Goal: Contribute content: Contribute content

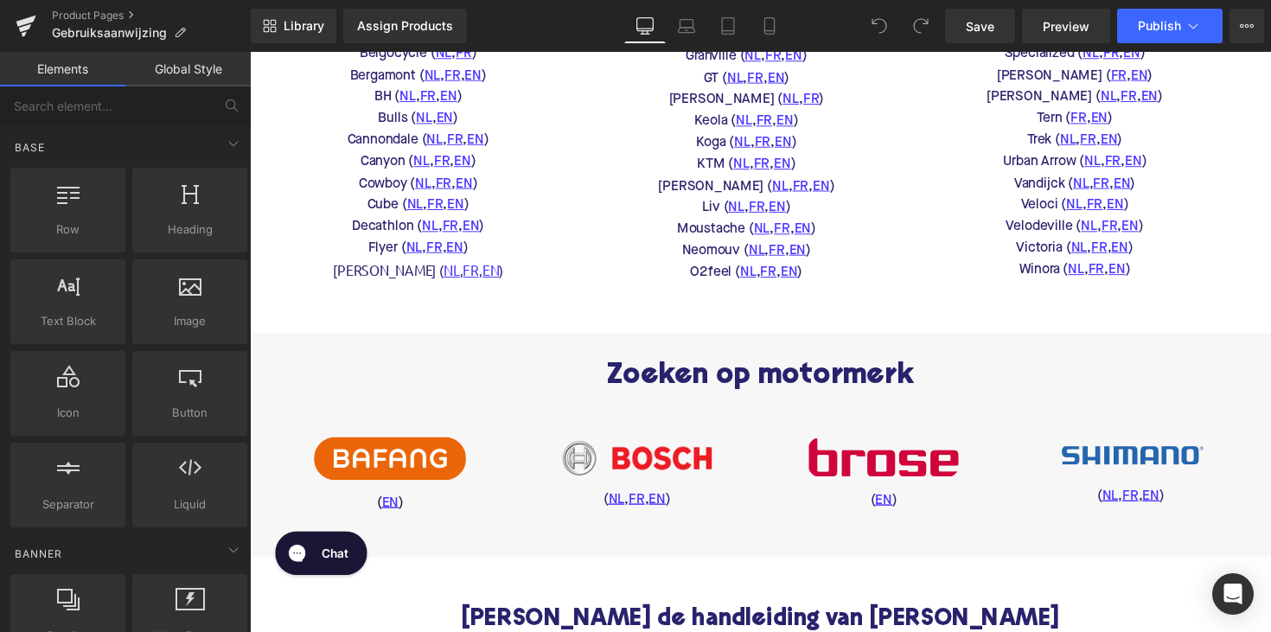
scroll to position [509, 0]
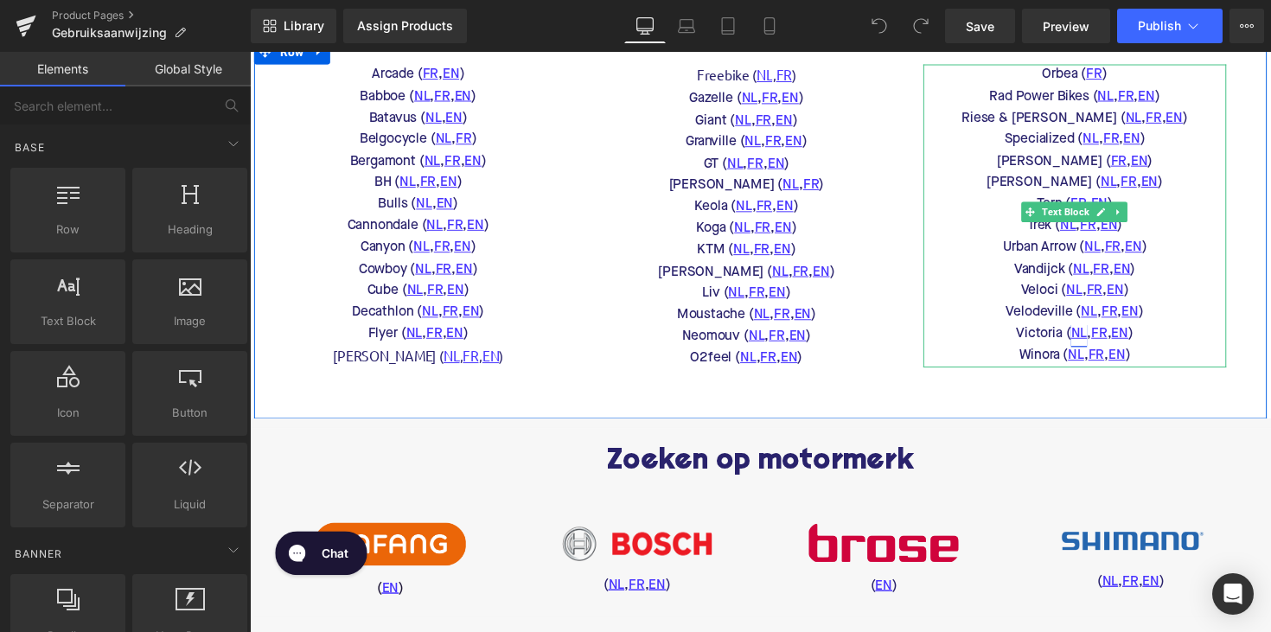
click at [1091, 335] on link "NL" at bounding box center [1099, 341] width 16 height 22
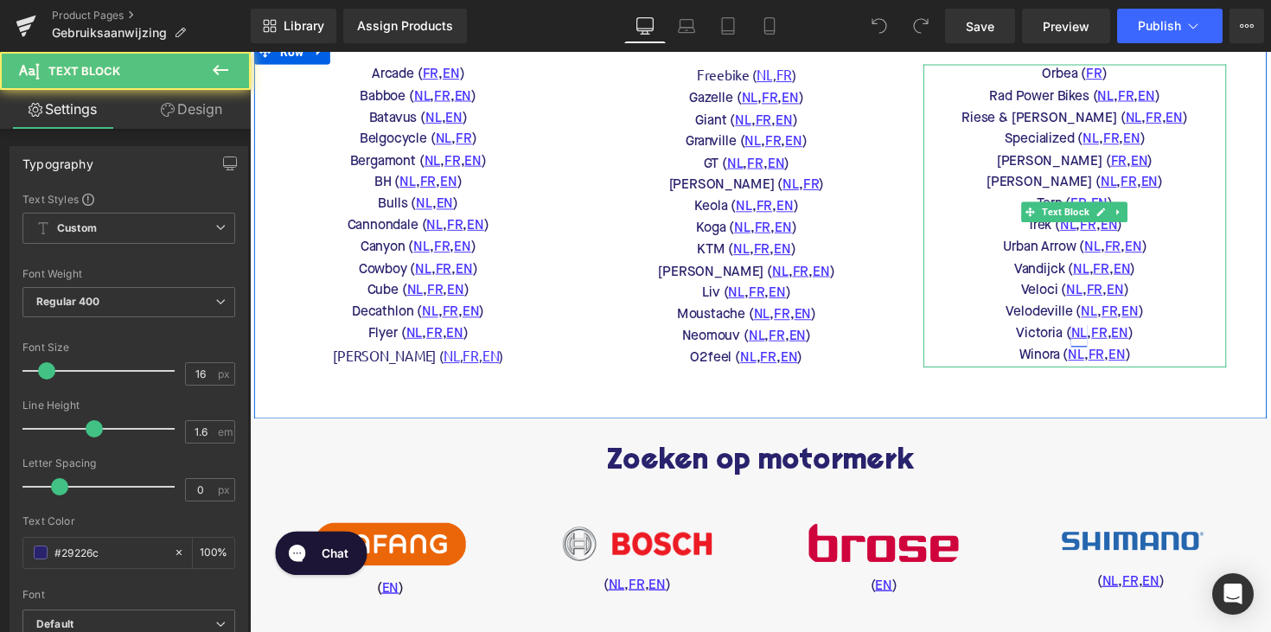
click at [1092, 334] on link "NL" at bounding box center [1099, 341] width 16 height 22
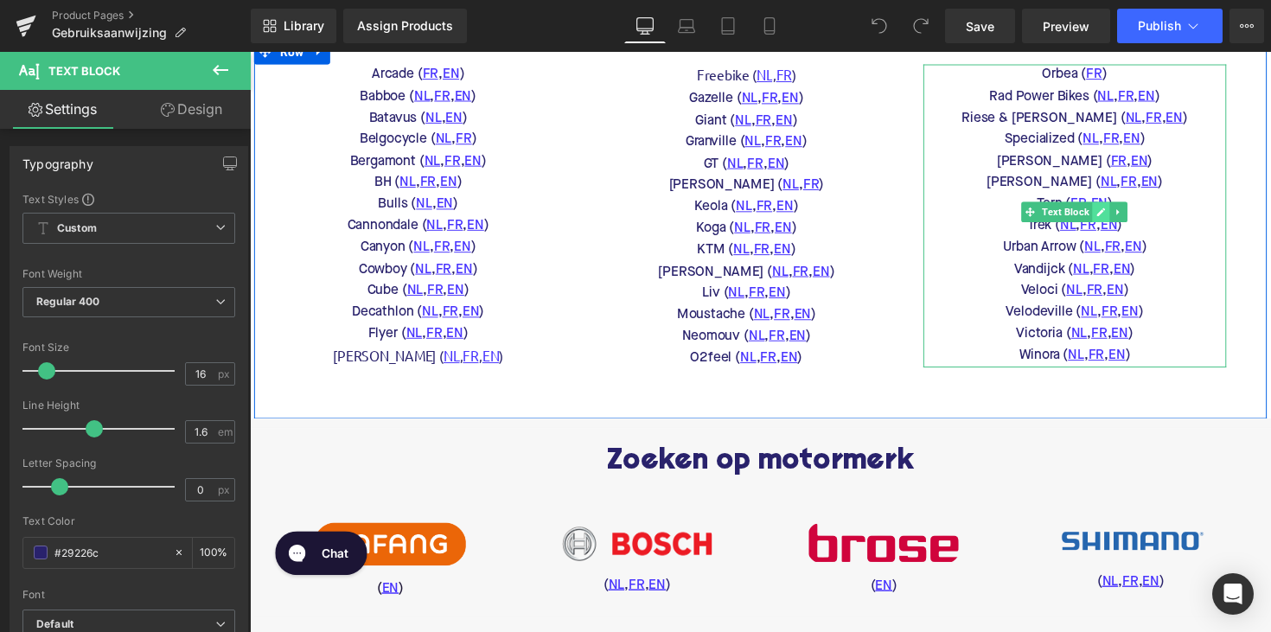
click at [1115, 223] on link at bounding box center [1122, 216] width 18 height 21
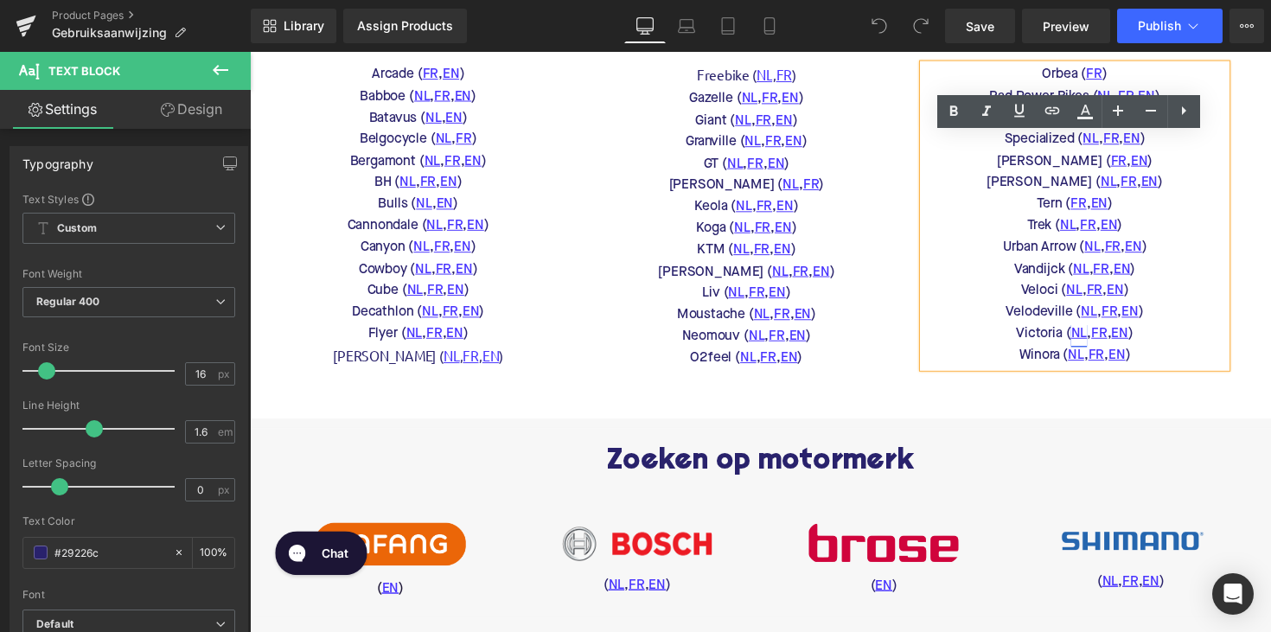
click at [1091, 337] on link "NL" at bounding box center [1099, 341] width 16 height 22
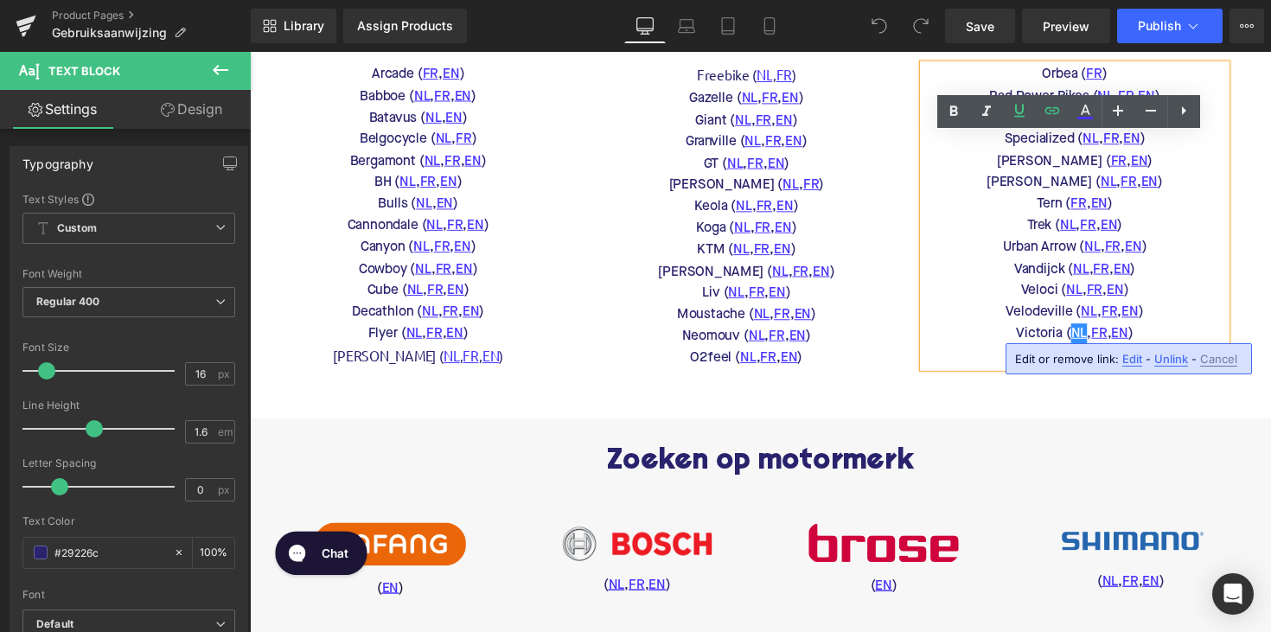
click at [1130, 362] on span "Edit" at bounding box center [1132, 359] width 20 height 15
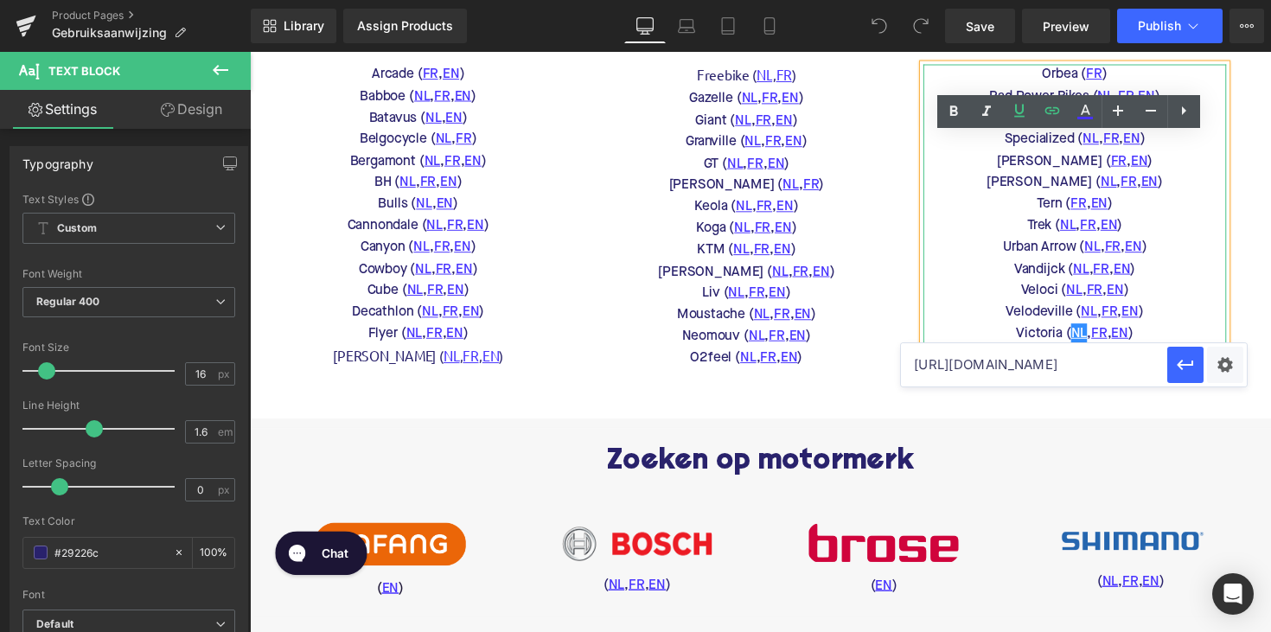
click at [1006, 377] on input "https://www.victoria-bikes.com/nl/downloads/" at bounding box center [1034, 364] width 266 height 43
click at [1032, 368] on input "https://www.victoria-bikes.com/nl/downloads/" at bounding box center [1034, 364] width 266 height 43
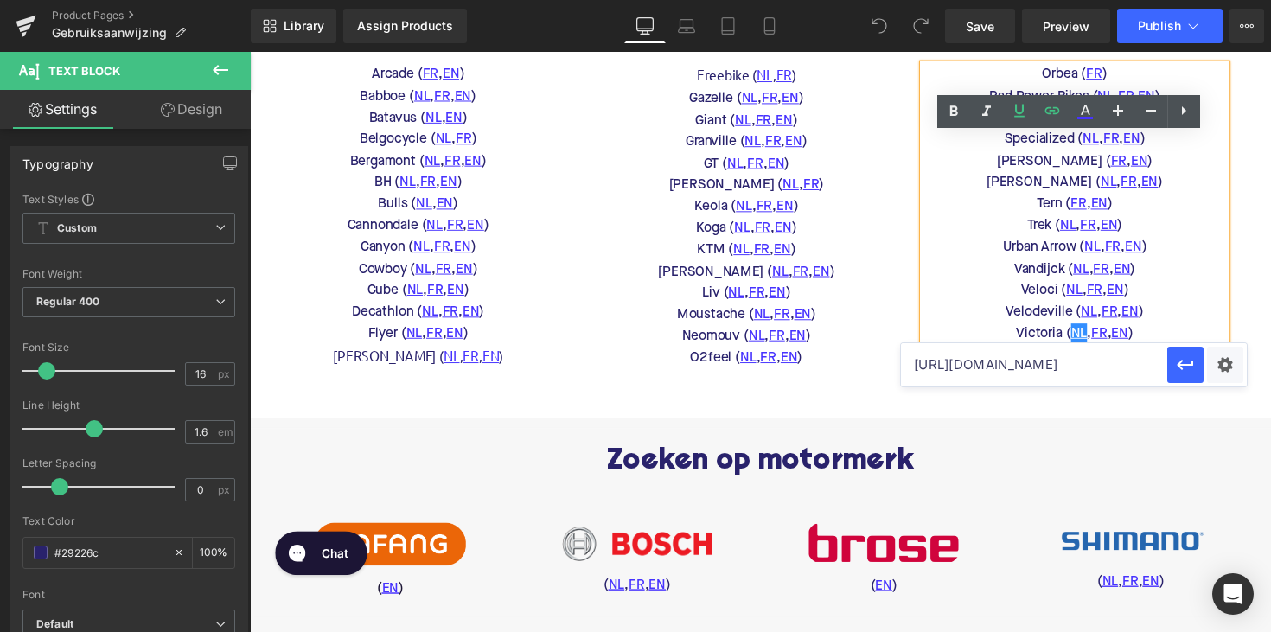
click at [1032, 368] on input "https://www.victoria-bikes.com/nl/downloads/" at bounding box center [1034, 364] width 266 height 43
paste input "victoria-bedienungsanleitungen"
click at [1169, 361] on button "button" at bounding box center [1185, 365] width 36 height 36
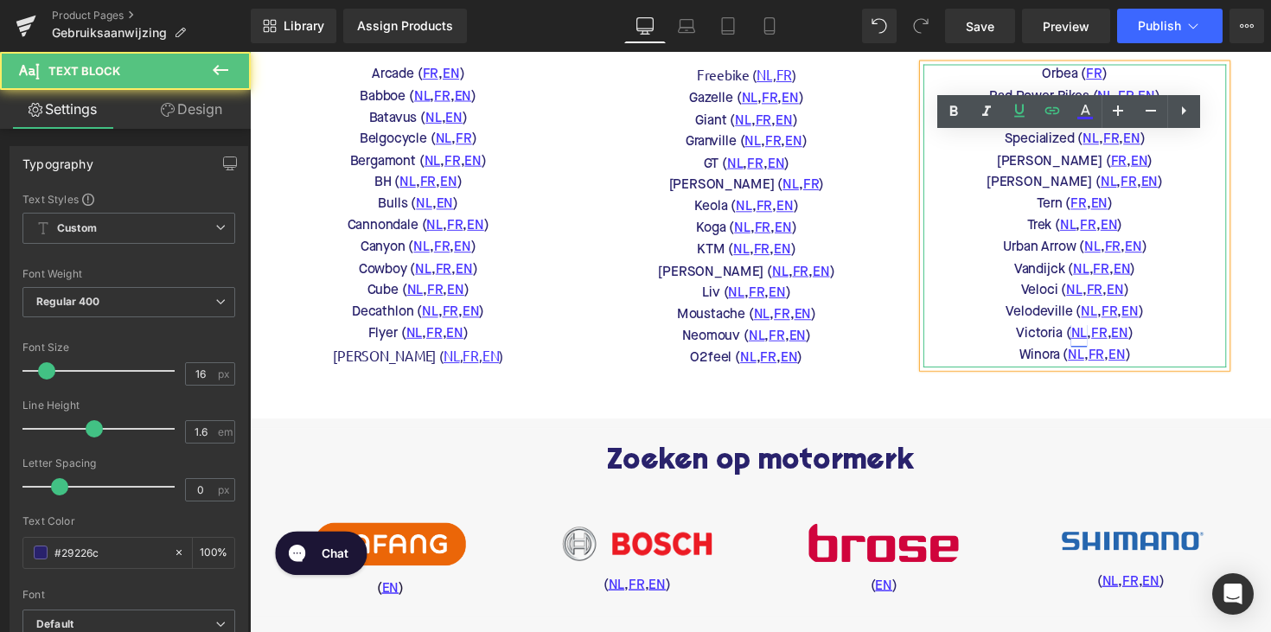
click at [1094, 338] on link "NL" at bounding box center [1099, 341] width 16 height 22
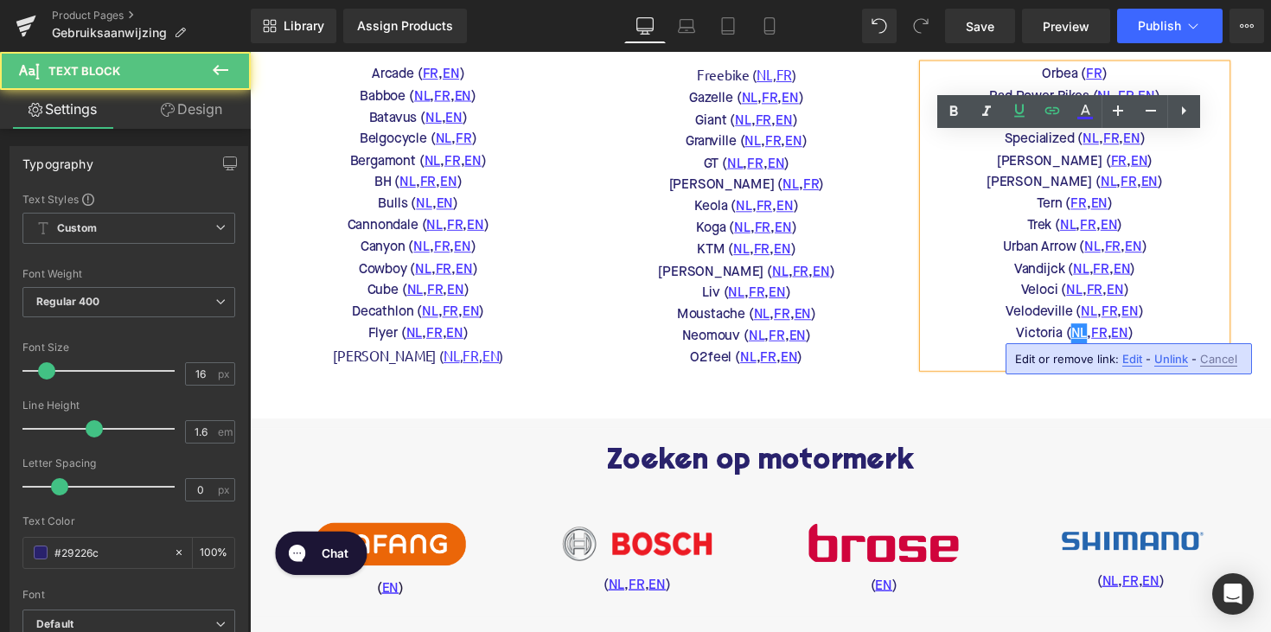
click at [1118, 335] on link "FR" at bounding box center [1120, 341] width 16 height 22
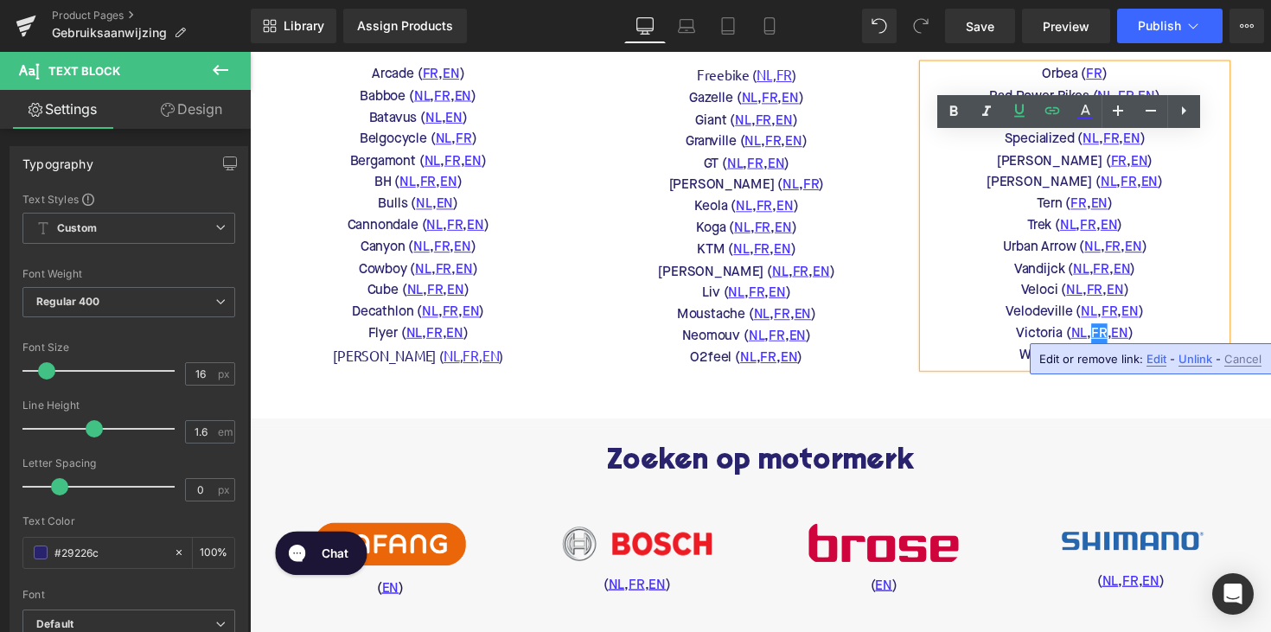
click at [1156, 360] on span "Edit" at bounding box center [1156, 359] width 20 height 15
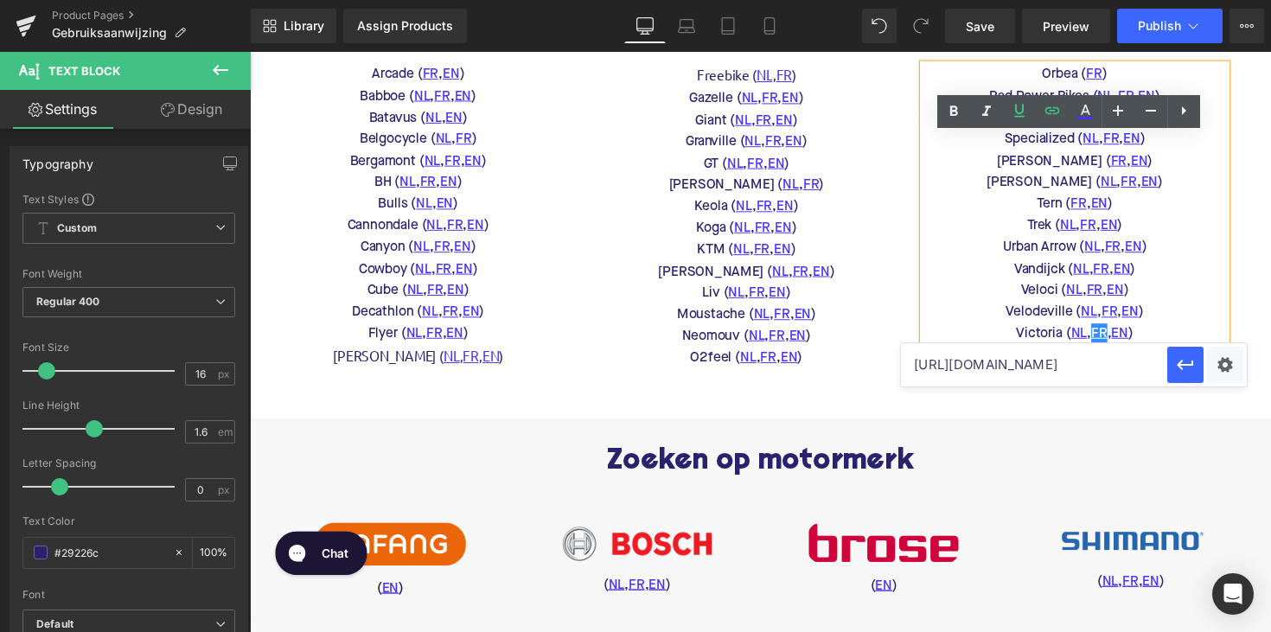
click at [1058, 374] on input "https://www.victoria-bikes.com/fr/downloads/" at bounding box center [1034, 364] width 266 height 43
paste input "victoria-bedienungsanleitungen"
click at [1175, 367] on icon "button" at bounding box center [1185, 364] width 21 height 21
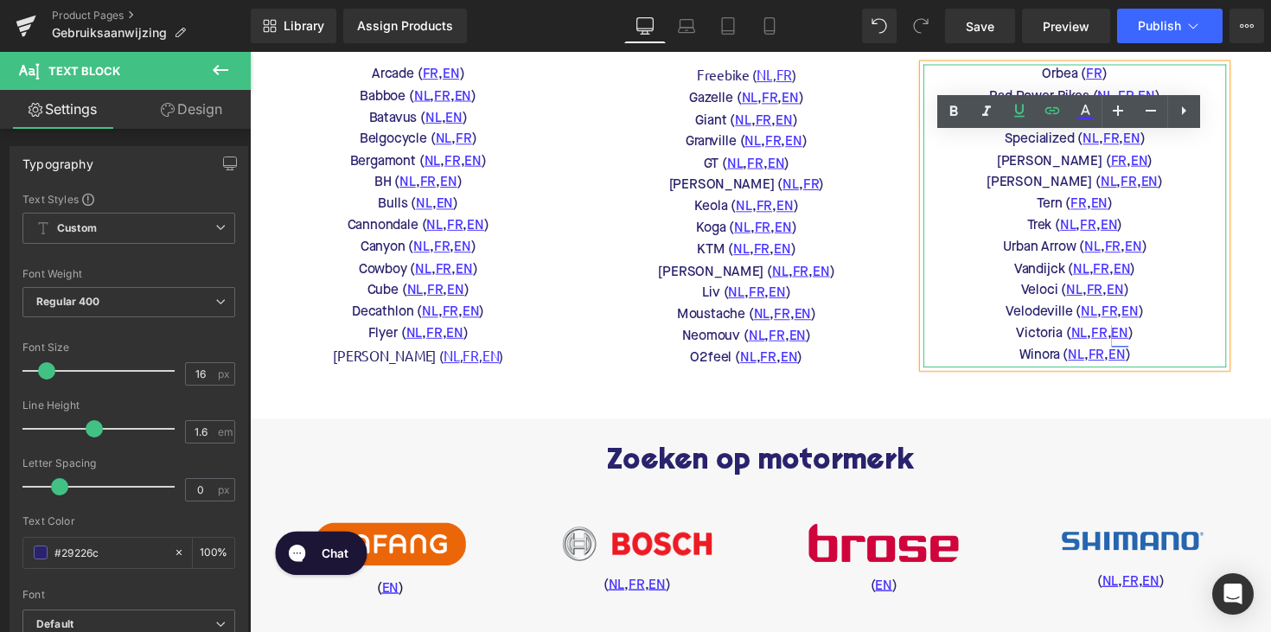
click at [1142, 340] on link "EN" at bounding box center [1140, 341] width 17 height 22
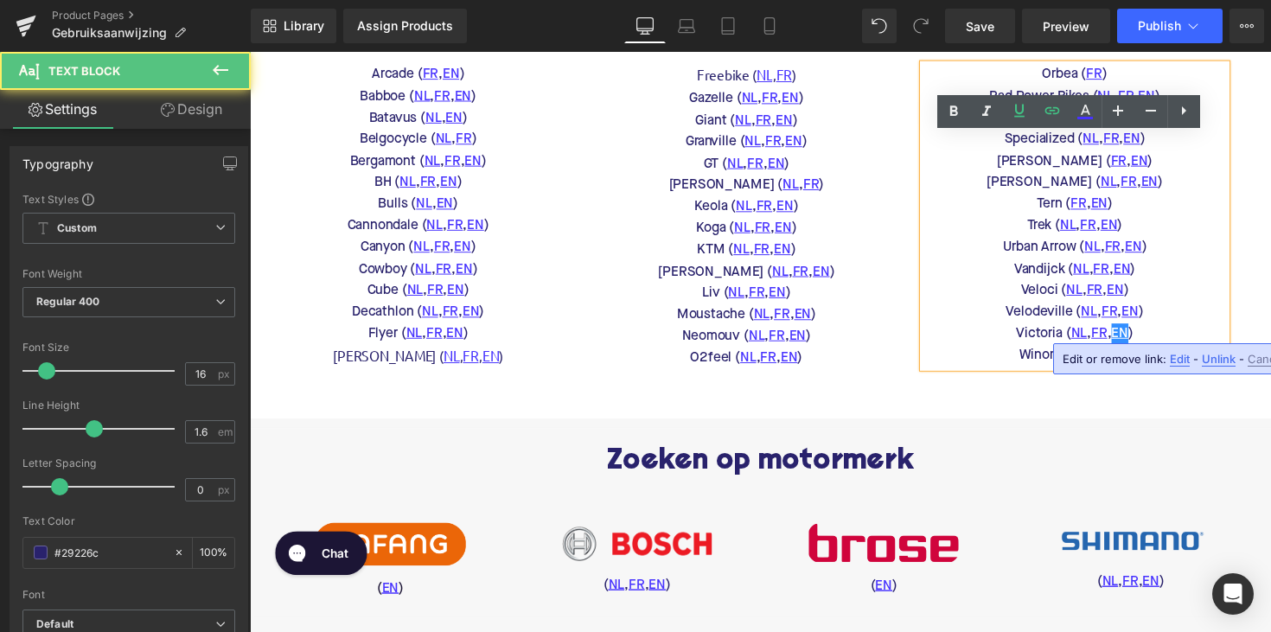
click at [1183, 363] on span "Edit" at bounding box center [1180, 359] width 20 height 15
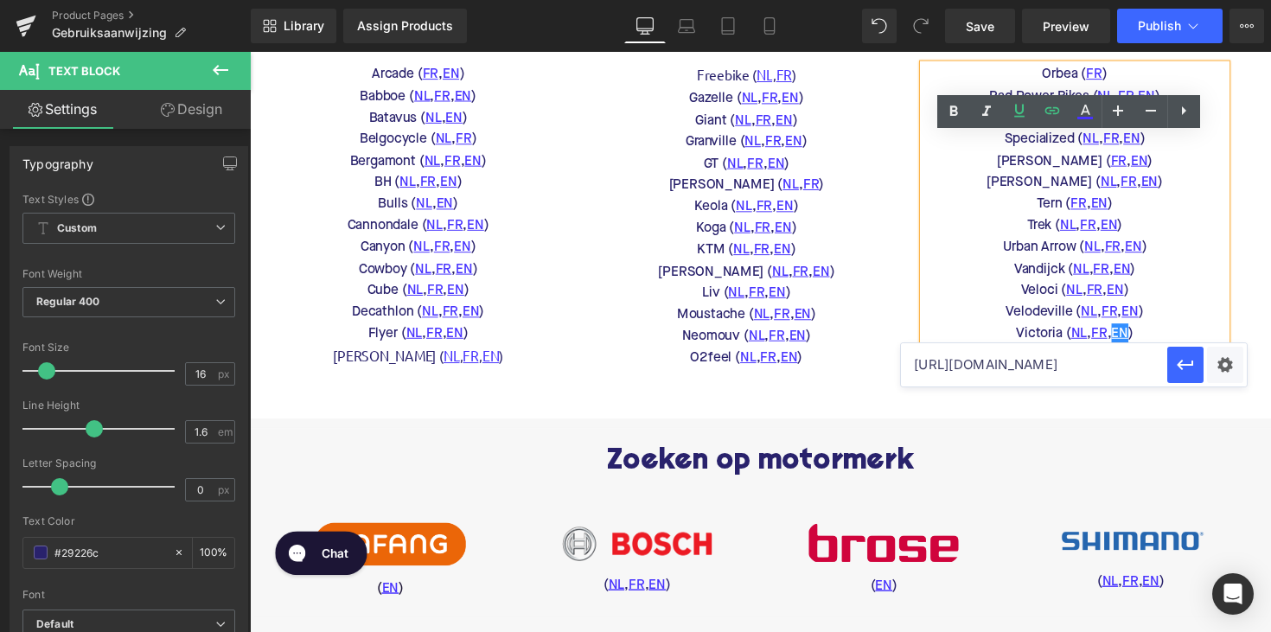
click at [1091, 367] on input "https://www.victoria-bikes.com/en/downloads/" at bounding box center [1034, 364] width 266 height 43
paste input "victoria-operating-instruction"
click at [1181, 363] on icon "button" at bounding box center [1185, 365] width 16 height 10
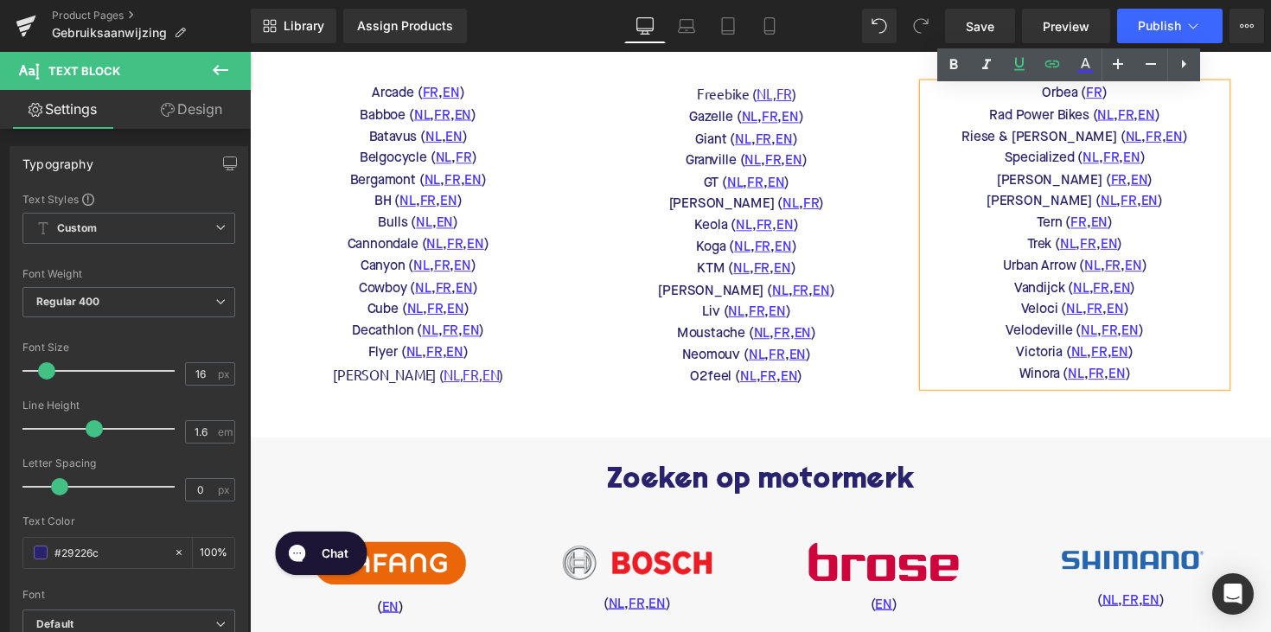
scroll to position [473, 0]
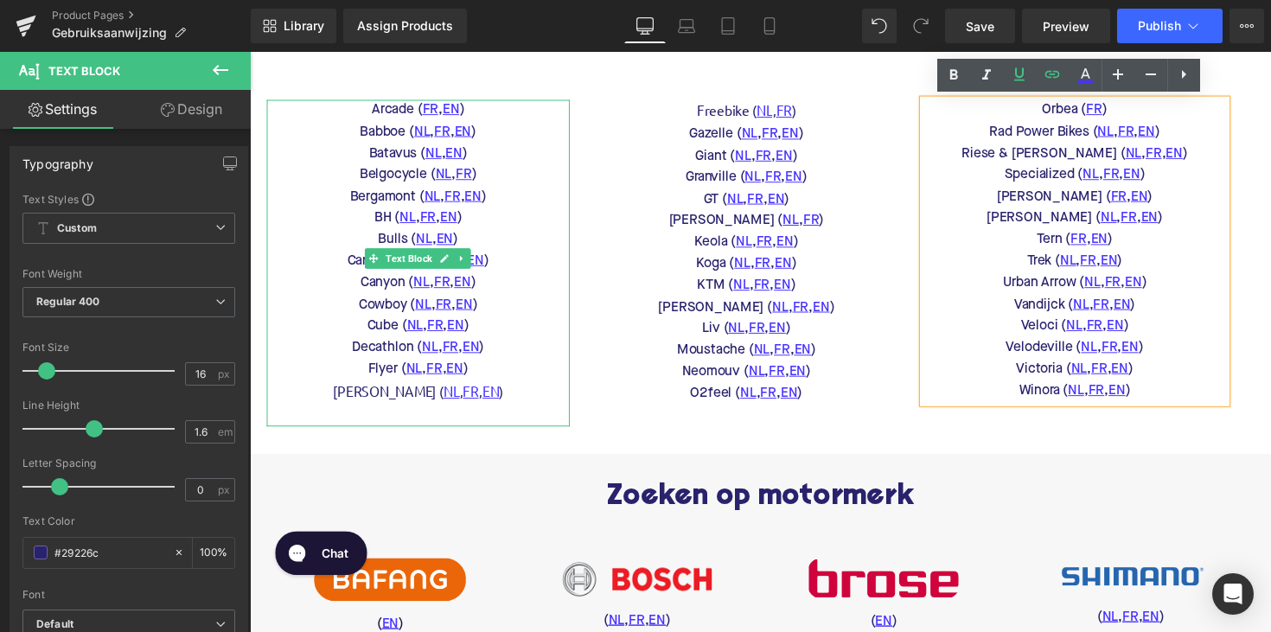
click at [422, 244] on link "NL" at bounding box center [428, 245] width 16 height 22
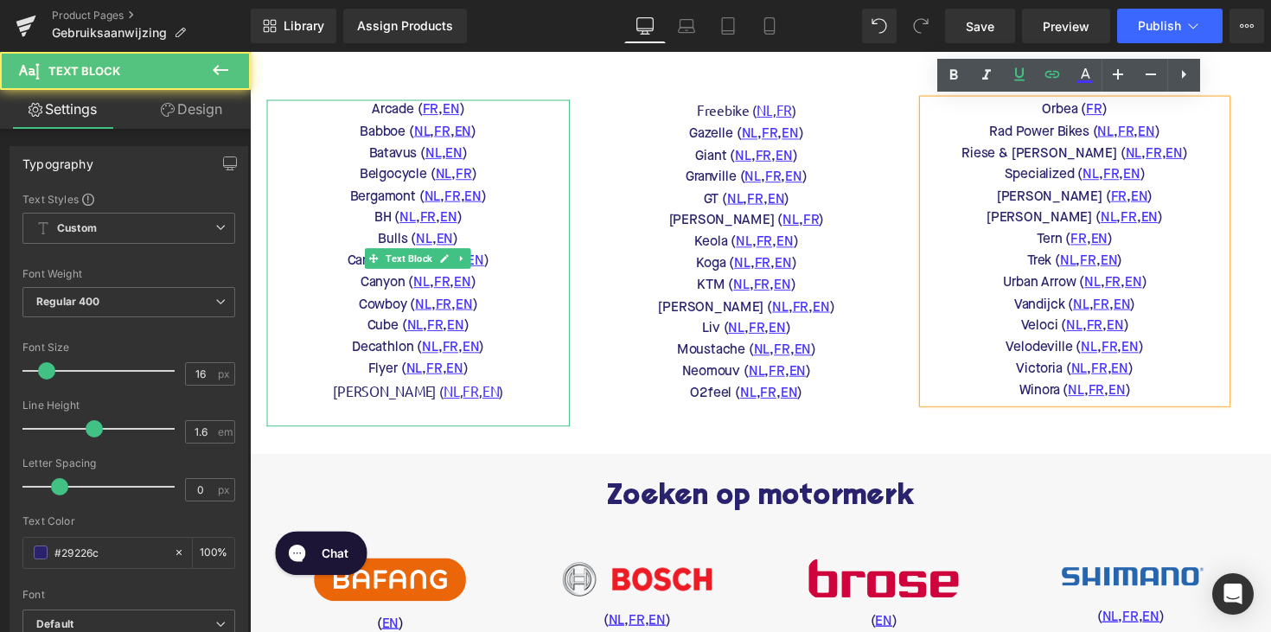
click at [420, 237] on link "NL" at bounding box center [428, 245] width 16 height 22
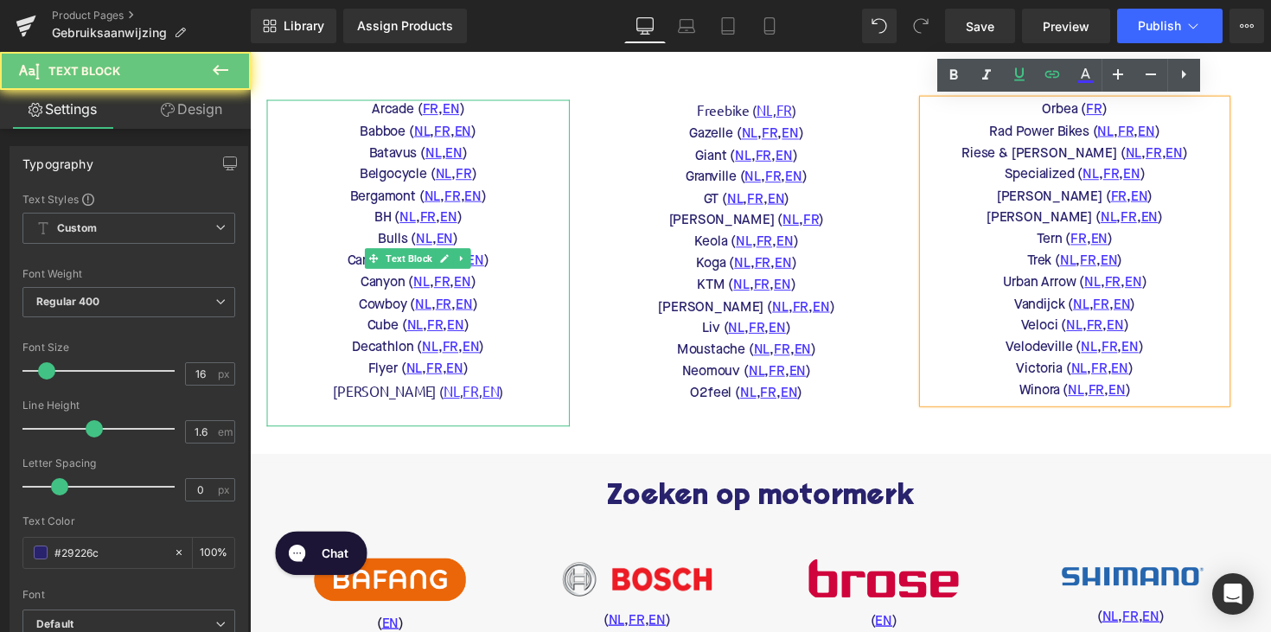
click at [547, 236] on p "Bulls ( NL , EN )" at bounding box center [422, 245] width 310 height 22
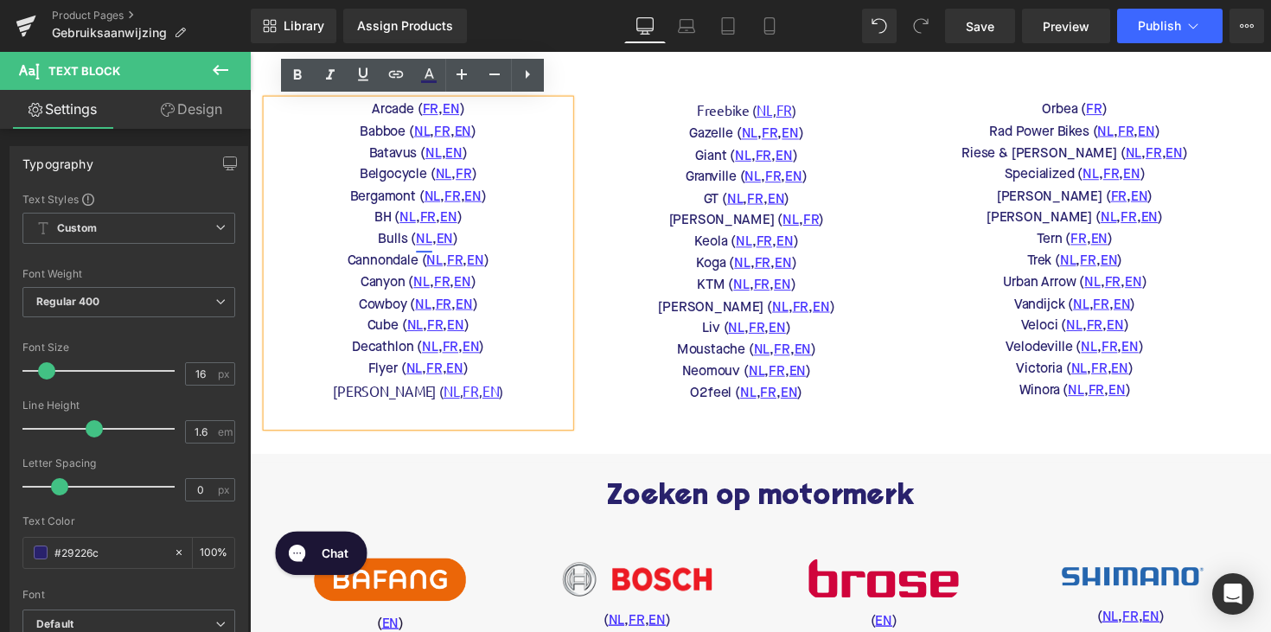
click at [428, 236] on link "NL" at bounding box center [428, 245] width 16 height 22
click at [475, 267] on span "Edit" at bounding box center [479, 268] width 20 height 15
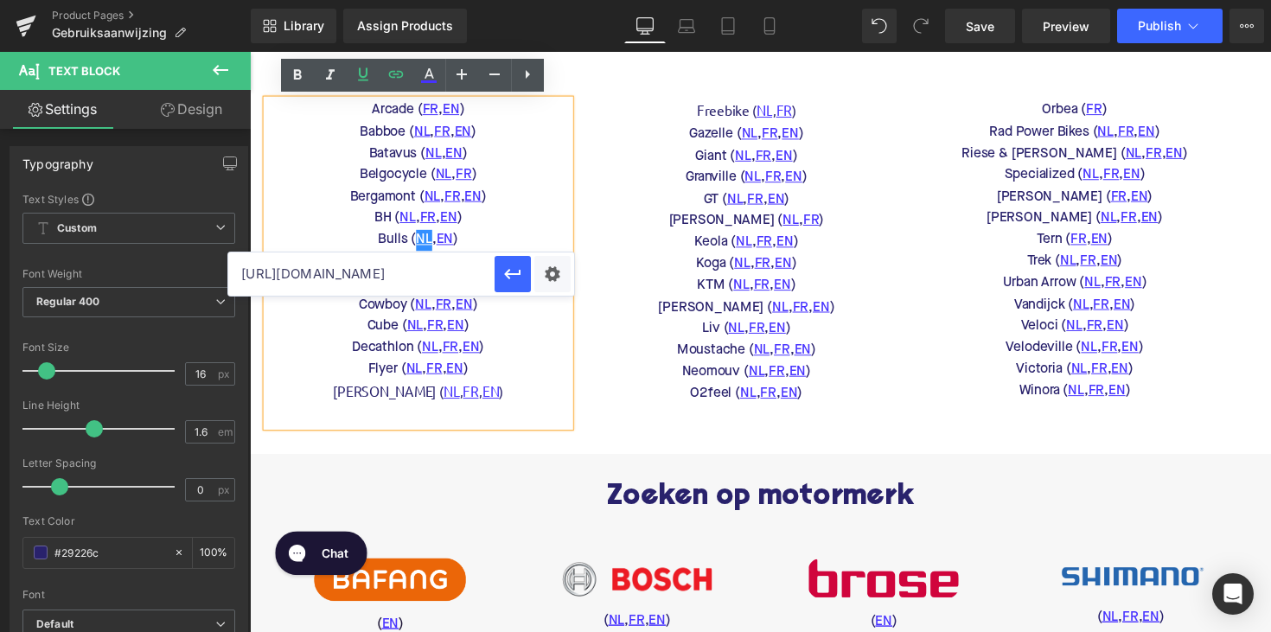
click at [429, 273] on input "https://www.bulls-bikes.com/nl-en/service/downloads" at bounding box center [361, 273] width 266 height 43
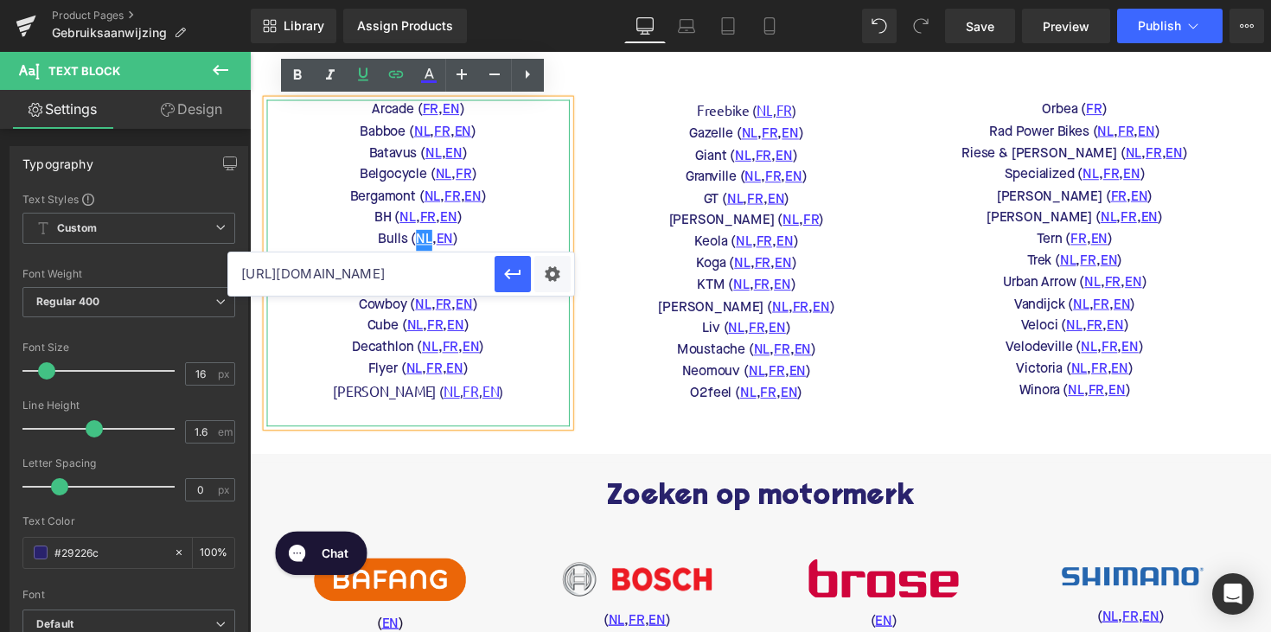
click at [554, 389] on p "Fuell ( NL , FR , EN )" at bounding box center [422, 401] width 310 height 25
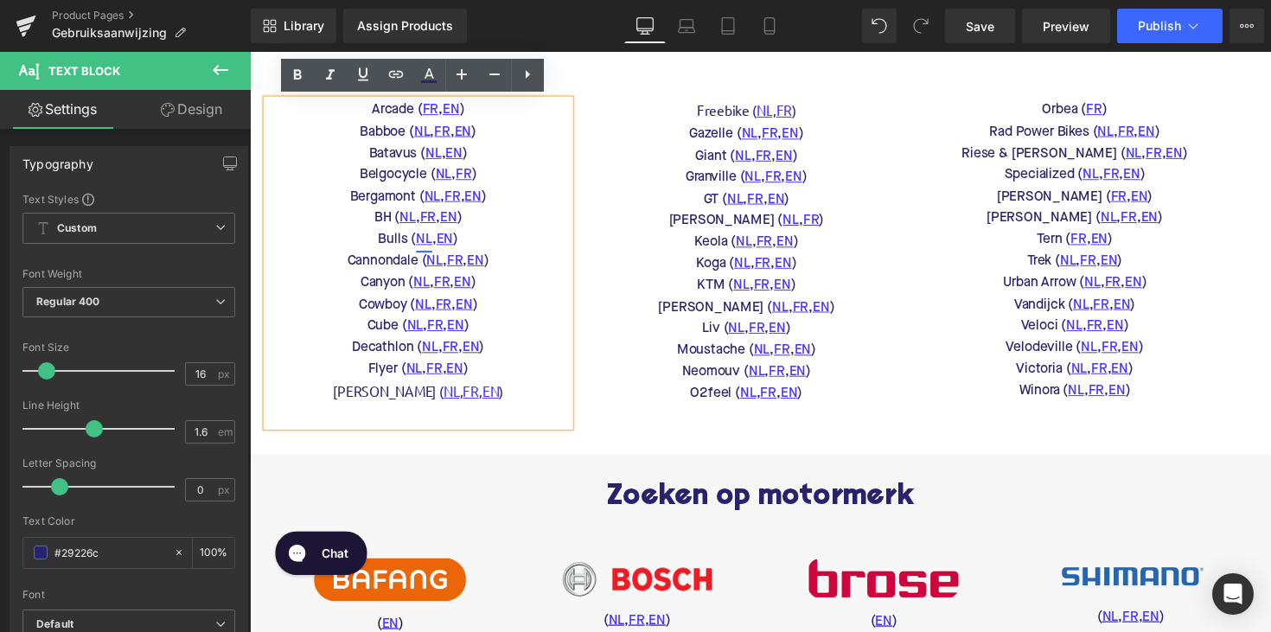
click at [420, 241] on link "NL" at bounding box center [428, 245] width 16 height 22
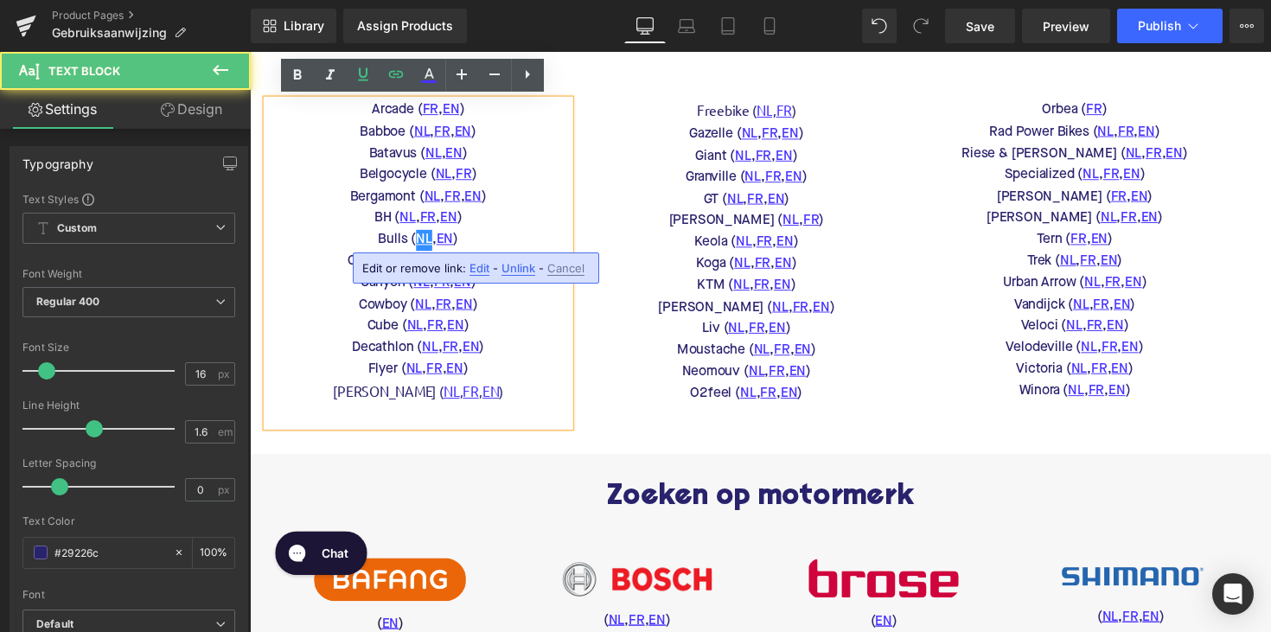
click at [476, 271] on span "Edit" at bounding box center [479, 268] width 20 height 15
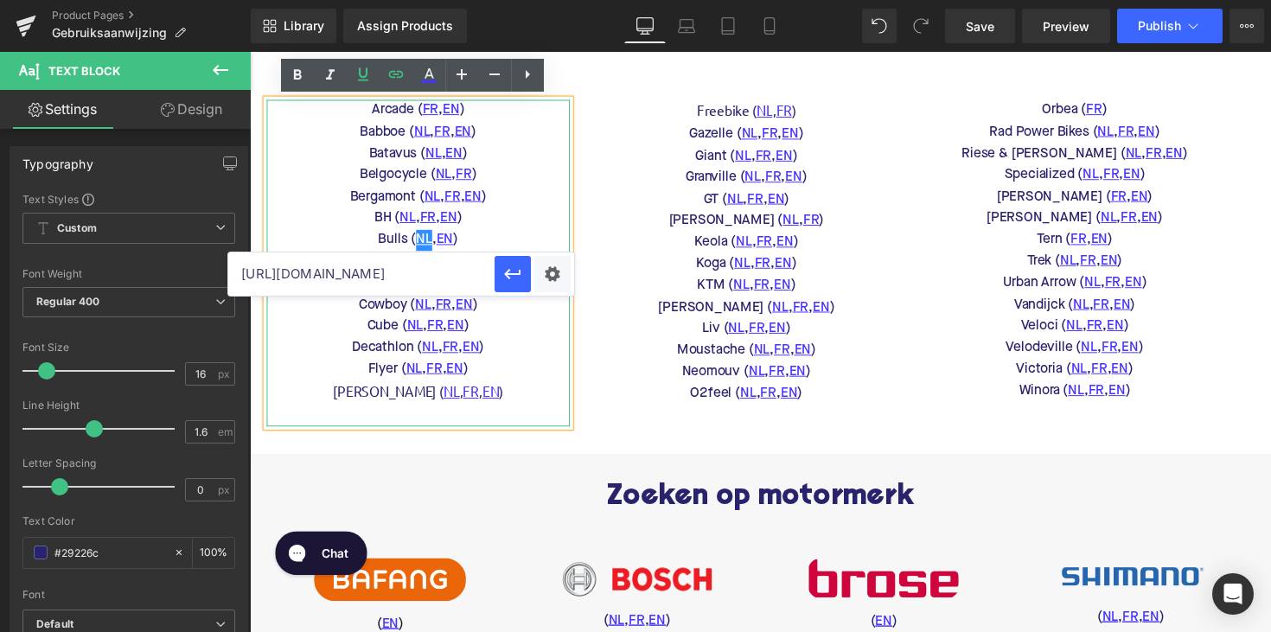
click at [422, 281] on input "https://www.bulls-bikes.com/nl-en/service/downloads" at bounding box center [361, 273] width 266 height 43
paste input "nl"
click at [502, 273] on icon "button" at bounding box center [512, 274] width 21 height 21
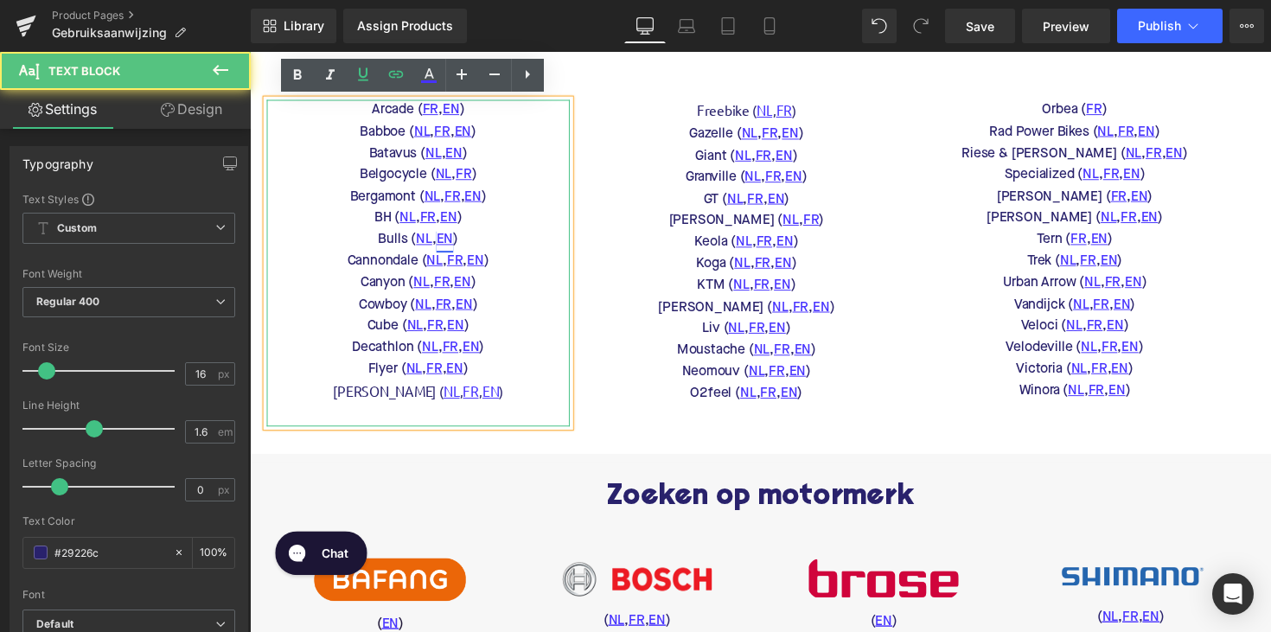
click at [447, 240] on link "EN" at bounding box center [449, 245] width 17 height 22
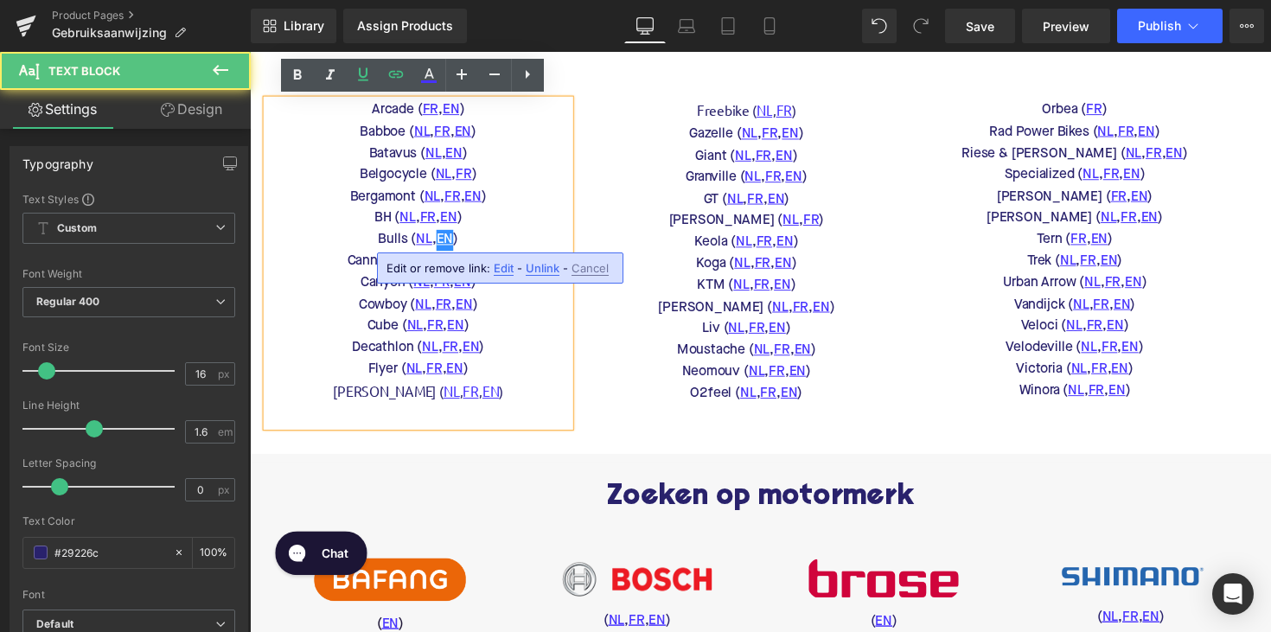
click at [504, 263] on span "Edit" at bounding box center [504, 268] width 20 height 15
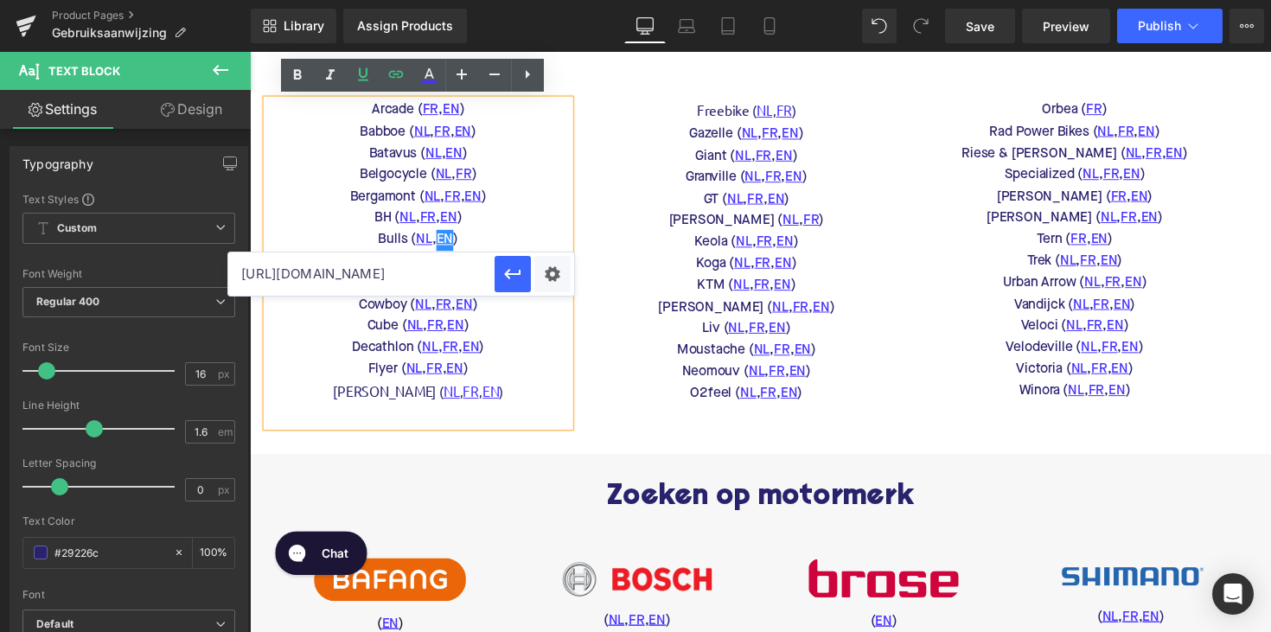
click at [444, 278] on input "https://www.bulls-bikes.com/nl-en/service/downloads" at bounding box center [361, 273] width 266 height 43
paste input "nl"
click at [513, 277] on icon "button" at bounding box center [512, 274] width 21 height 21
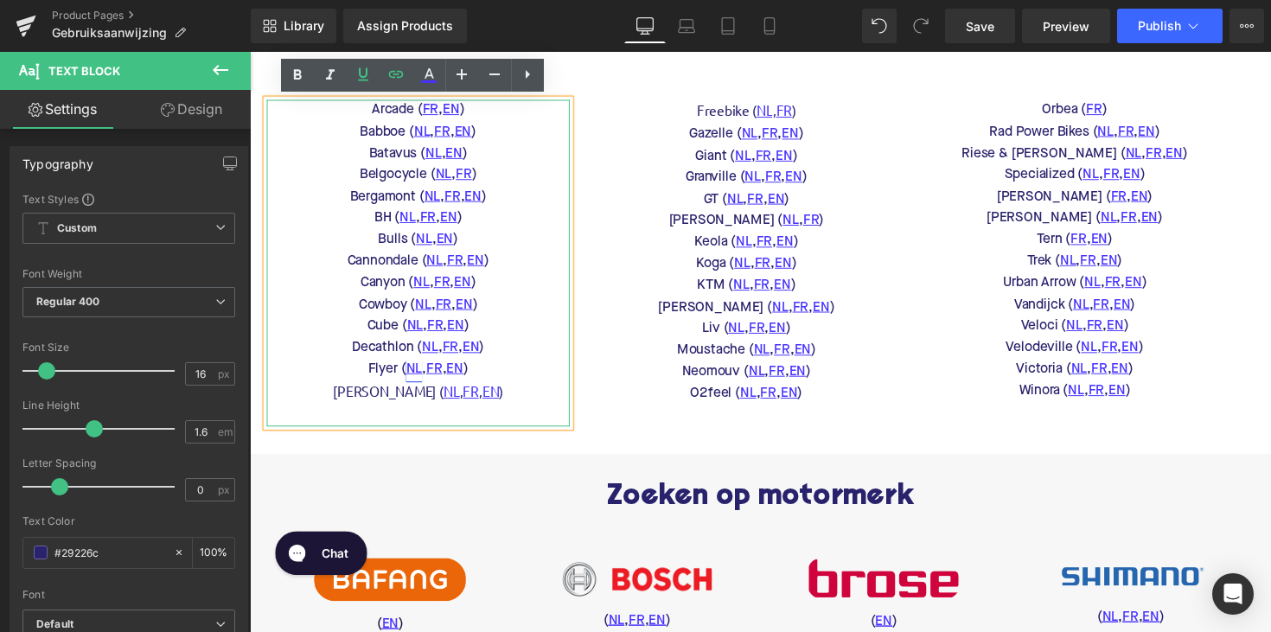
click at [410, 371] on link "NL" at bounding box center [418, 378] width 16 height 22
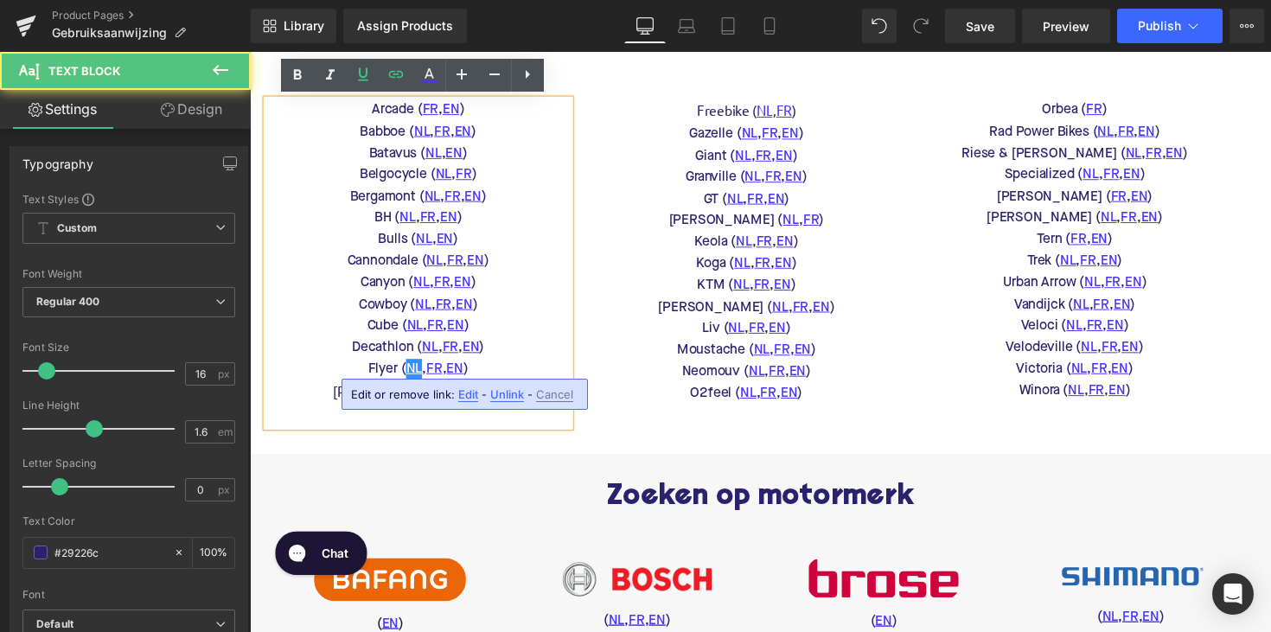
click at [469, 397] on span "Edit" at bounding box center [468, 394] width 20 height 15
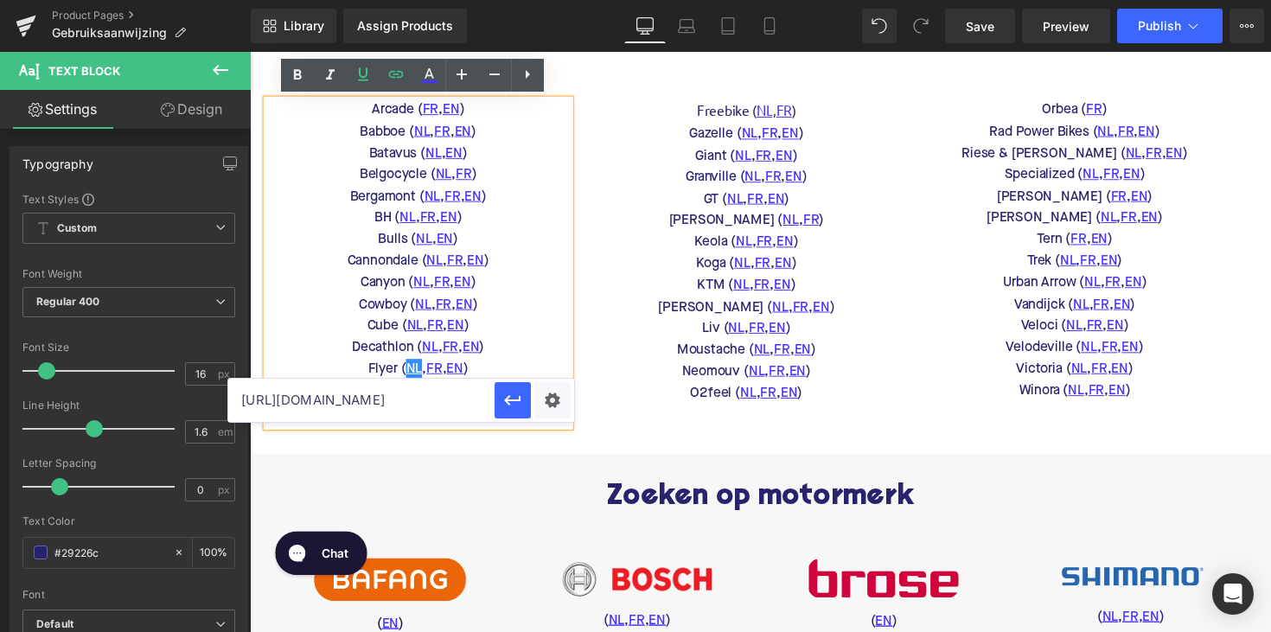
click at [414, 399] on input "https://media.flyer-bikes.com/web/18a987c457a5a30/flyer-bedienungsanleitung---f…" at bounding box center [361, 400] width 266 height 43
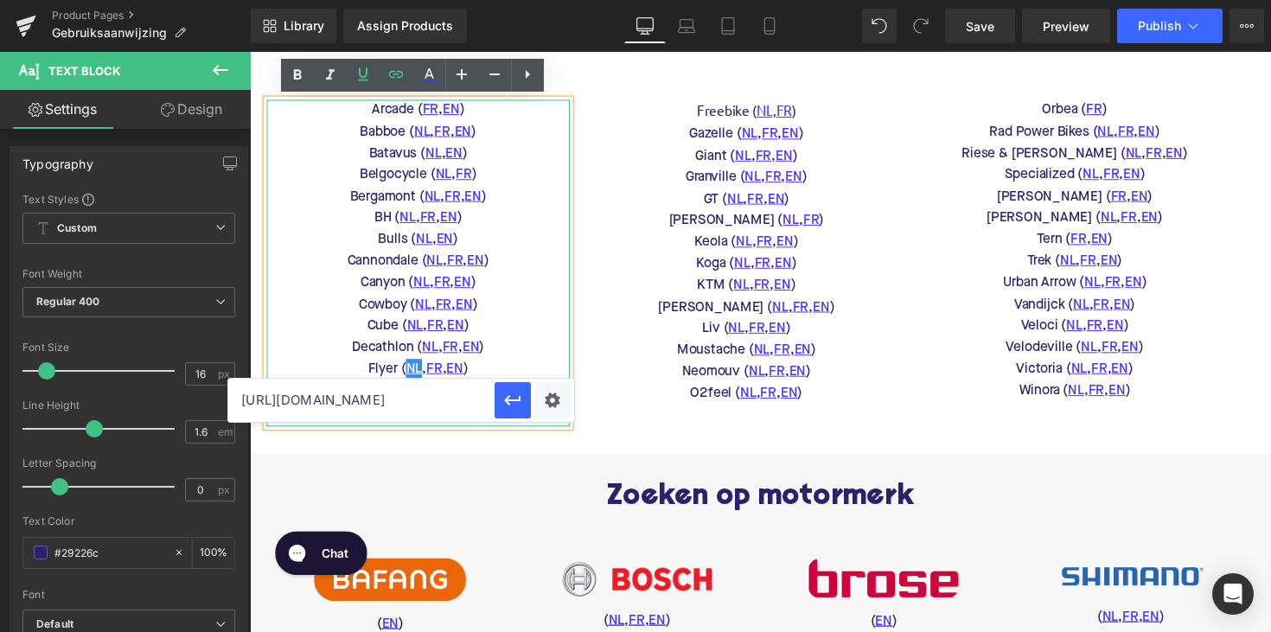
click at [398, 399] on input "https://media.flyer-bikes.com/web/18a987c457a5a30/flyer-bedienungsanleitung---f…" at bounding box center [361, 400] width 266 height 43
paste input "www.flyer-bikes.com/gb-en/service/downloads"
click at [505, 395] on icon "button" at bounding box center [512, 400] width 21 height 21
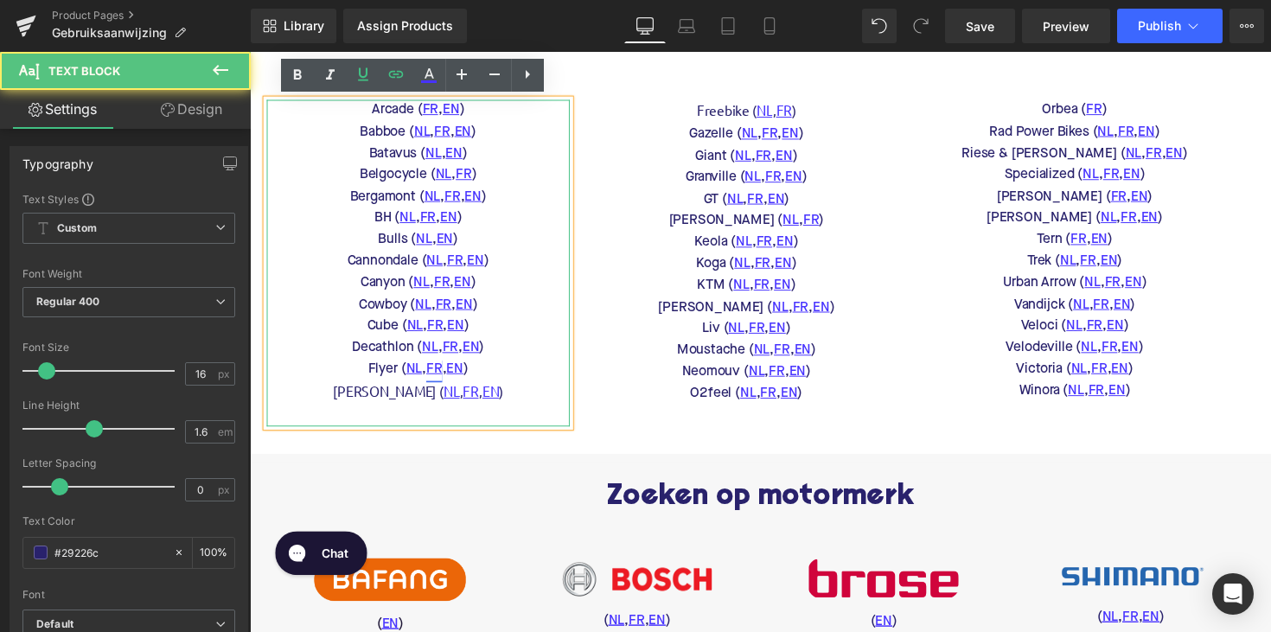
click at [431, 369] on link "FR" at bounding box center [439, 378] width 16 height 22
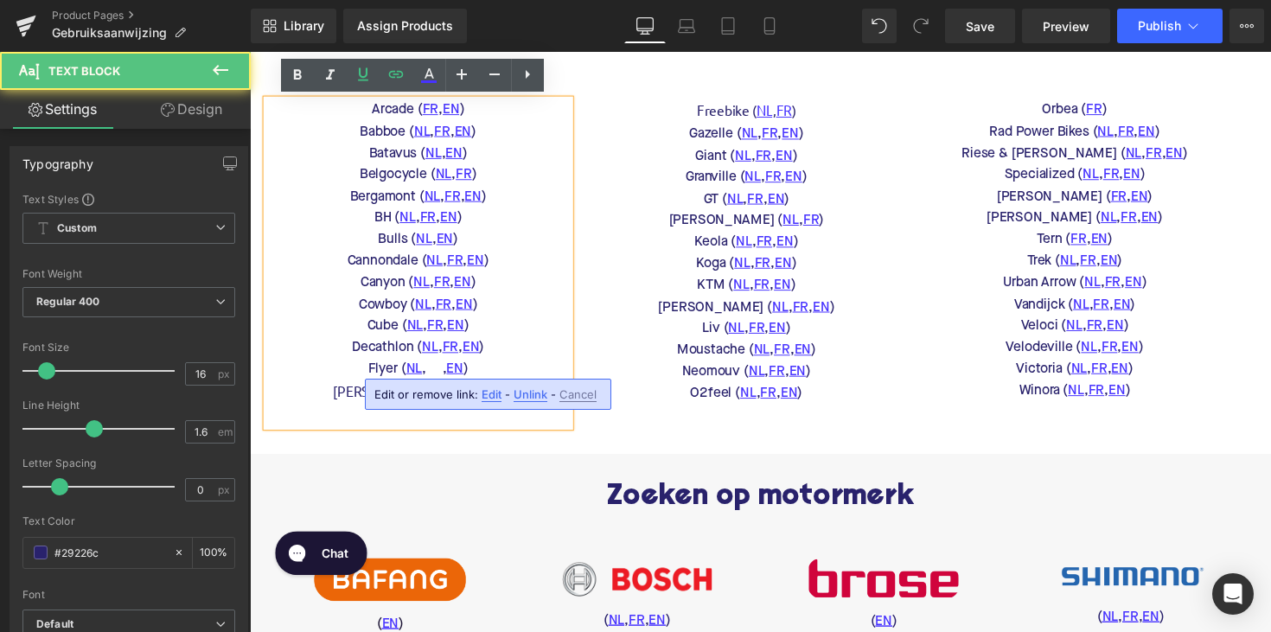
click at [497, 390] on span "Edit" at bounding box center [492, 394] width 20 height 15
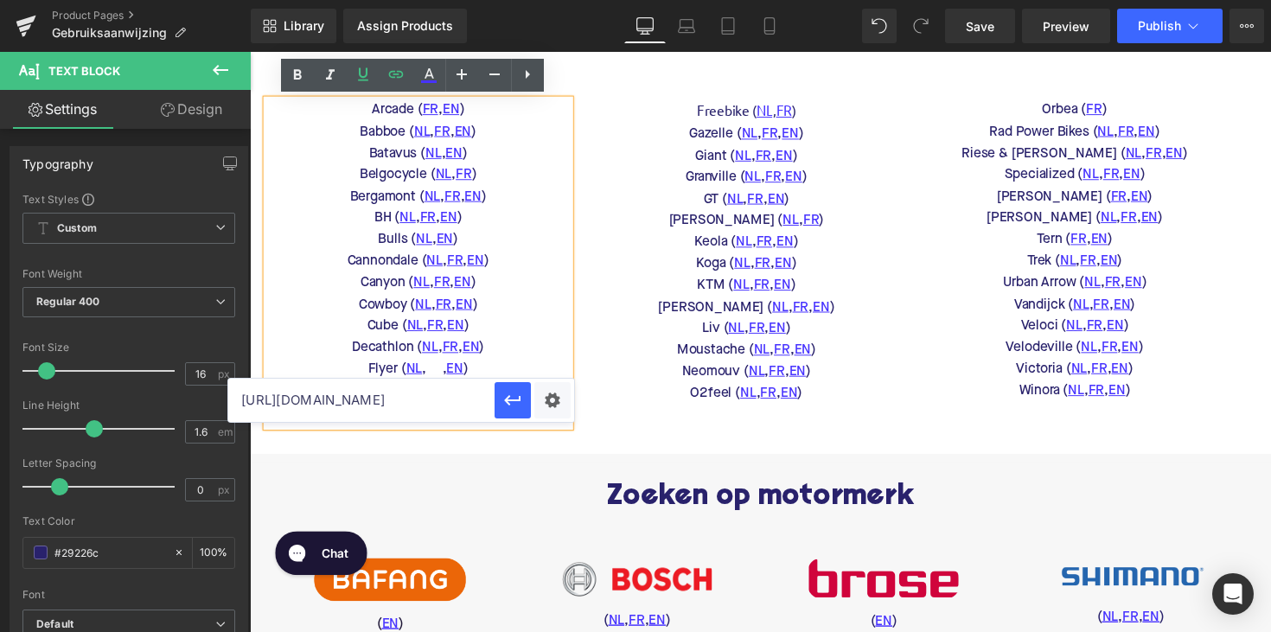
click at [433, 398] on input "https://media.flyer-bikes.com/web/18a987c457a5a30/flyer-bedienungsanleitung---f…" at bounding box center [361, 400] width 266 height 43
paste input "www.flyer-bikes.com/gb-en/service/downloads"
type input "https://www.flyer-bikes.com/gb-en/service/downloads"
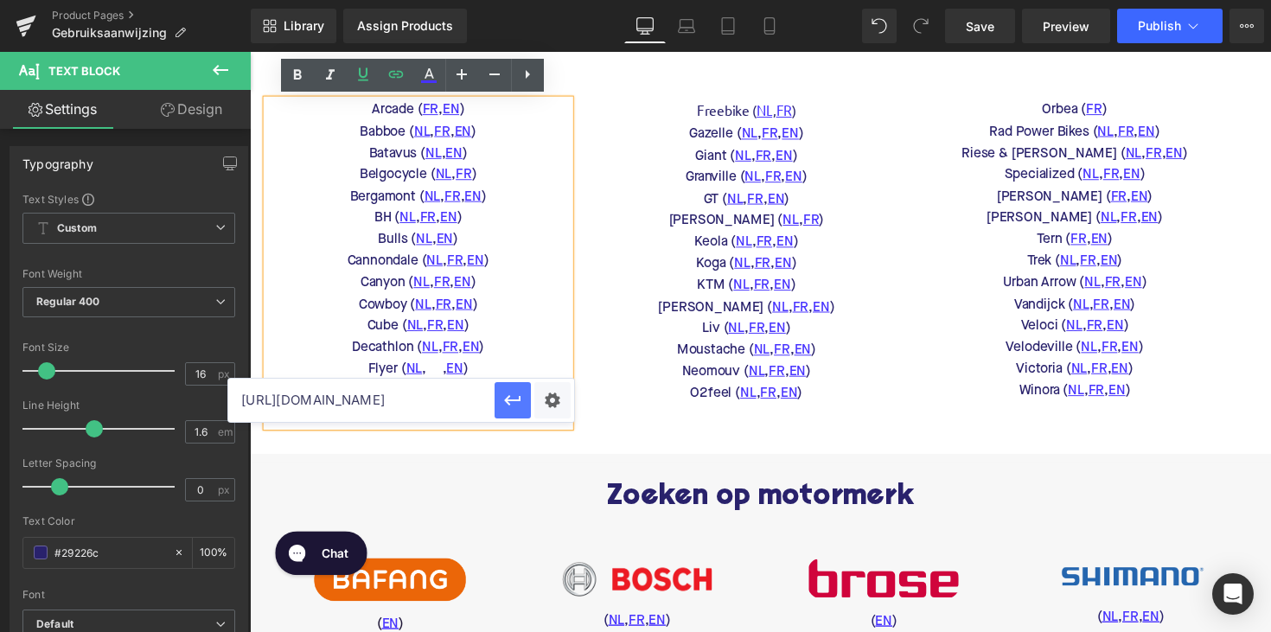
click at [514, 405] on icon "button" at bounding box center [512, 400] width 21 height 21
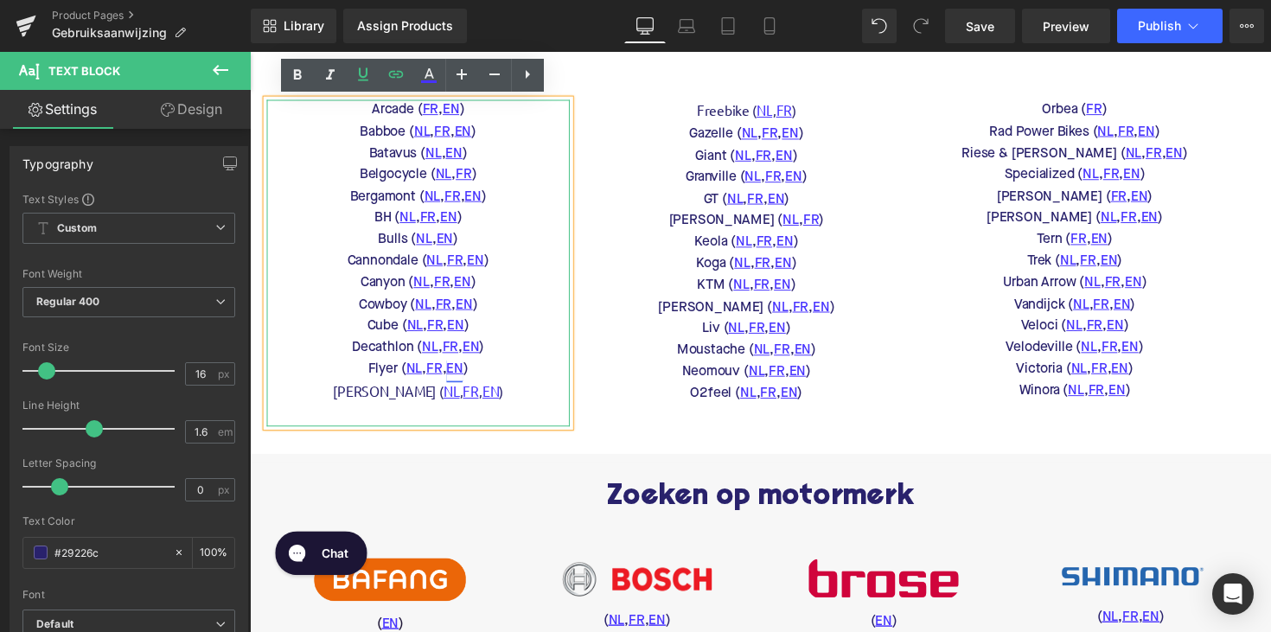
click at [455, 367] on link "EN" at bounding box center [459, 378] width 17 height 22
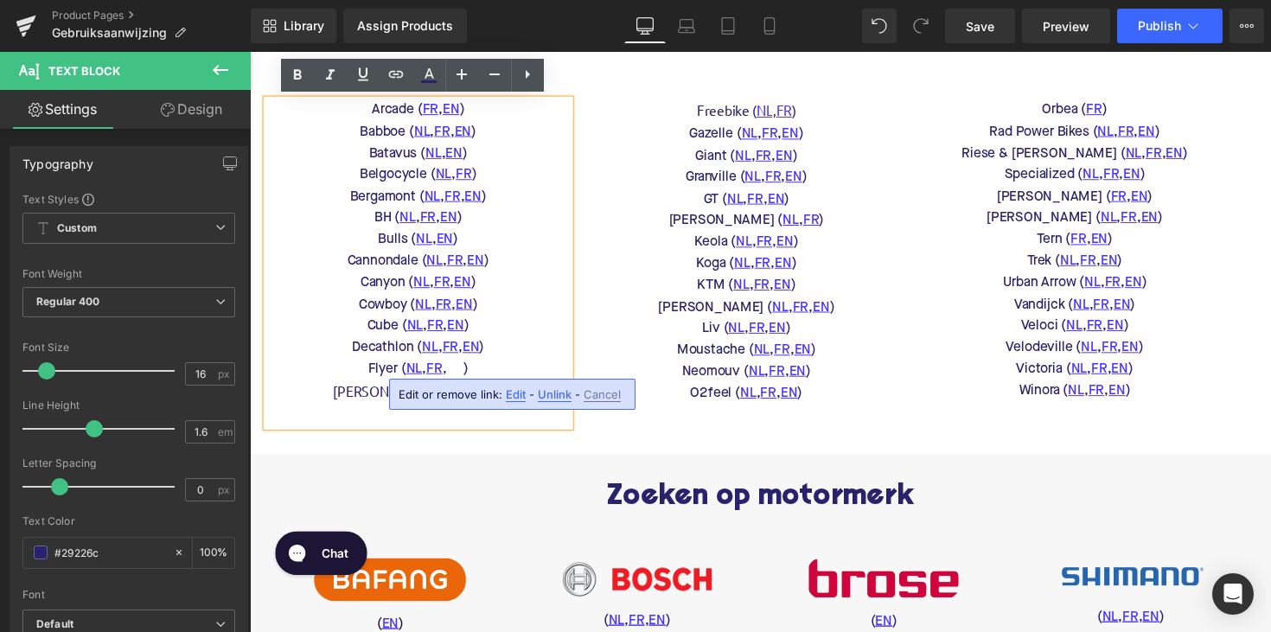
click at [508, 399] on span "Edit" at bounding box center [516, 394] width 20 height 15
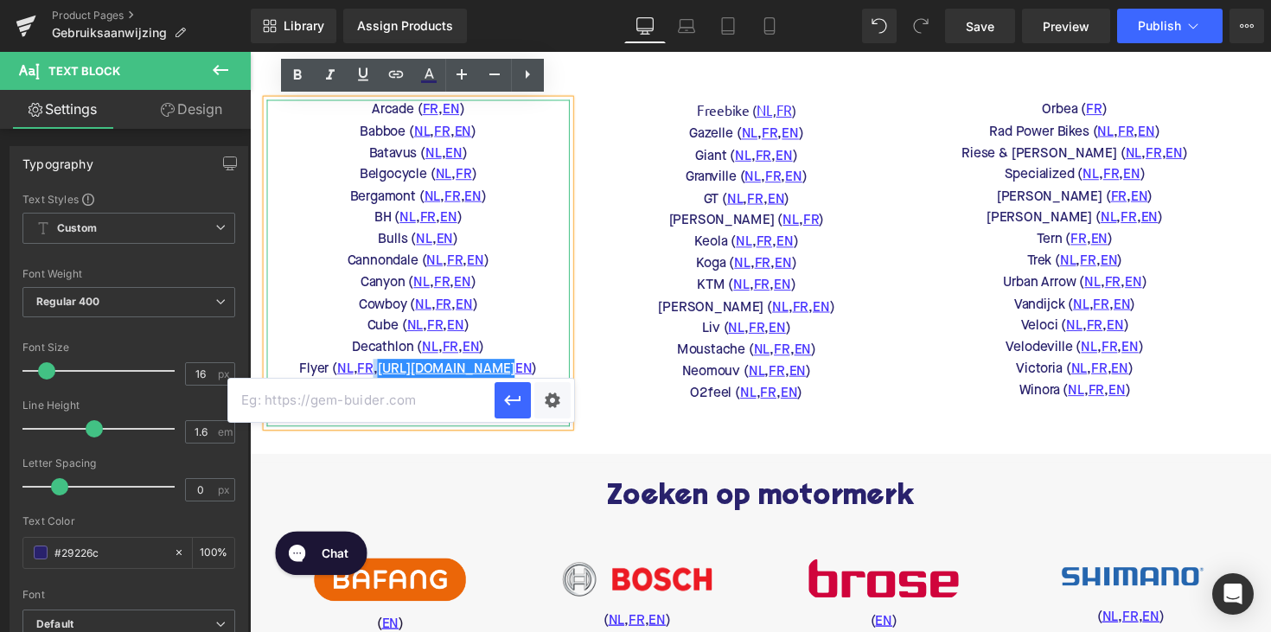
click at [489, 451] on div "Arcade ( FR , EN ) Babboe ( NL , FR , EN ) Batavus ( NL , EN ) Belgocycle ( NL …" at bounding box center [772, 269] width 1037 height 389
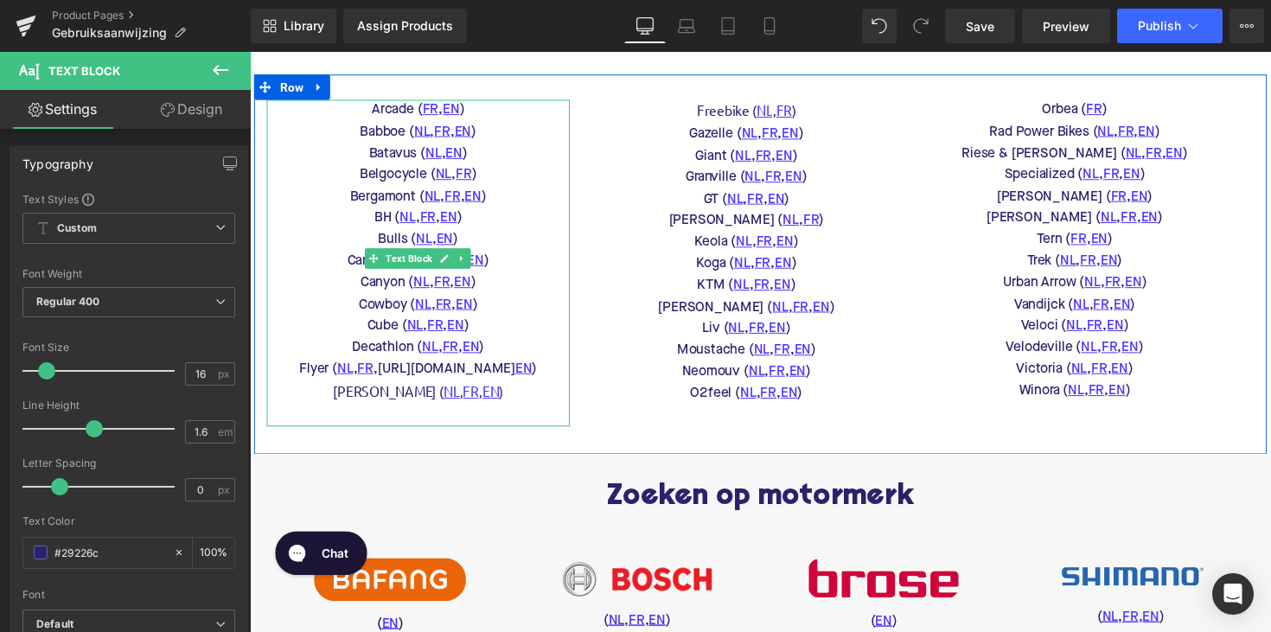
drag, startPoint x: 527, startPoint y: 373, endPoint x: 373, endPoint y: 372, distance: 153.9
click at [373, 372] on p "Flyer ( NL , FR , https://gem-3910432.net EN )" at bounding box center [422, 378] width 310 height 22
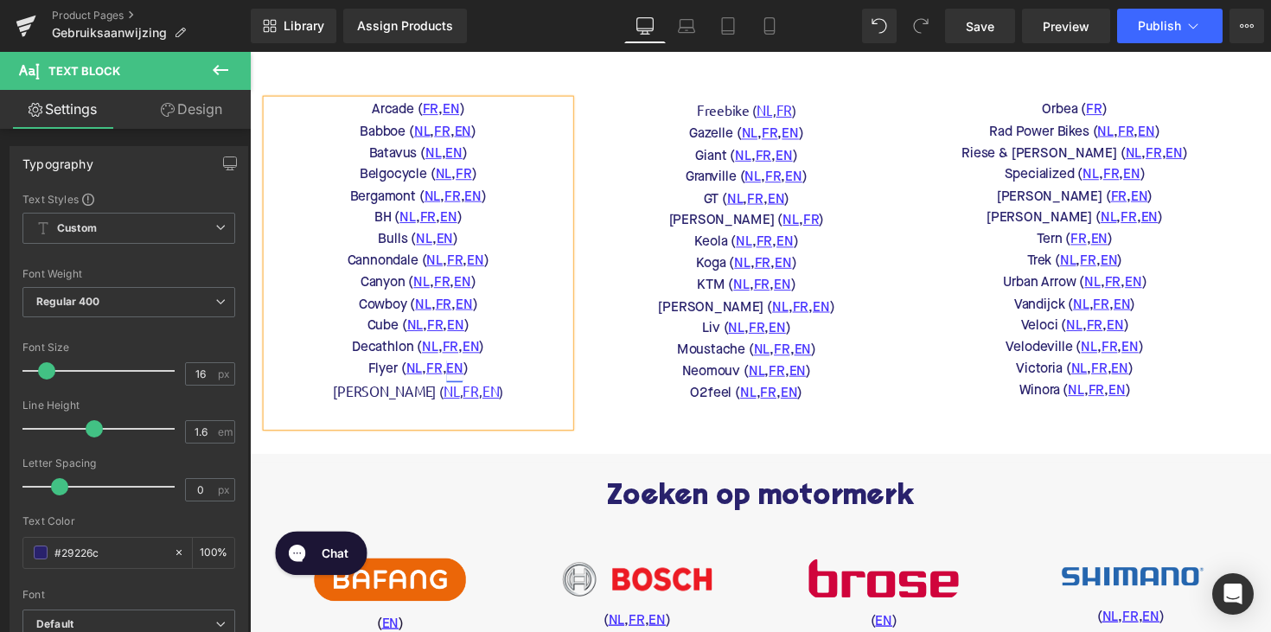
click at [460, 374] on link "EN" at bounding box center [459, 378] width 17 height 22
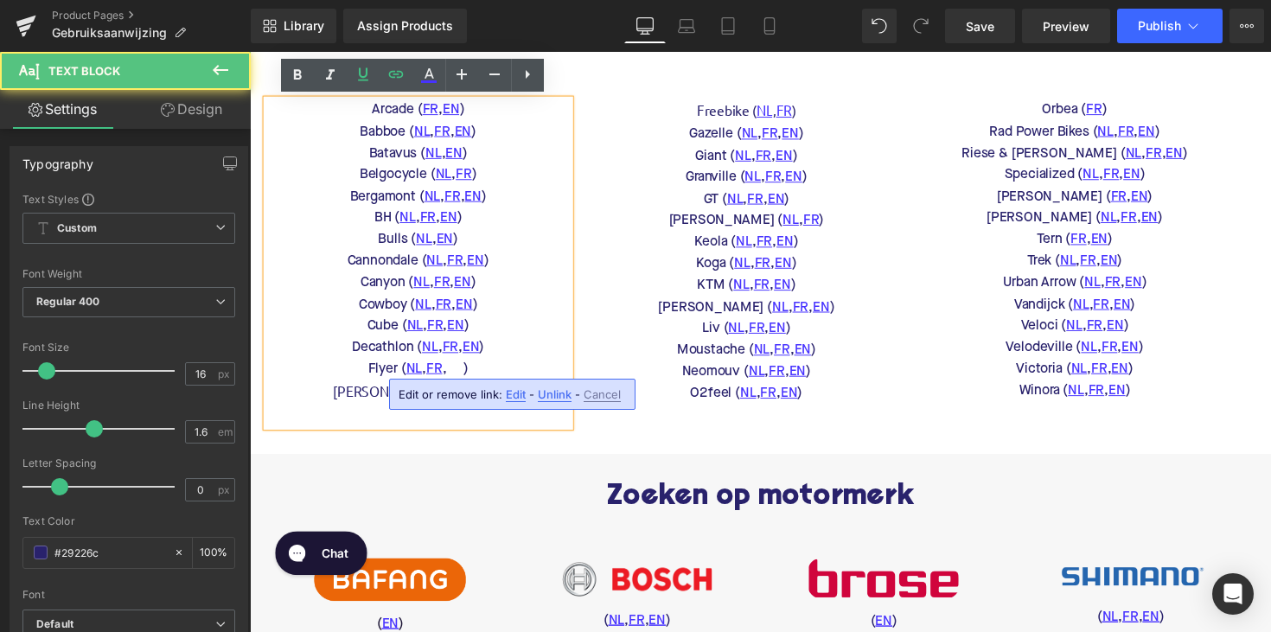
click at [512, 392] on span "Edit" at bounding box center [516, 394] width 20 height 15
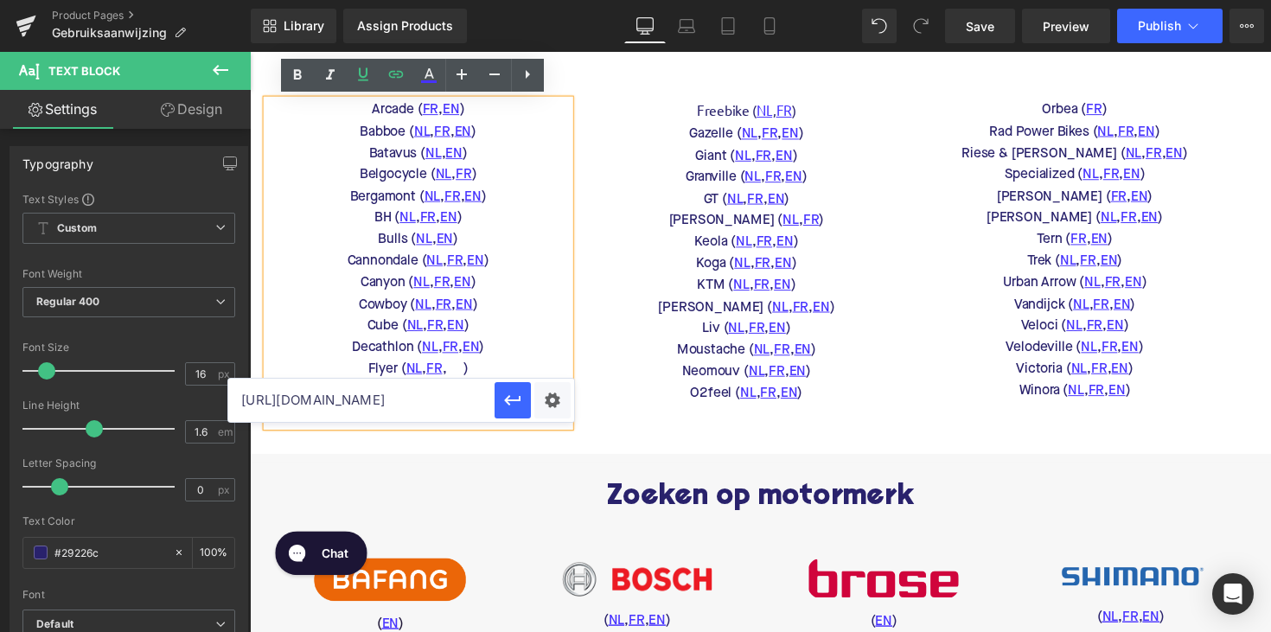
click at [457, 395] on input "https://media.flyer-bikes.com/web/18a987c457a5a30/flyer-bedienungsanleitung---f…" at bounding box center [361, 400] width 266 height 43
paste input "www.flyer-bikes.com/gb-en/service/downloads"
type input "https://www.flyer-bikes.com/gb-en/service/downloads"
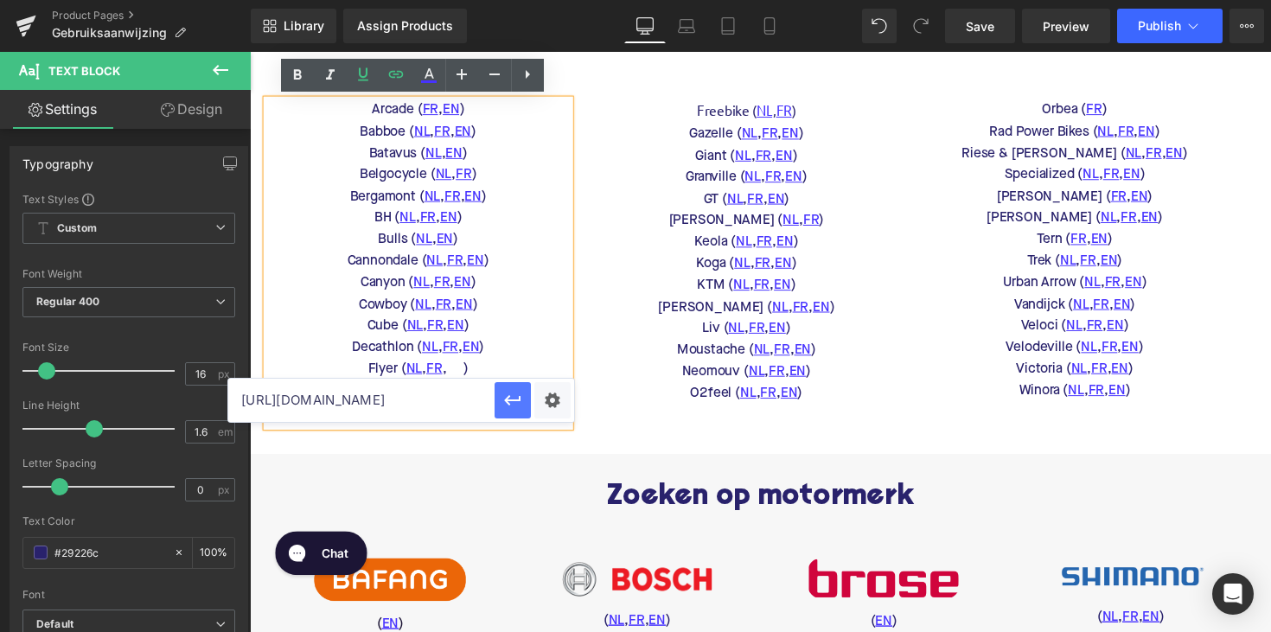
click at [507, 406] on icon "button" at bounding box center [512, 400] width 21 height 21
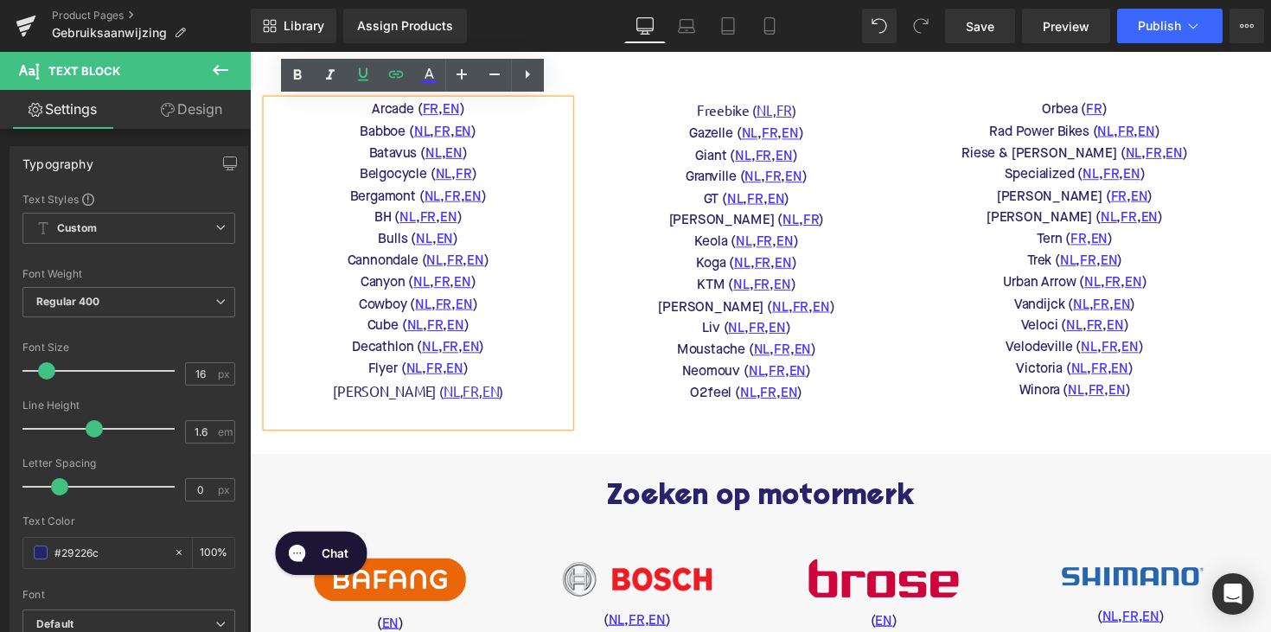
click at [480, 475] on div at bounding box center [773, 478] width 1046 height 29
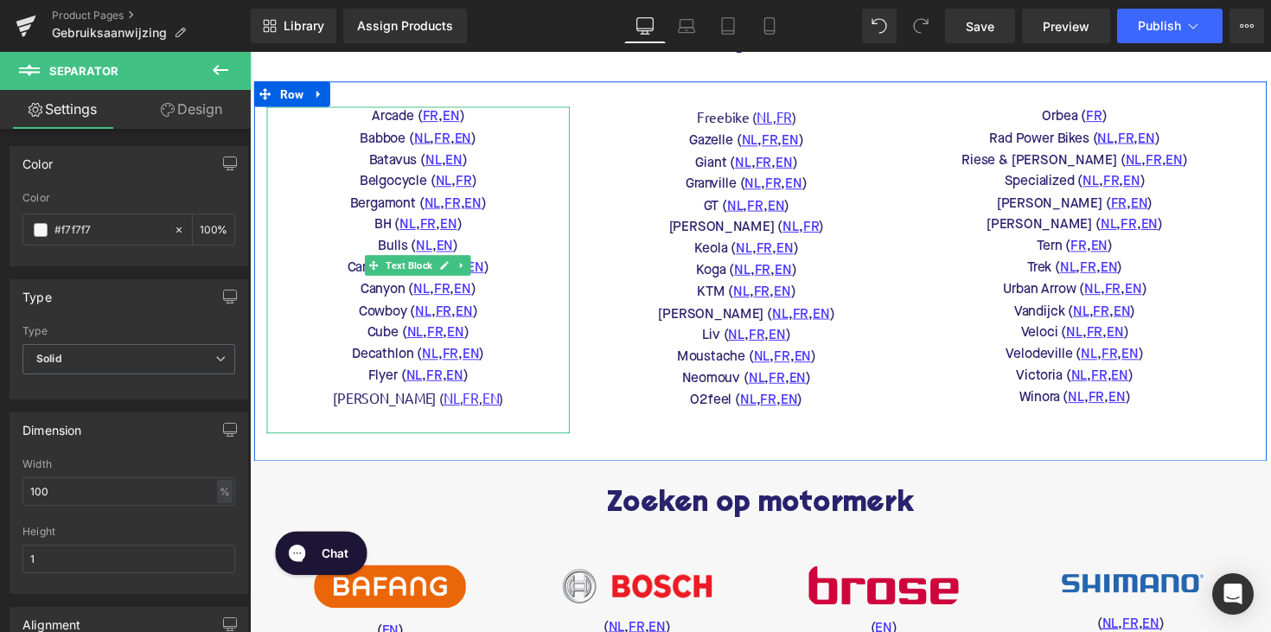
scroll to position [444, 0]
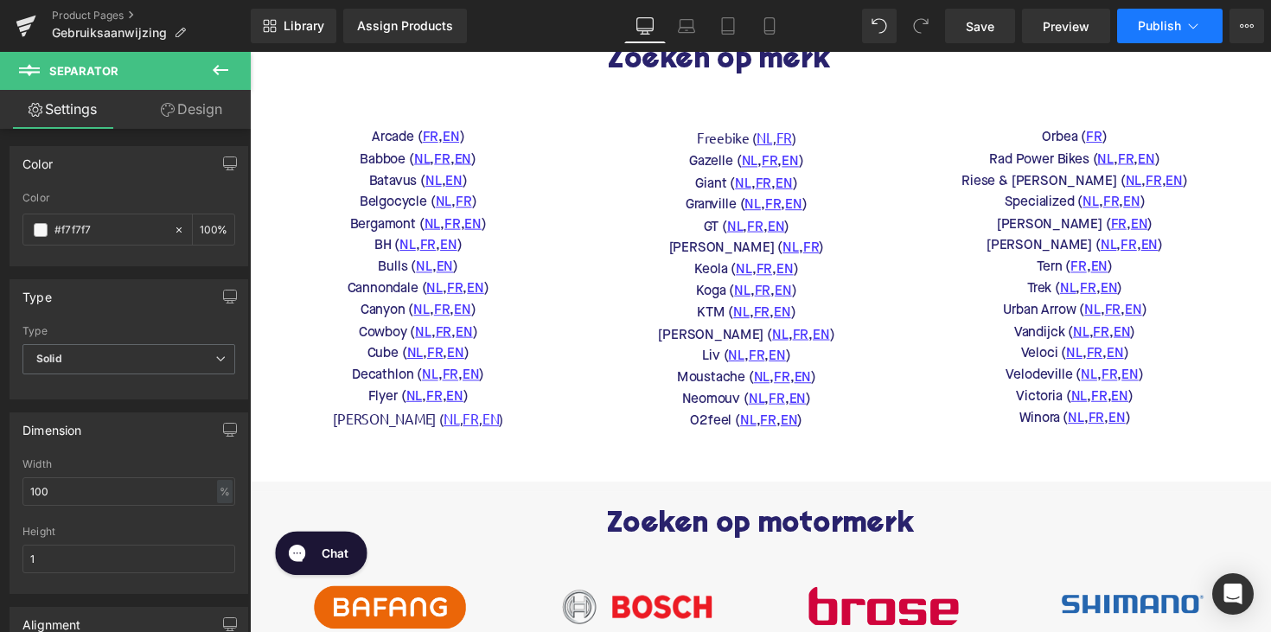
click at [1145, 26] on span "Publish" at bounding box center [1159, 26] width 43 height 14
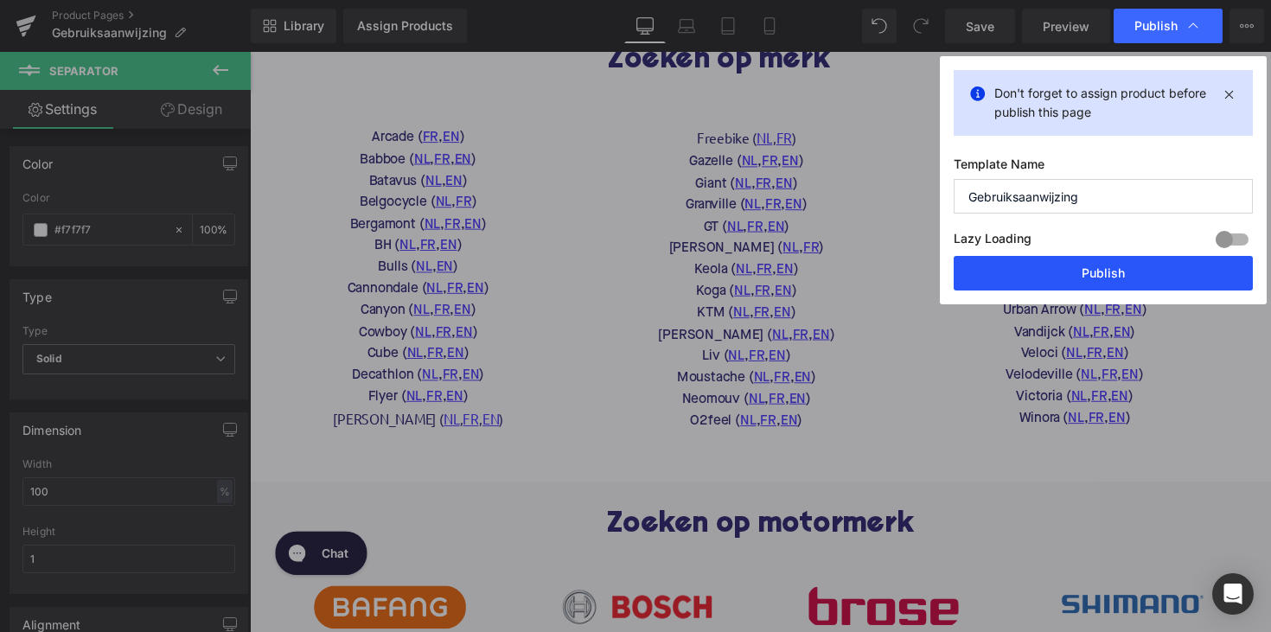
click at [1094, 270] on button "Publish" at bounding box center [1103, 273] width 299 height 35
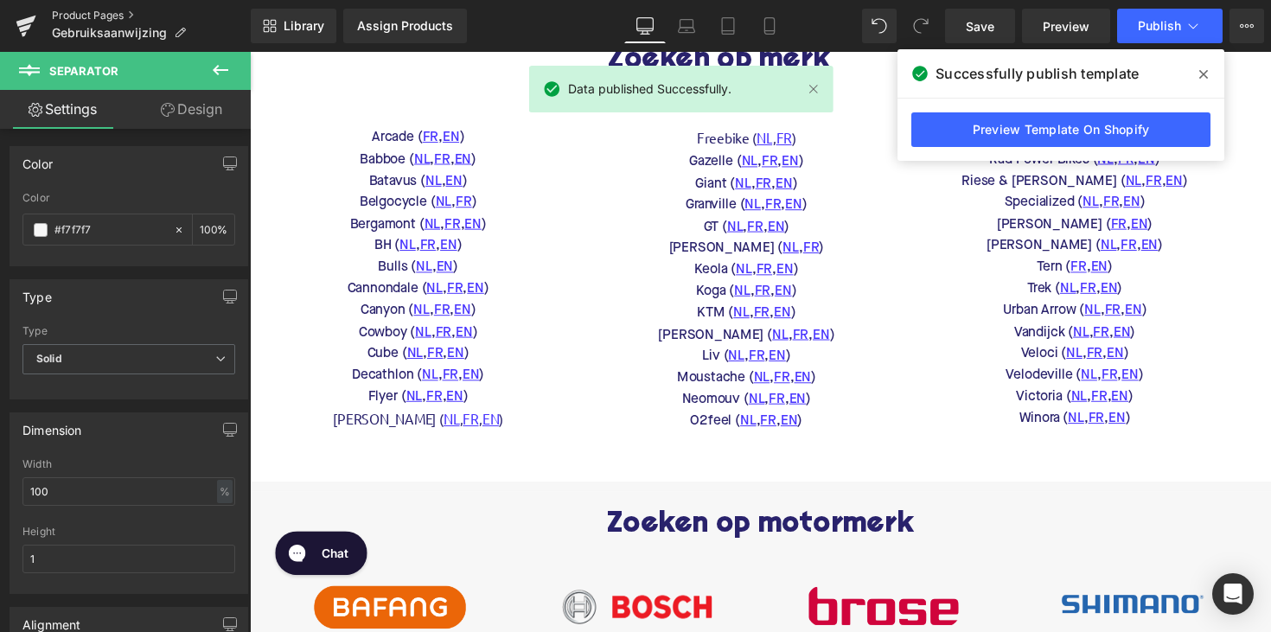
click at [116, 15] on link "Product Pages" at bounding box center [151, 16] width 199 height 14
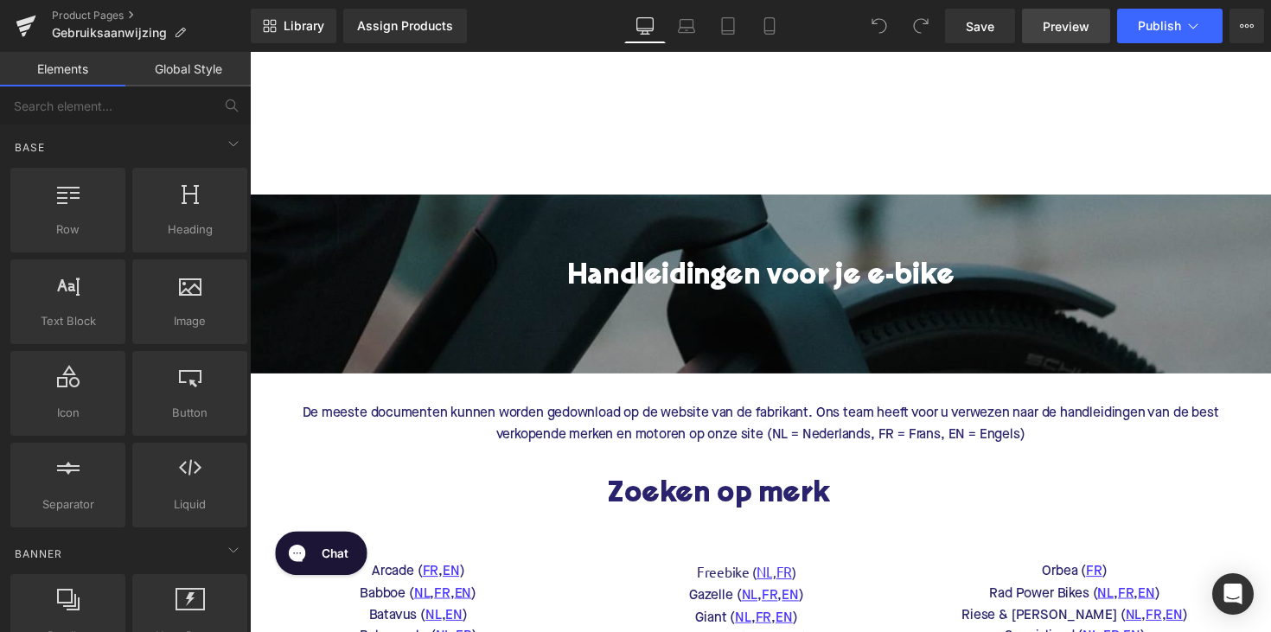
click at [1059, 32] on span "Preview" at bounding box center [1066, 26] width 47 height 18
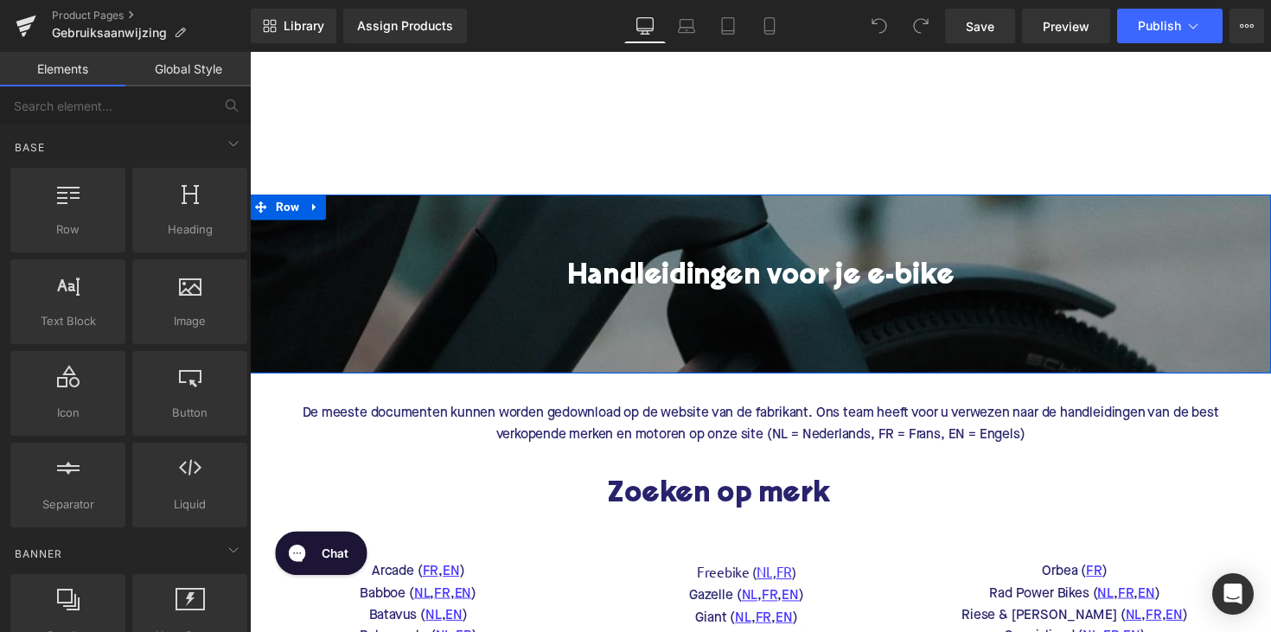
scroll to position [845, 0]
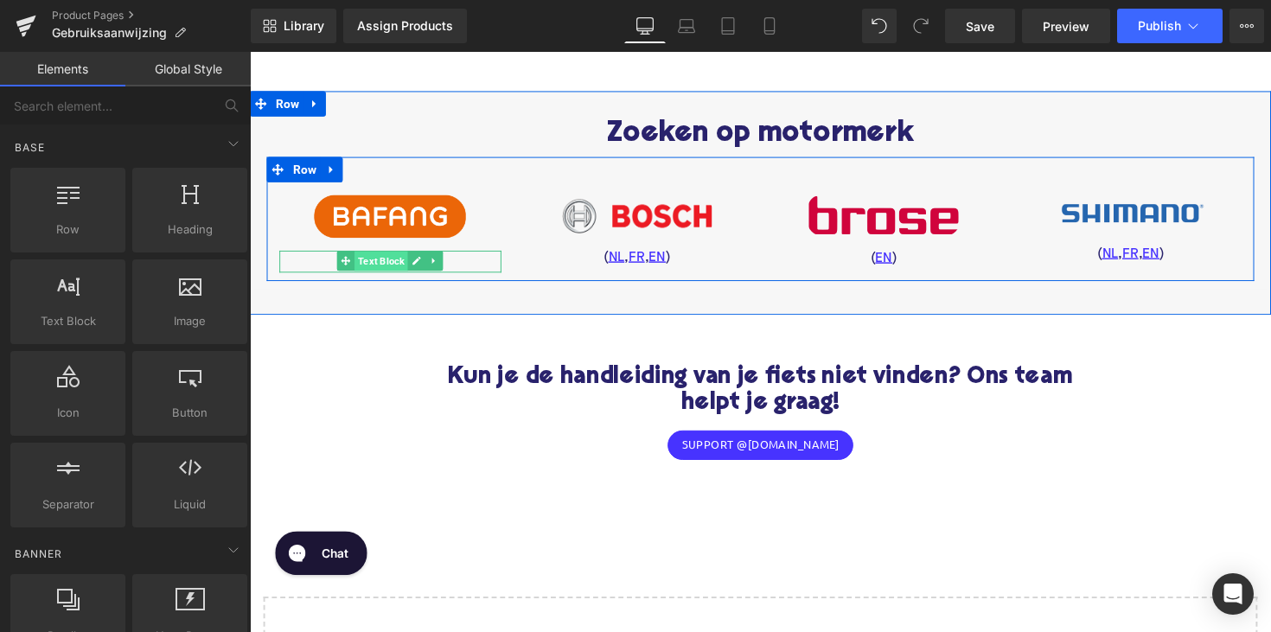
click at [386, 257] on span "Text Block" at bounding box center [384, 267] width 54 height 21
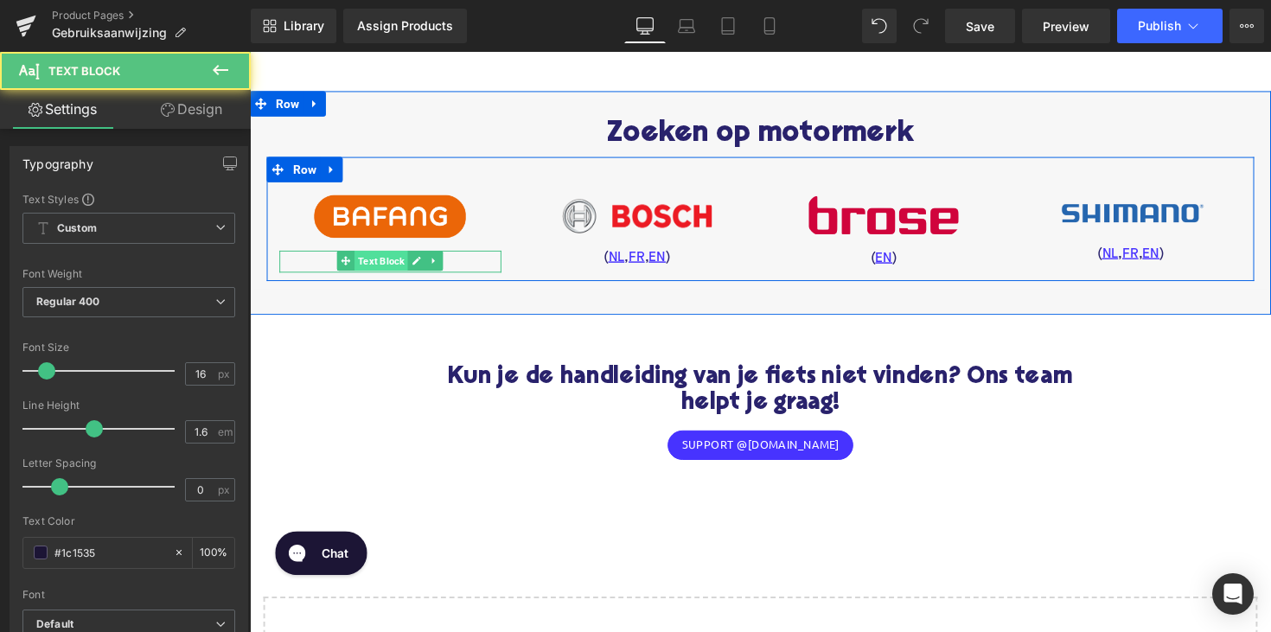
click at [392, 256] on span "Text Block" at bounding box center [384, 266] width 54 height 21
click at [496, 256] on p "( EN )" at bounding box center [393, 267] width 227 height 22
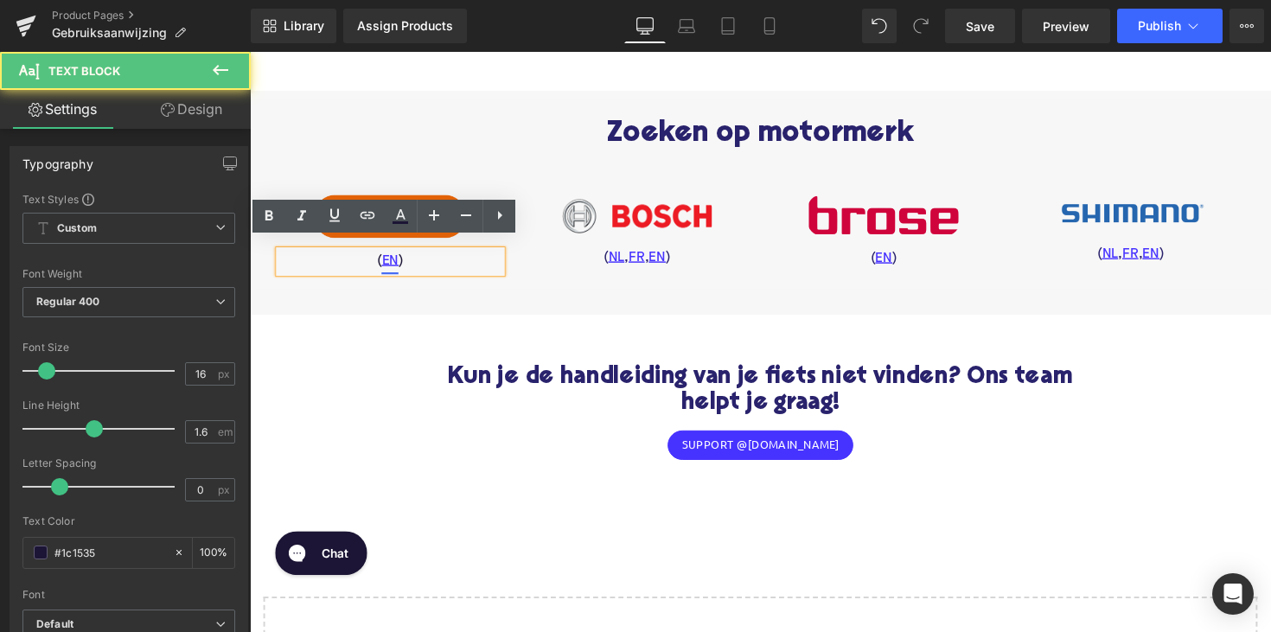
click at [391, 259] on u "EN" at bounding box center [393, 266] width 17 height 14
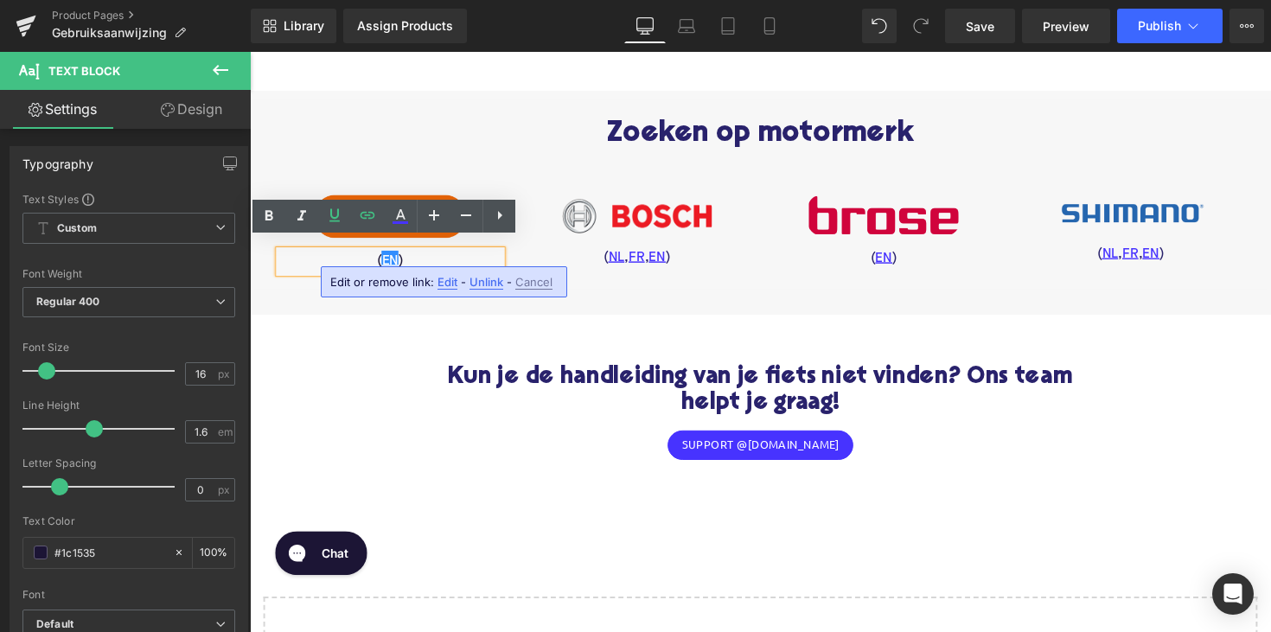
click at [449, 282] on span "Edit" at bounding box center [447, 282] width 20 height 15
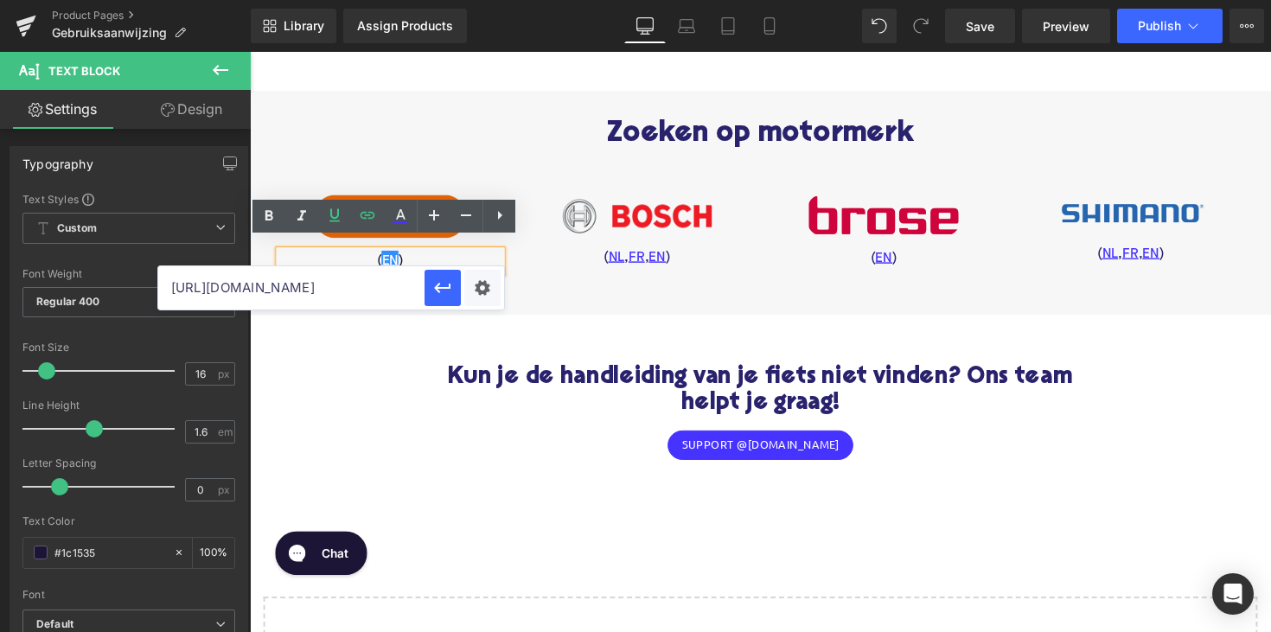
click at [352, 292] on input "https://bafang-e.com/en/service/downloads/" at bounding box center [291, 287] width 266 height 43
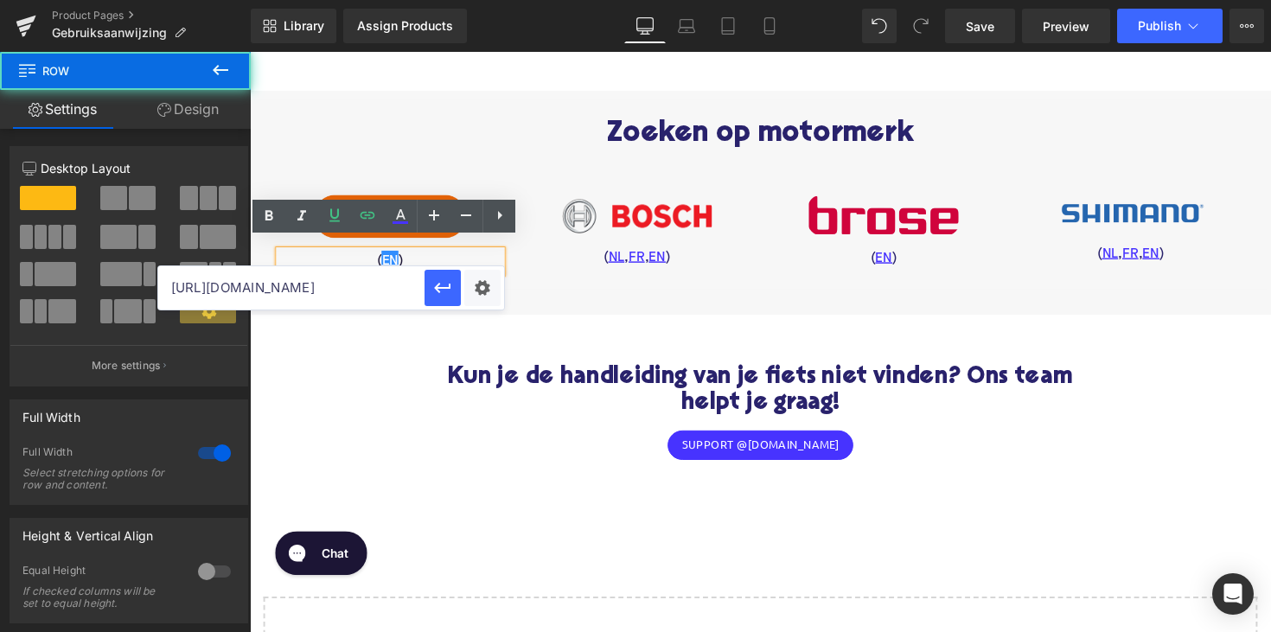
click at [637, 284] on div "Separator Zoeken op motormerk Heading Image ( EN ) Text Block Image ( NL , FR ,…" at bounding box center [773, 207] width 1046 height 228
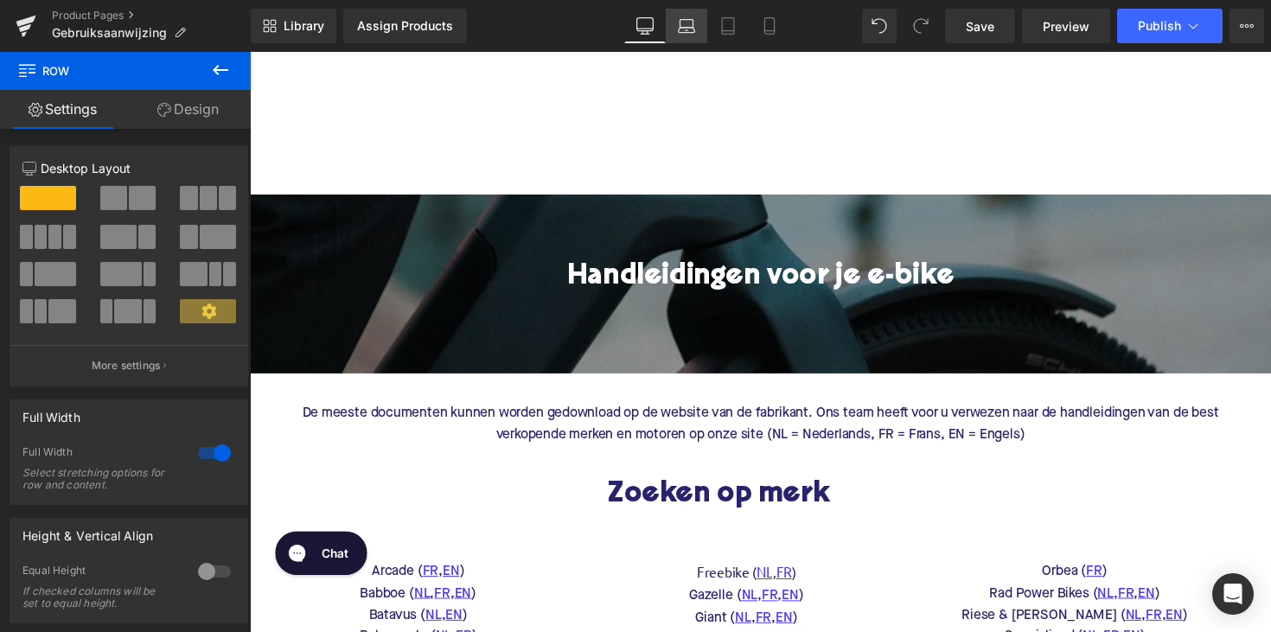
scroll to position [0, 0]
click at [1202, 27] on button "Publish" at bounding box center [1169, 26] width 105 height 35
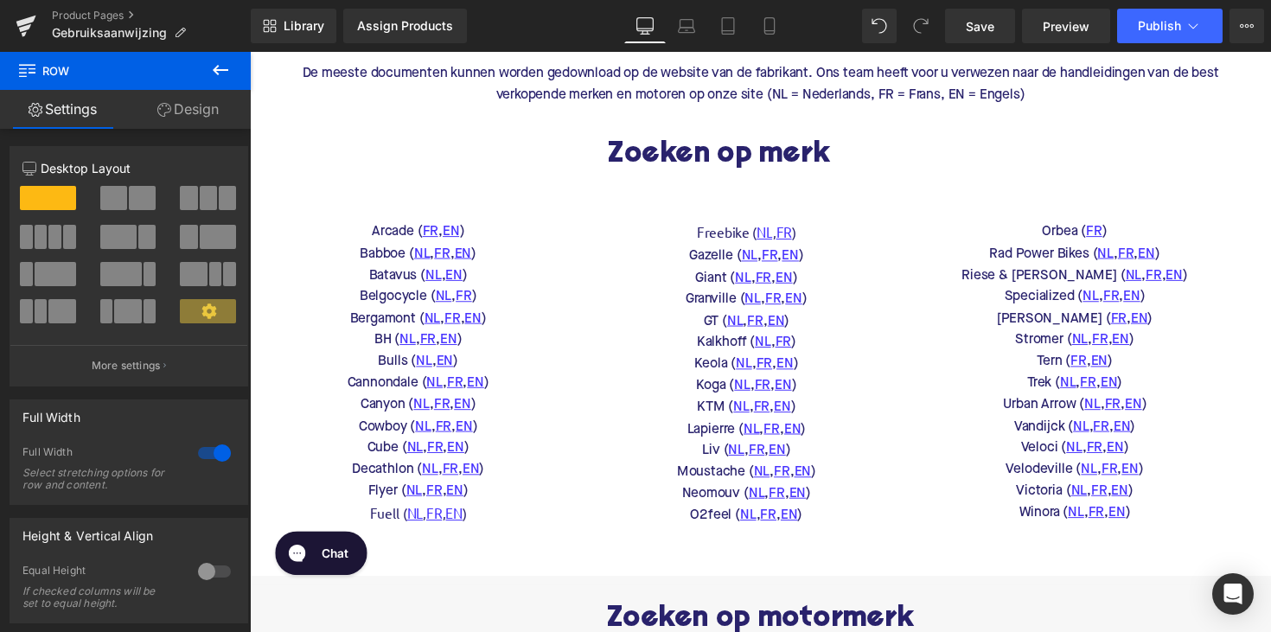
scroll to position [363, 0]
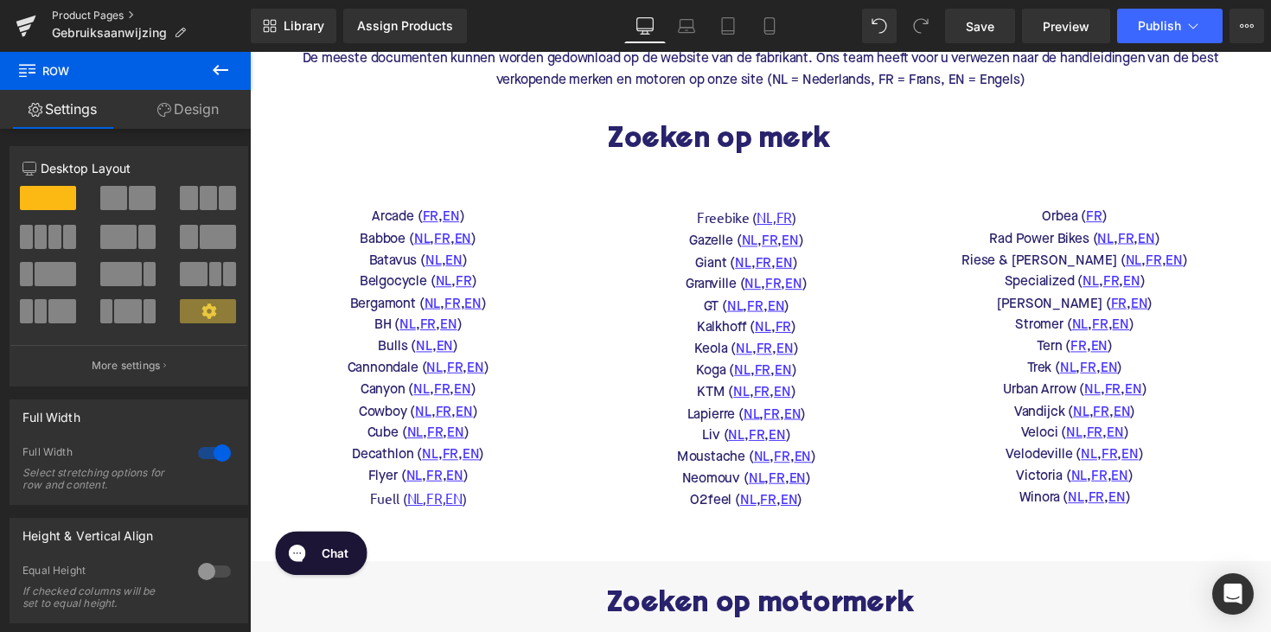
click at [93, 16] on link "Product Pages" at bounding box center [151, 16] width 199 height 14
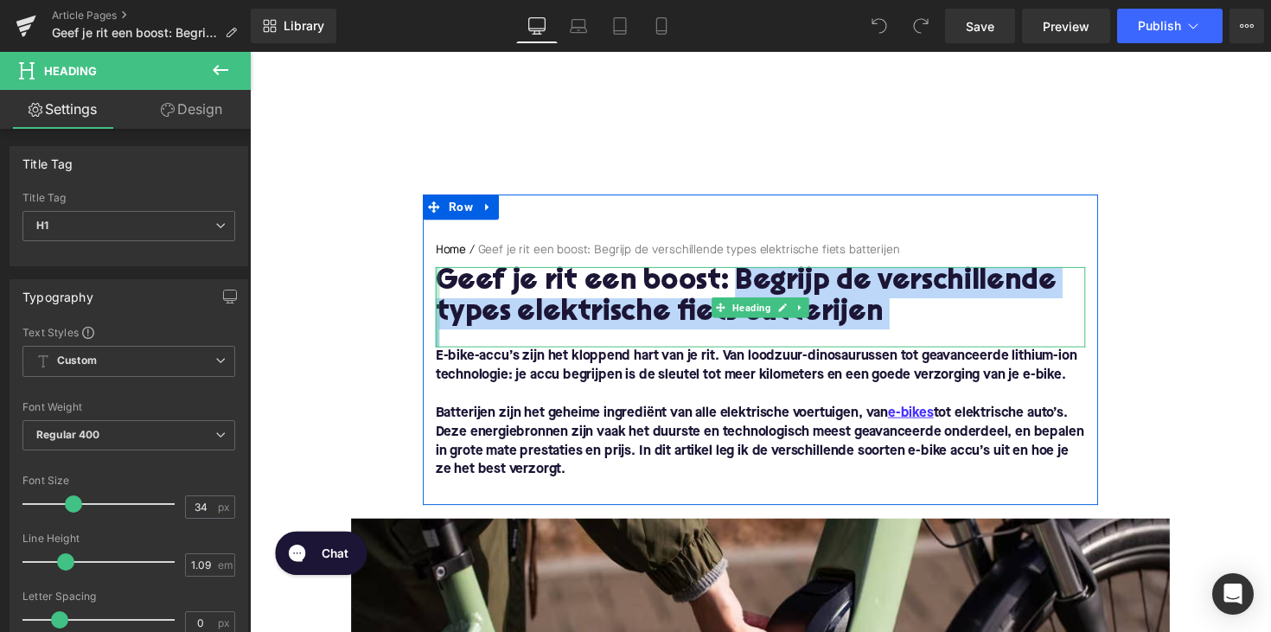
drag, startPoint x: 739, startPoint y: 289, endPoint x: 440, endPoint y: 285, distance: 299.1
click at [440, 285] on div "Geef je rit een boost: Begrijp de verschillende types elektrische fiets batteri…" at bounding box center [773, 313] width 666 height 82
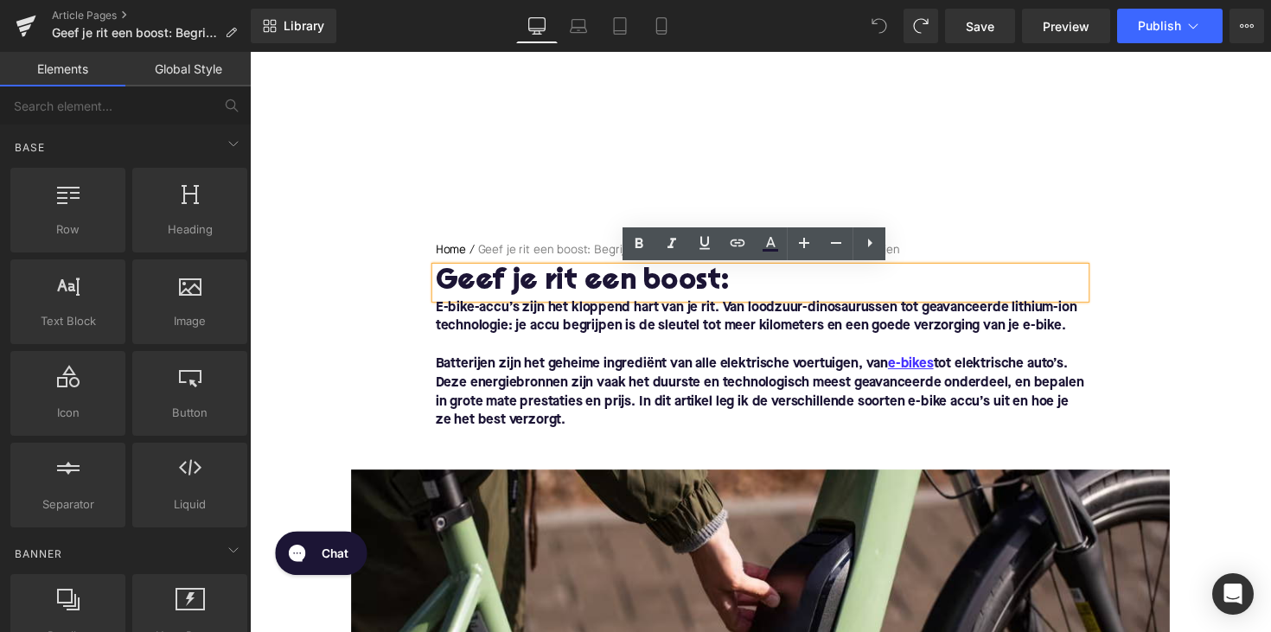
click at [883, 186] on div at bounding box center [773, 125] width 1046 height 146
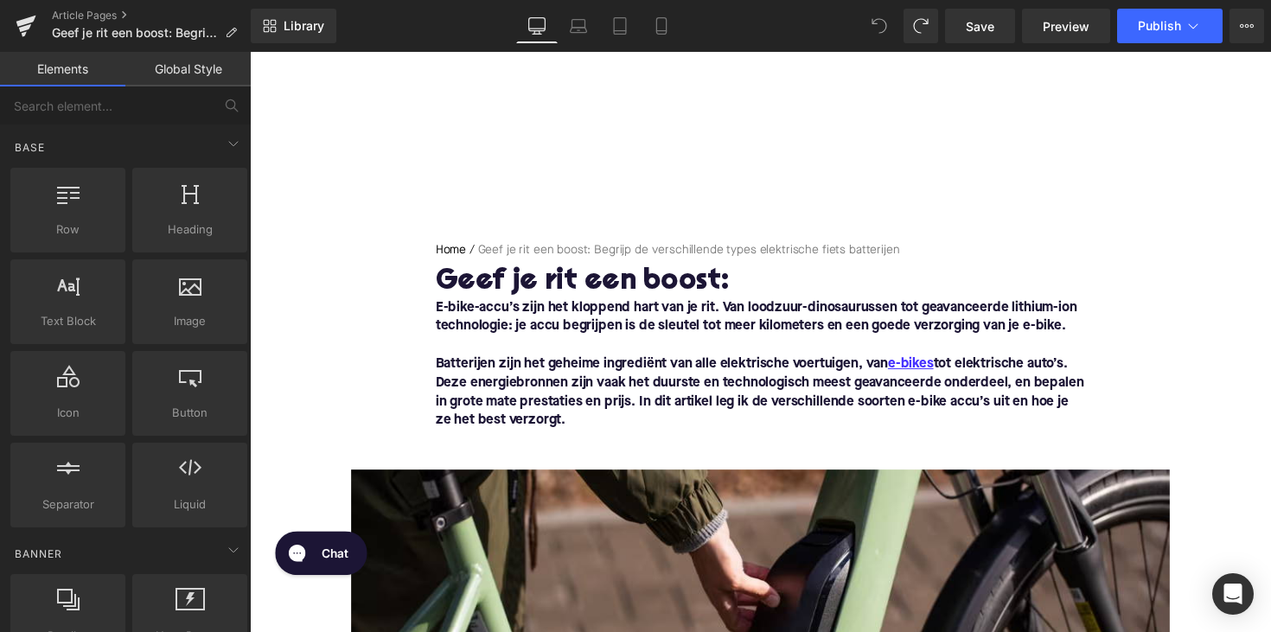
click at [880, 23] on icon at bounding box center [879, 26] width 16 height 16
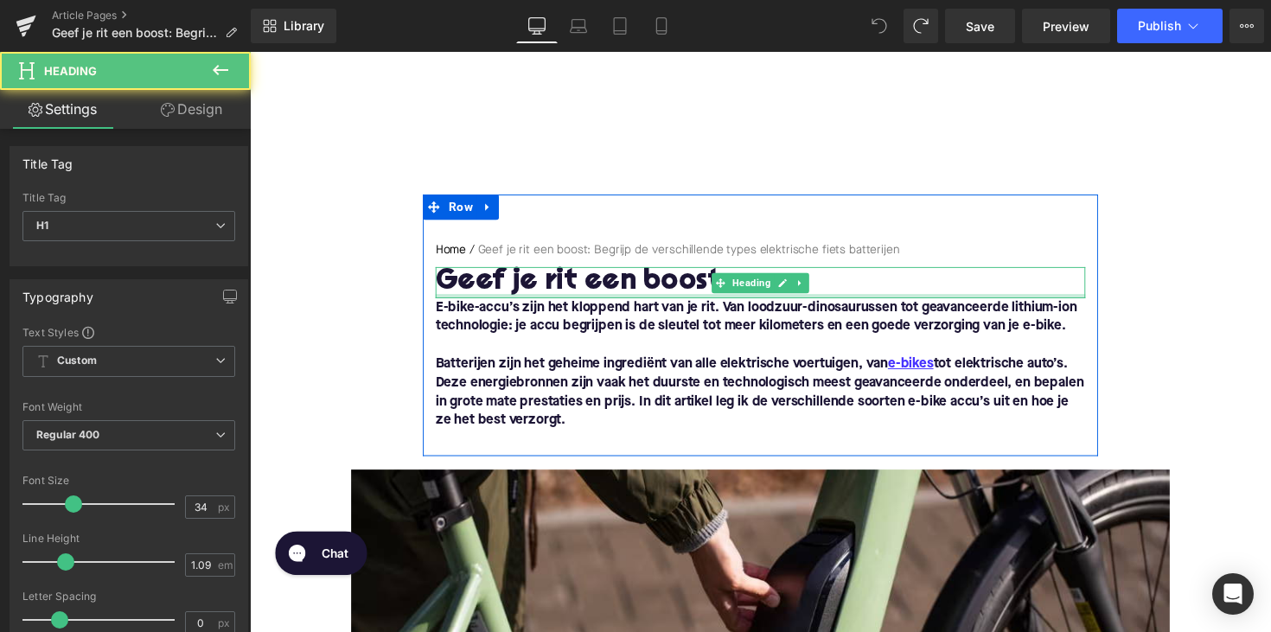
click at [924, 303] on div at bounding box center [773, 302] width 666 height 4
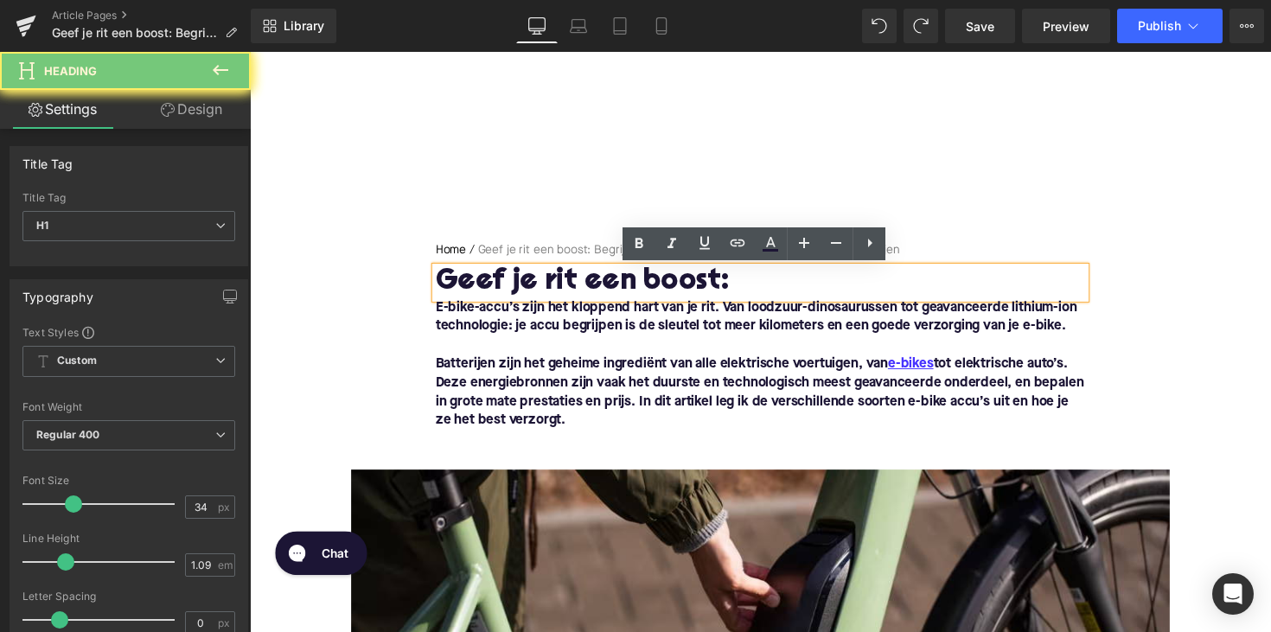
click at [923, 290] on h1 "Geef je rit een boost:" at bounding box center [773, 288] width 666 height 32
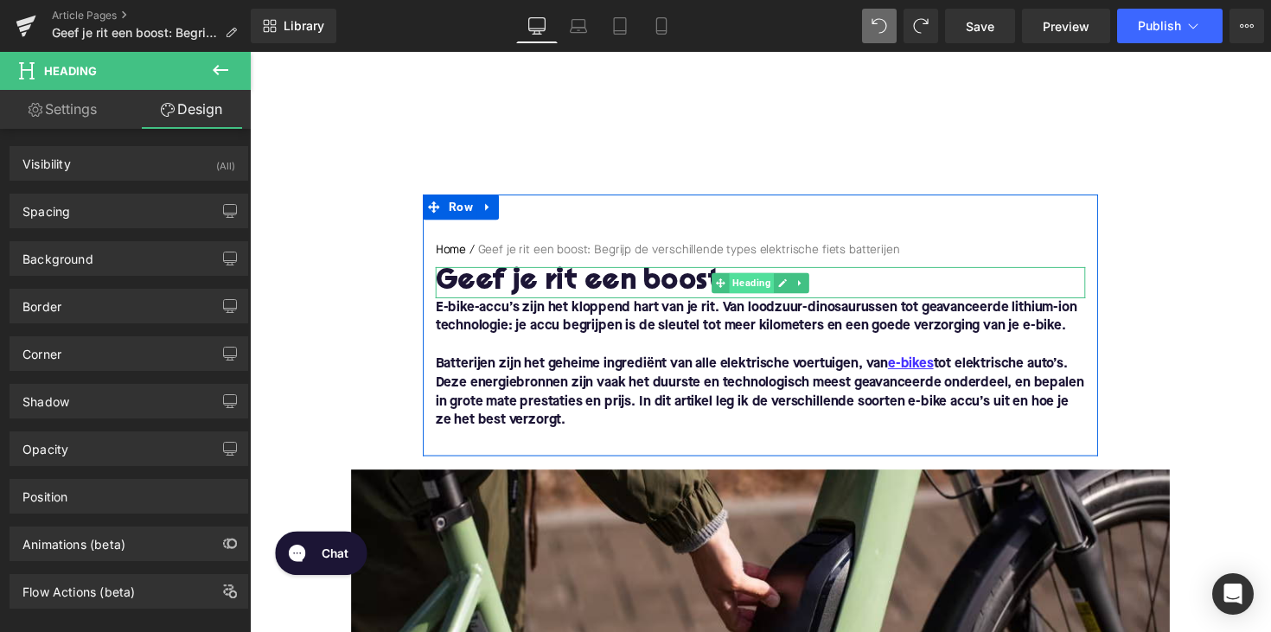
click at [756, 280] on span "Heading" at bounding box center [764, 288] width 46 height 21
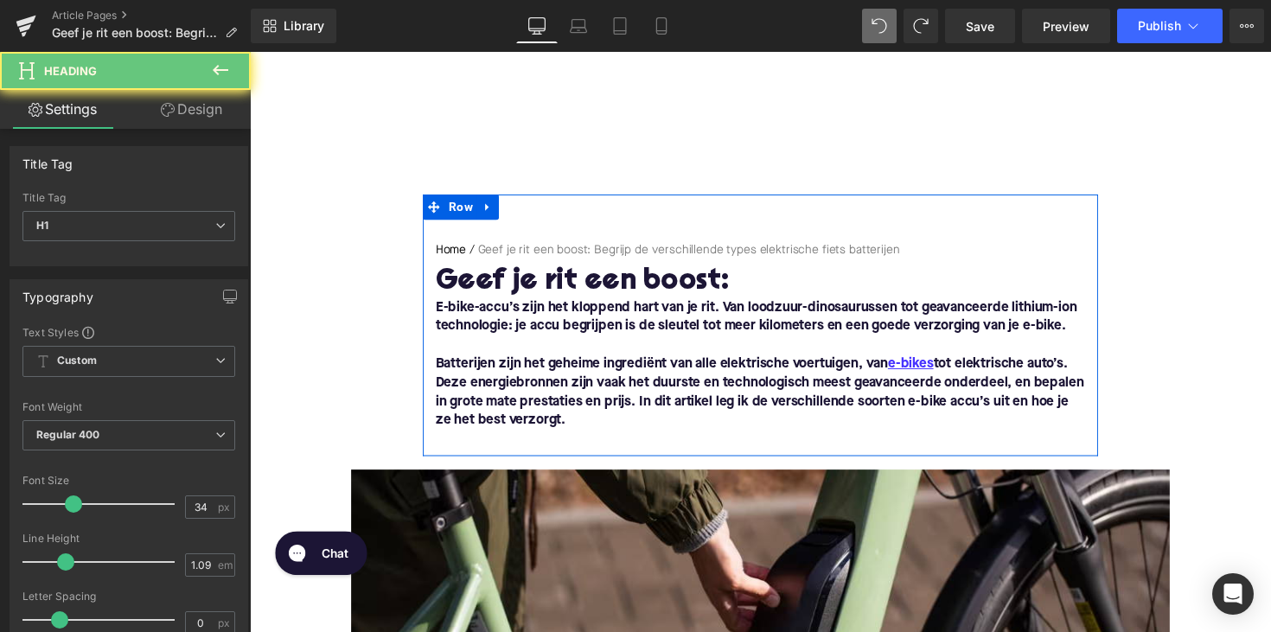
click at [899, 288] on h1 "Geef je rit een boost:" at bounding box center [773, 288] width 666 height 32
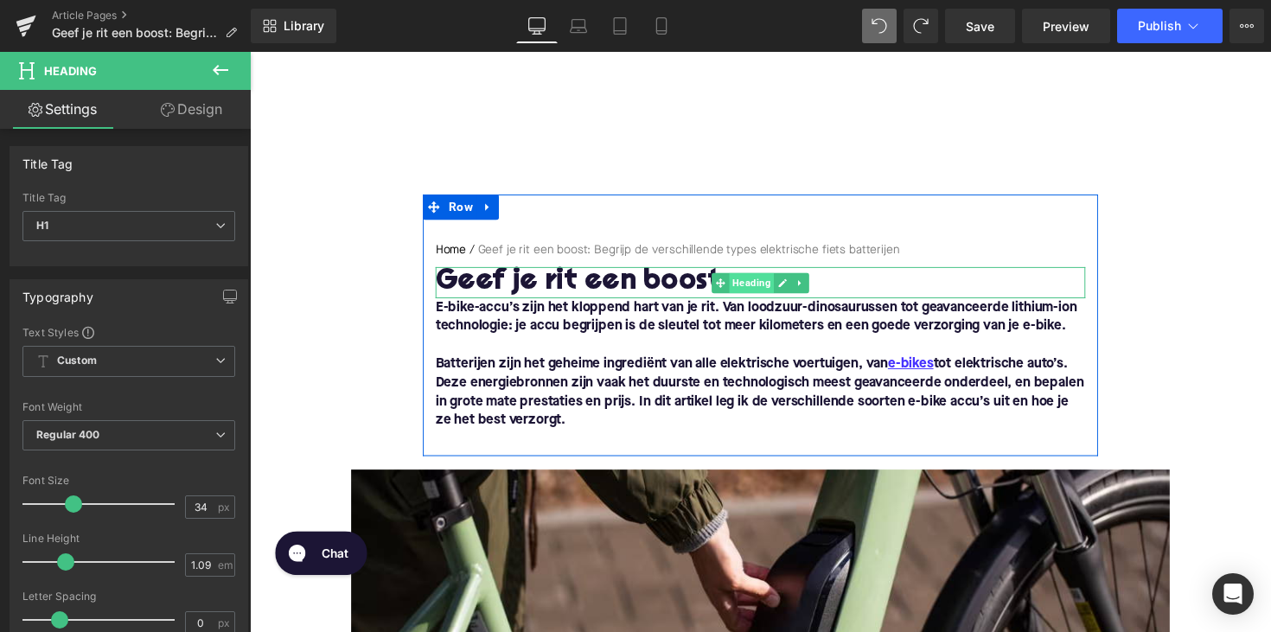
click at [743, 294] on span "Heading" at bounding box center [764, 288] width 46 height 21
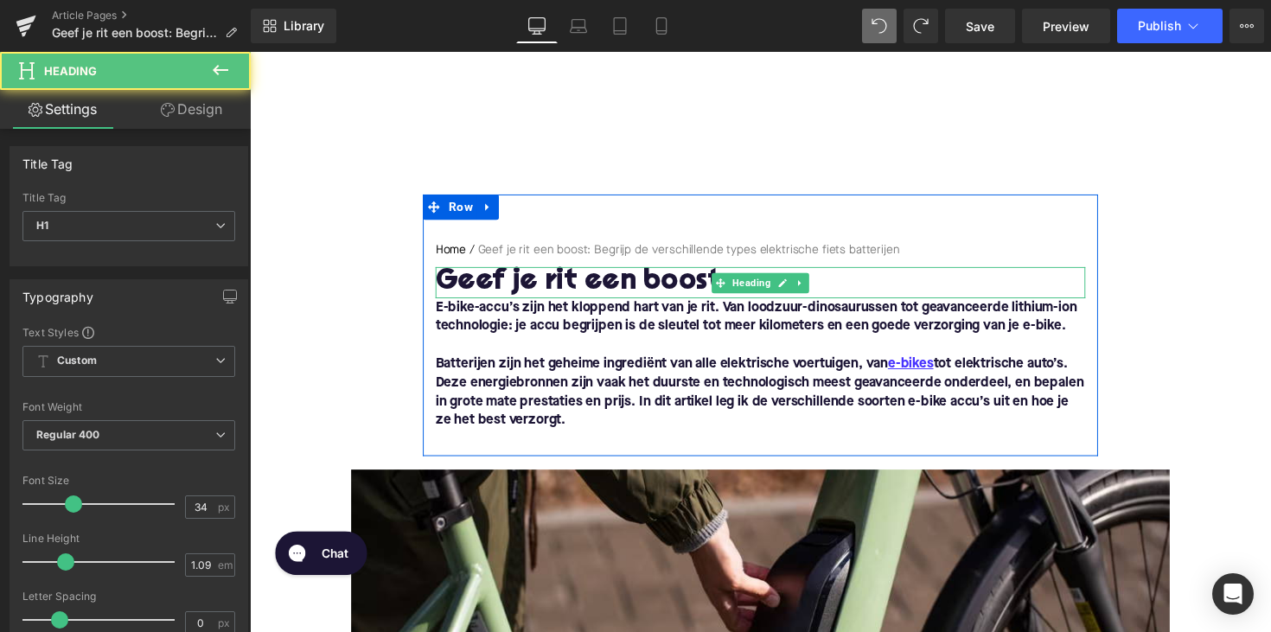
click at [696, 293] on h1 "Geef je rit een boost:" at bounding box center [773, 288] width 666 height 32
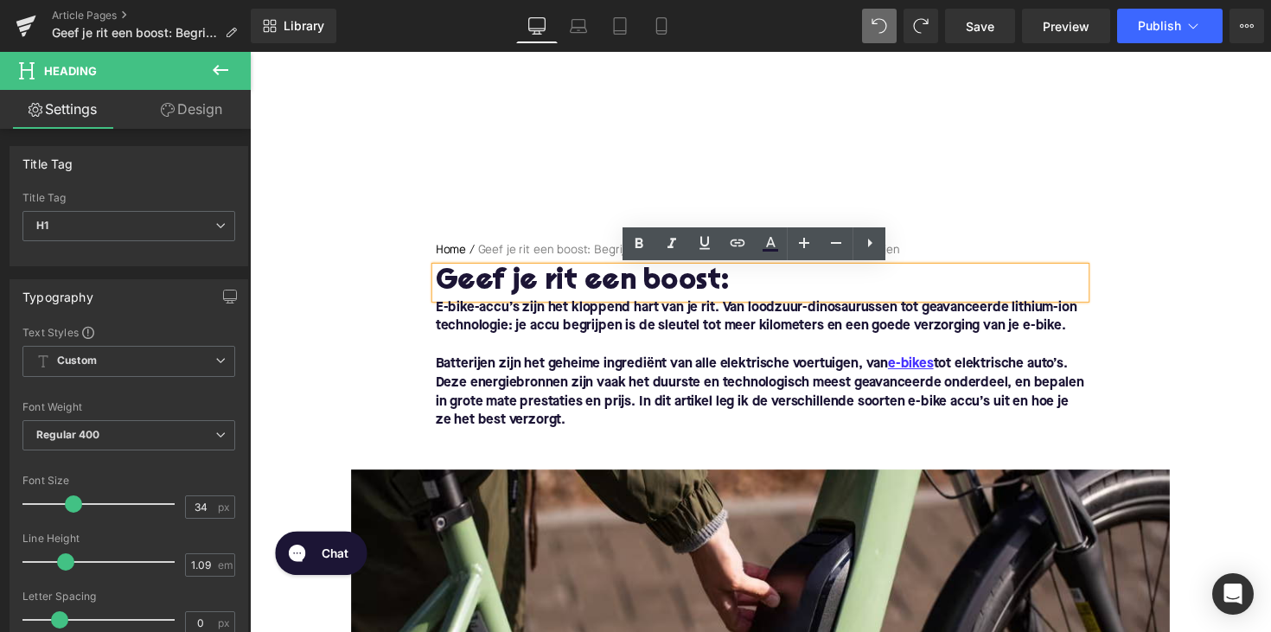
click at [737, 293] on h1 "Geef je rit een boost:" at bounding box center [773, 288] width 666 height 32
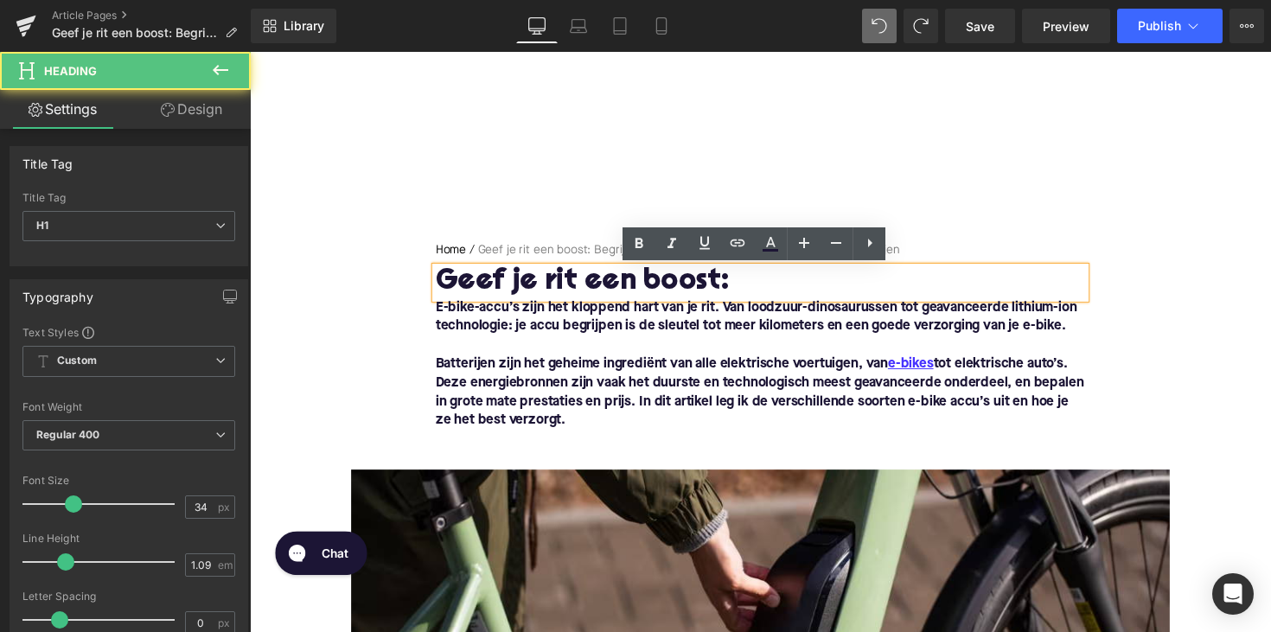
drag, startPoint x: 743, startPoint y: 293, endPoint x: 437, endPoint y: 289, distance: 306.1
click at [440, 289] on h1 "Geef je rit een boost:" at bounding box center [773, 288] width 666 height 32
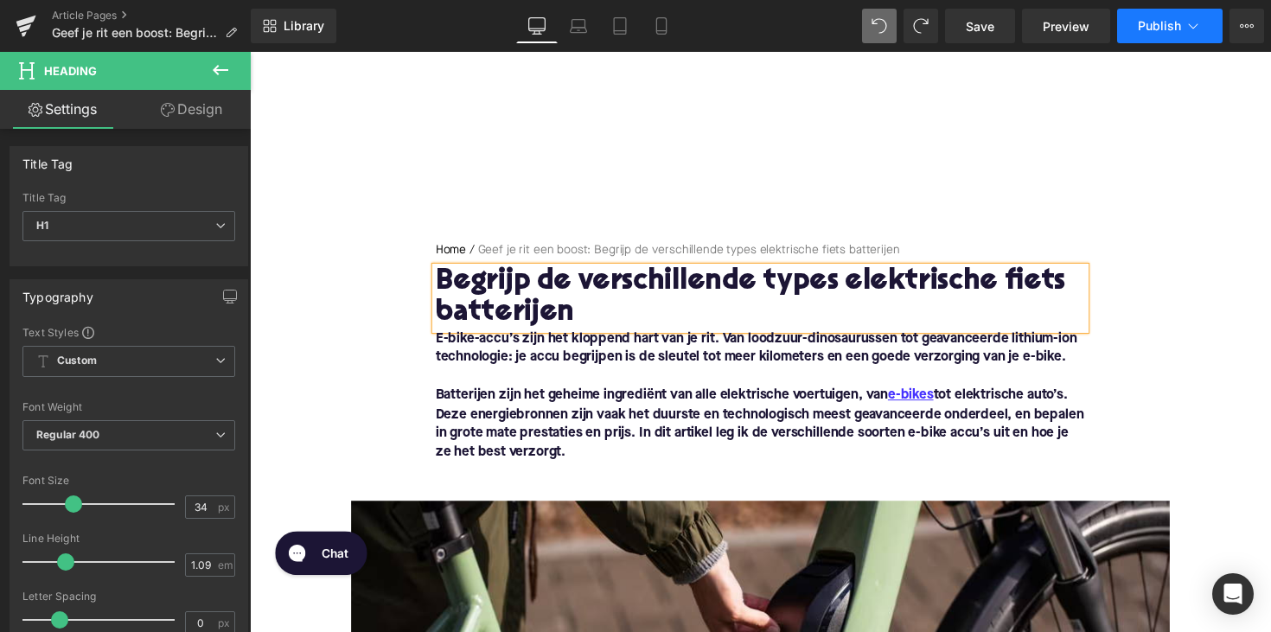
click at [1149, 22] on span "Publish" at bounding box center [1159, 26] width 43 height 14
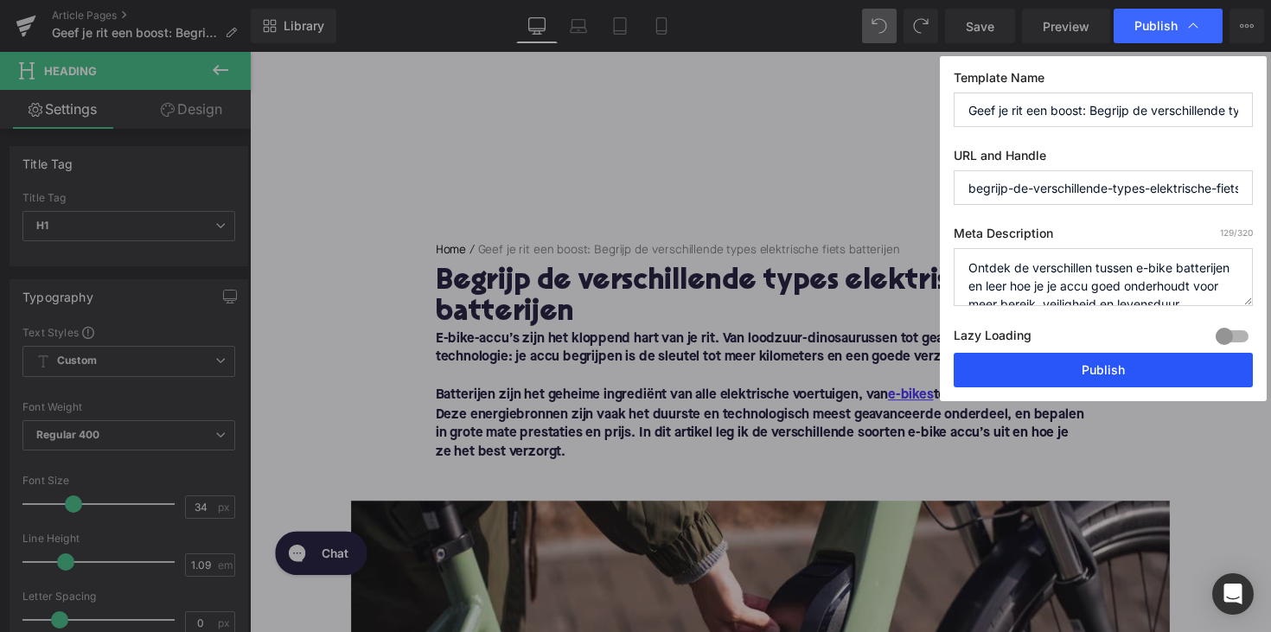
click at [1076, 384] on button "Publish" at bounding box center [1103, 370] width 299 height 35
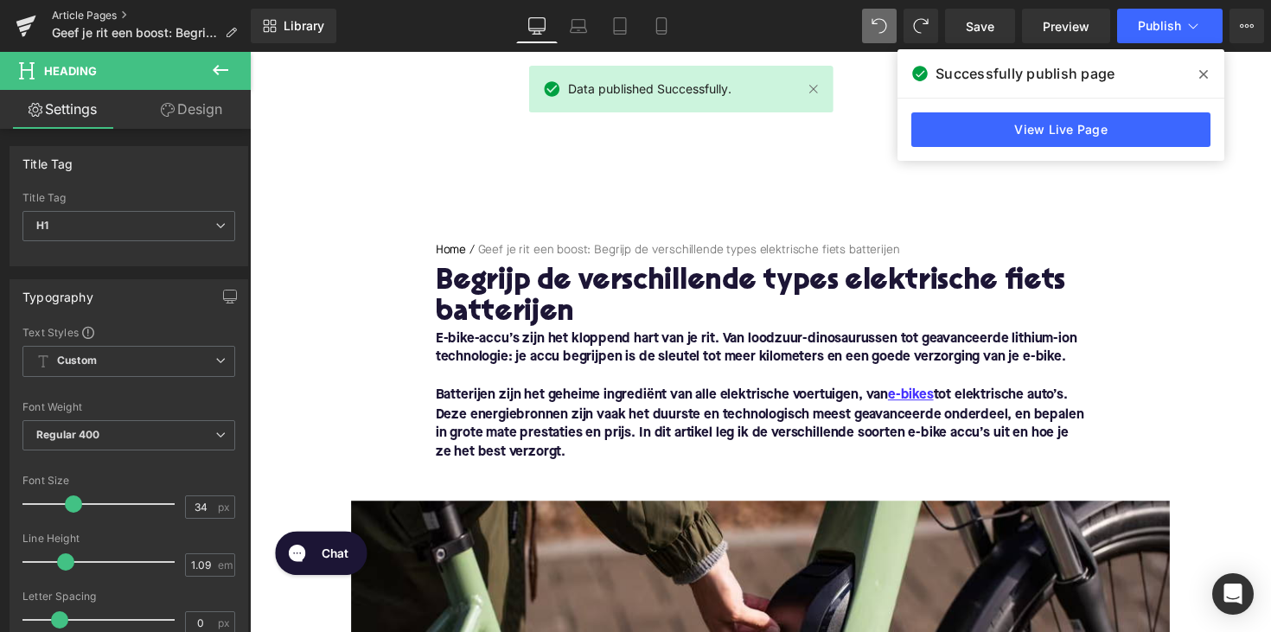
click at [96, 11] on link "Article Pages" at bounding box center [151, 16] width 199 height 14
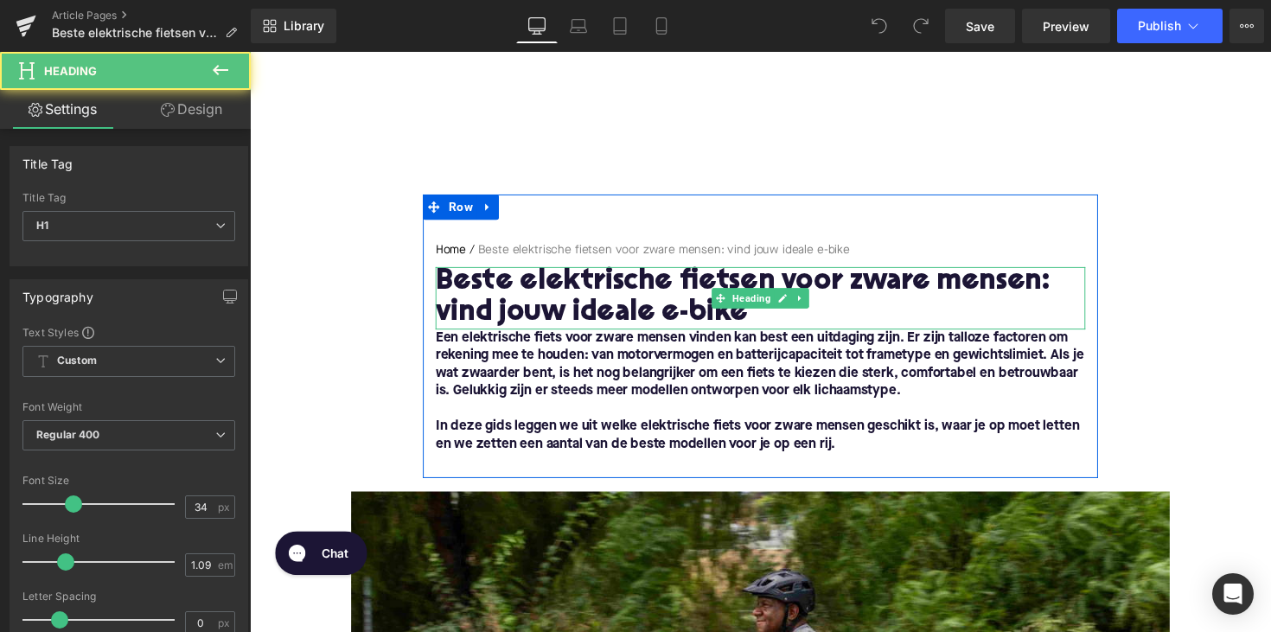
click at [770, 325] on h1 "Beste elektrische fietsen voor zware mensen: vind jouw ideale e-bike" at bounding box center [773, 304] width 666 height 64
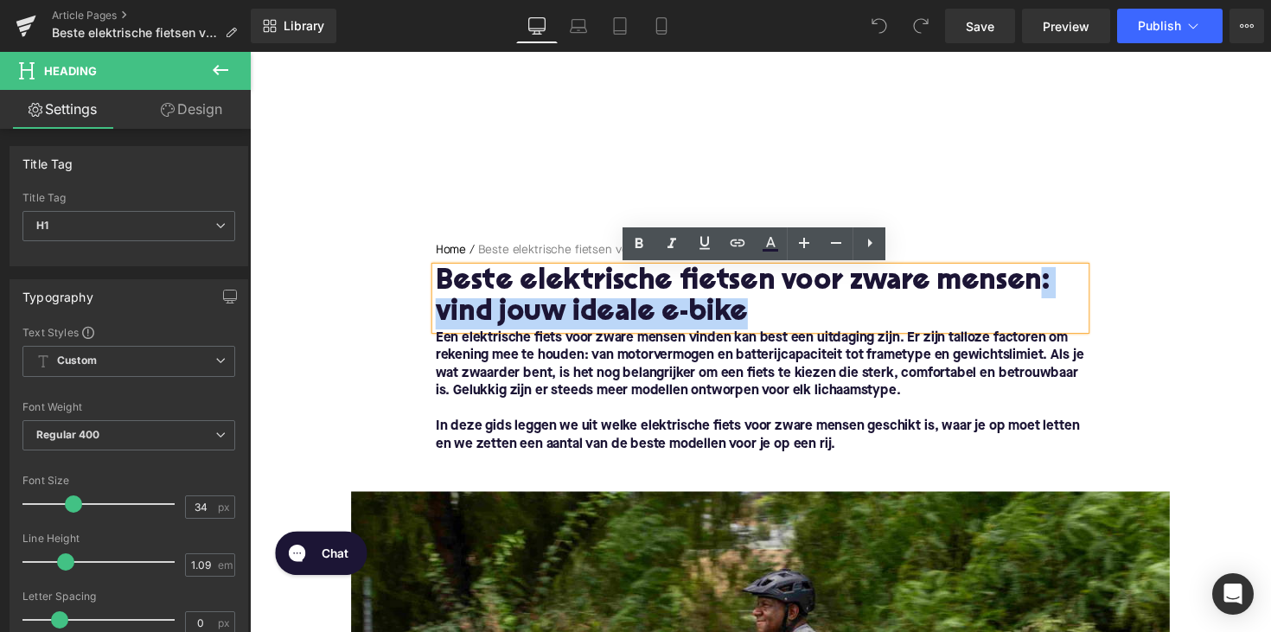
drag, startPoint x: 758, startPoint y: 325, endPoint x: 1037, endPoint y: 292, distance: 281.2
click at [1037, 292] on h1 "Beste elektrische fietsen voor zware mensen: vind jouw ideale e-bike" at bounding box center [773, 304] width 666 height 64
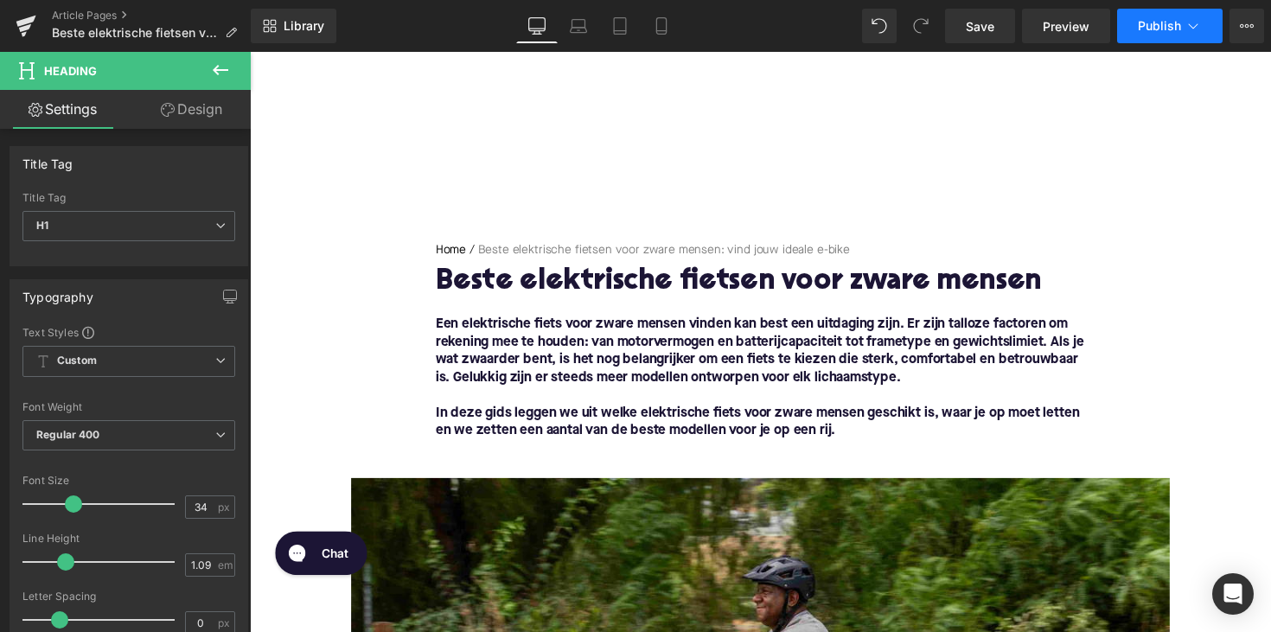
click at [1141, 27] on span "Publish" at bounding box center [1159, 26] width 43 height 14
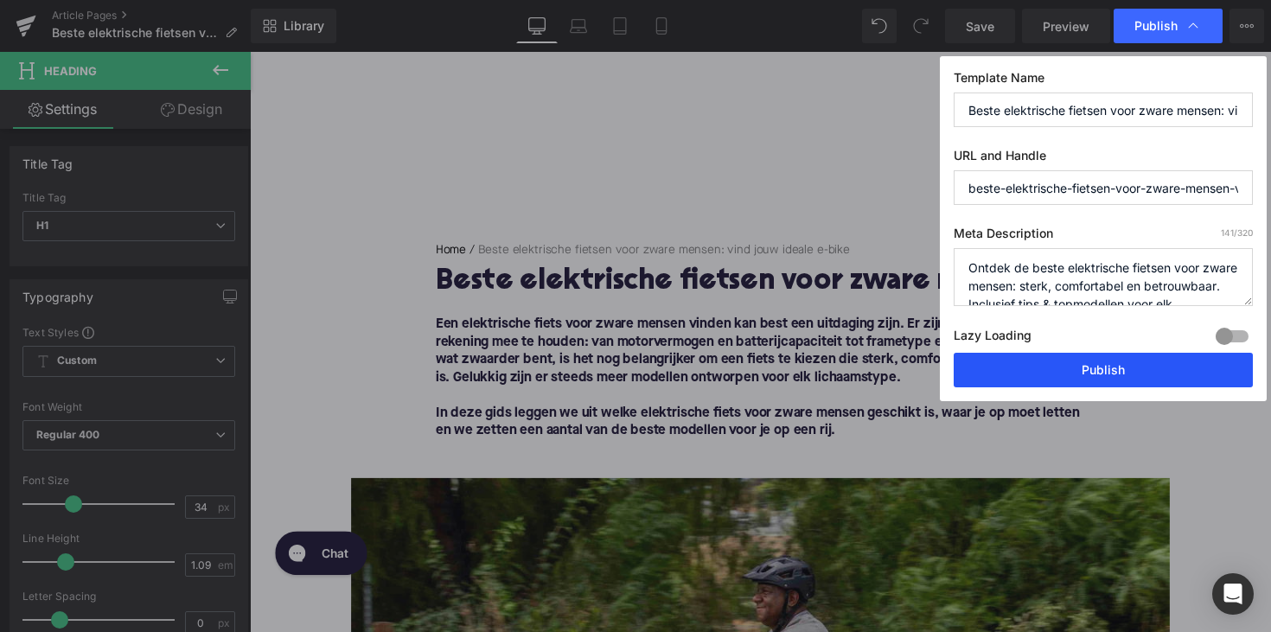
click at [1065, 365] on button "Publish" at bounding box center [1103, 370] width 299 height 35
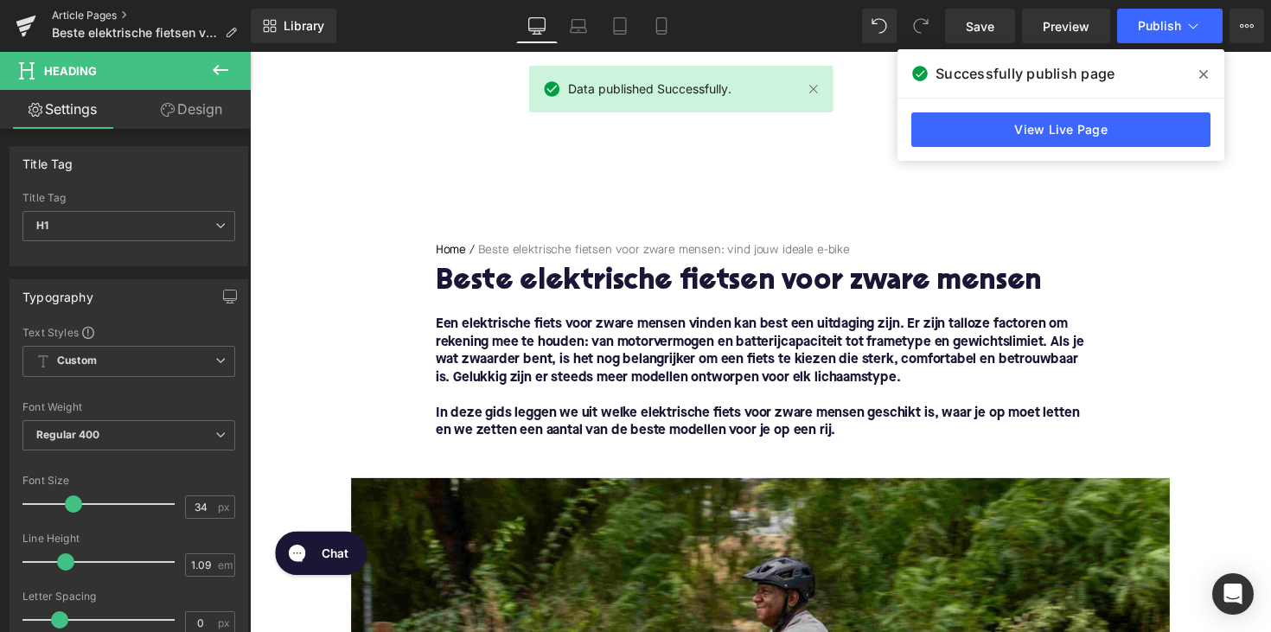
click at [93, 14] on link "Article Pages" at bounding box center [151, 16] width 199 height 14
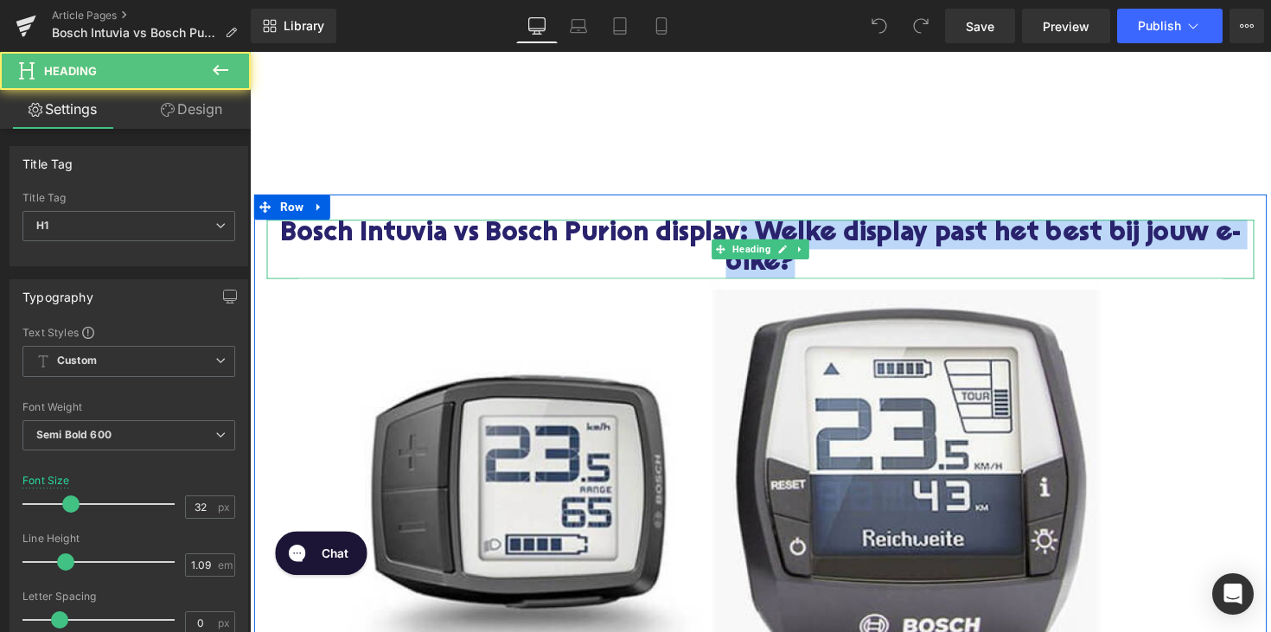
drag, startPoint x: 767, startPoint y: 237, endPoint x: 821, endPoint y: 270, distance: 63.6
click at [821, 270] on h1 "Bosch Intuvia vs Bosch Purion display: Welke display past het best bij jouw e-b…" at bounding box center [772, 254] width 1011 height 61
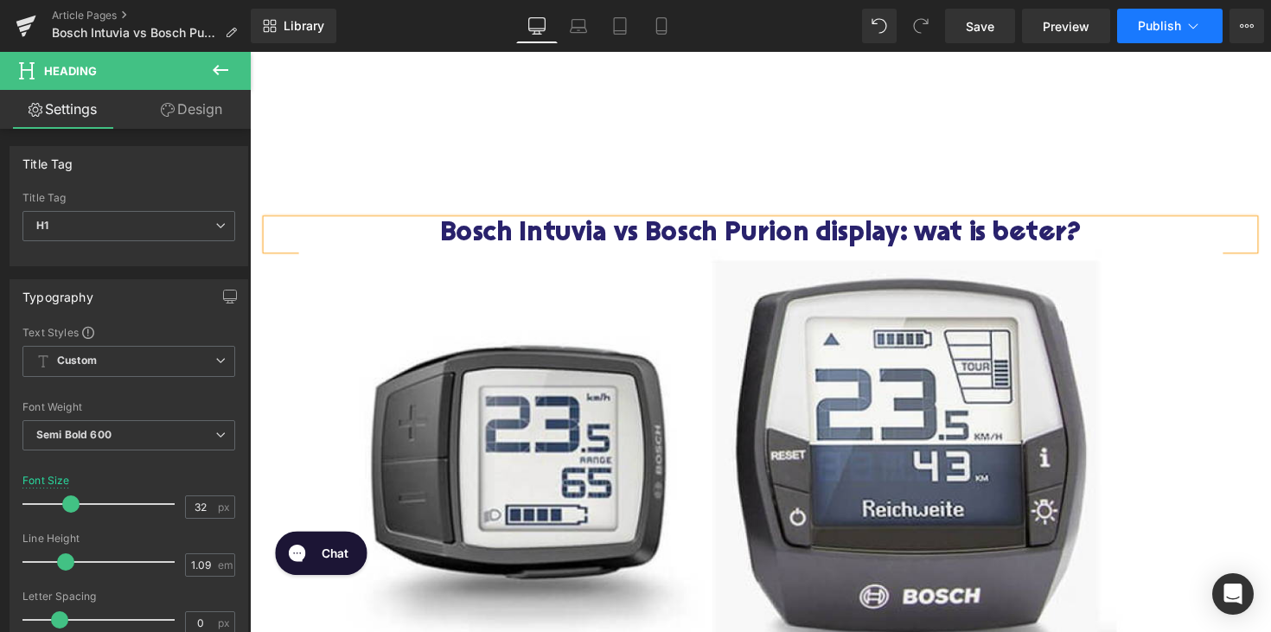
click at [1131, 27] on button "Publish" at bounding box center [1169, 26] width 105 height 35
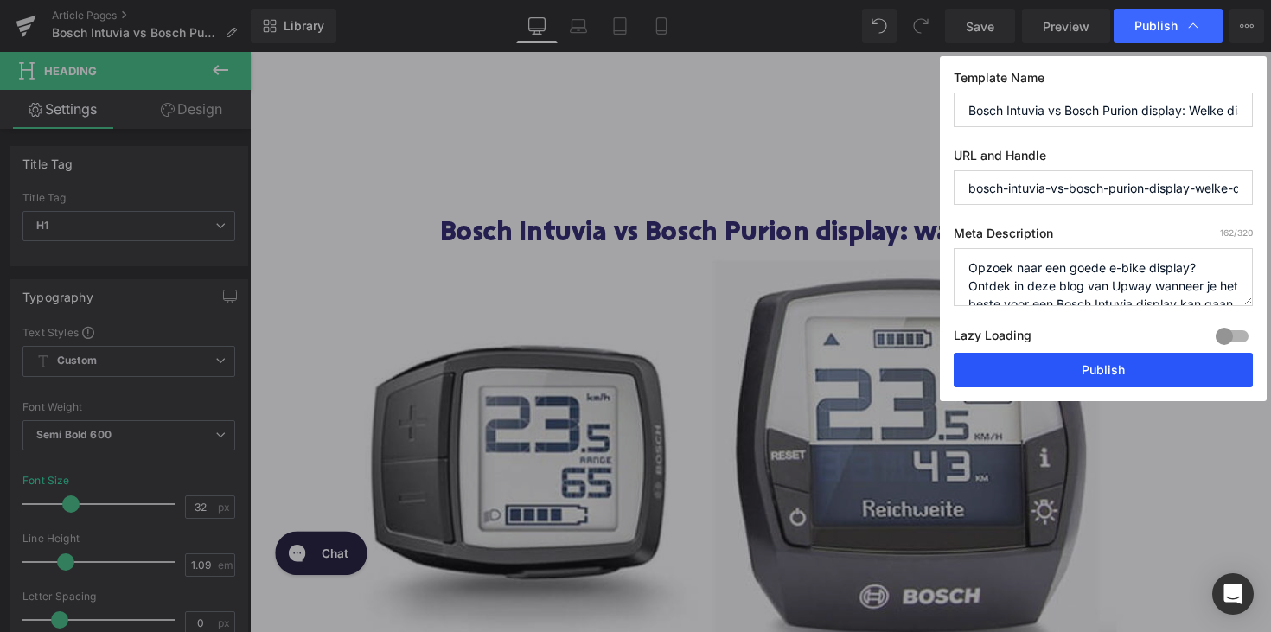
click at [1057, 373] on button "Publish" at bounding box center [1103, 370] width 299 height 35
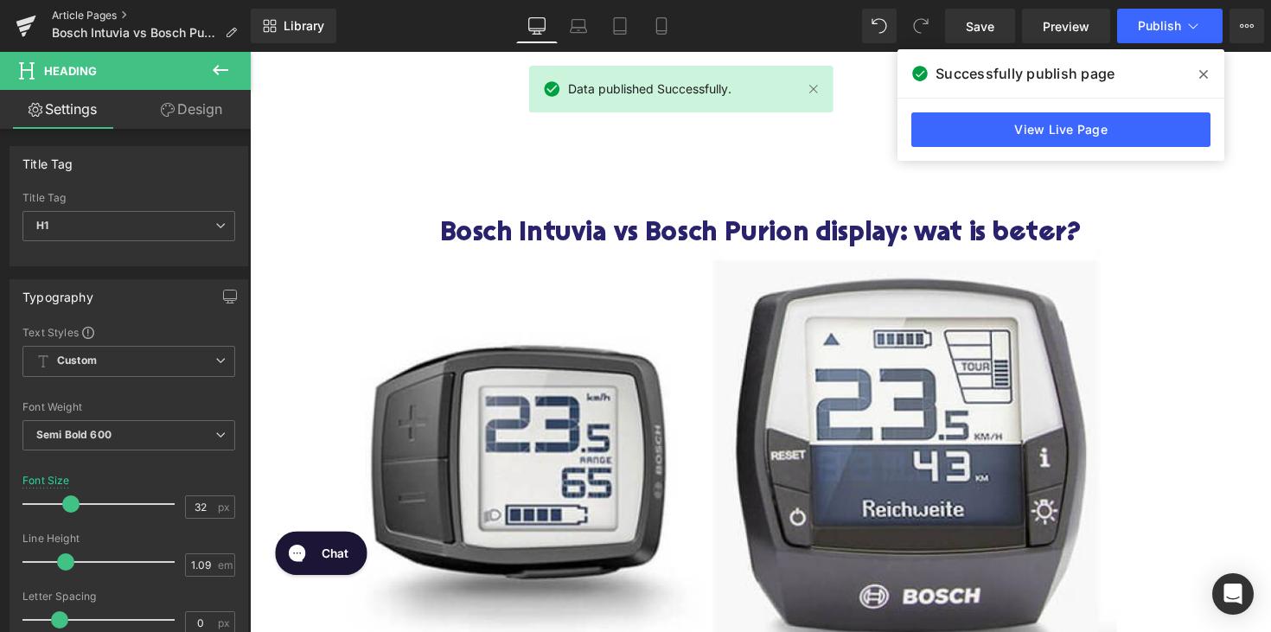
click at [83, 16] on link "Article Pages" at bounding box center [151, 16] width 199 height 14
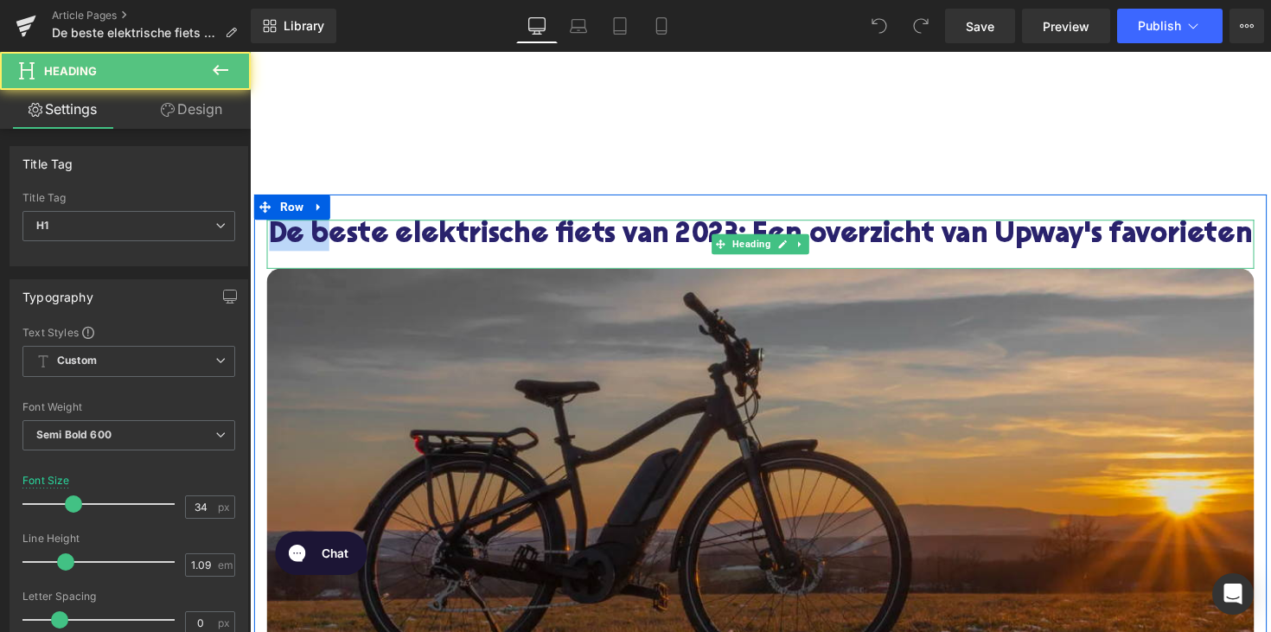
drag, startPoint x: 392, startPoint y: 239, endPoint x: 329, endPoint y: 246, distance: 62.5
click at [329, 246] on h1 "De beste elektrische fiets van 2023: Een overzicht van Upway's favorieten" at bounding box center [772, 240] width 1011 height 32
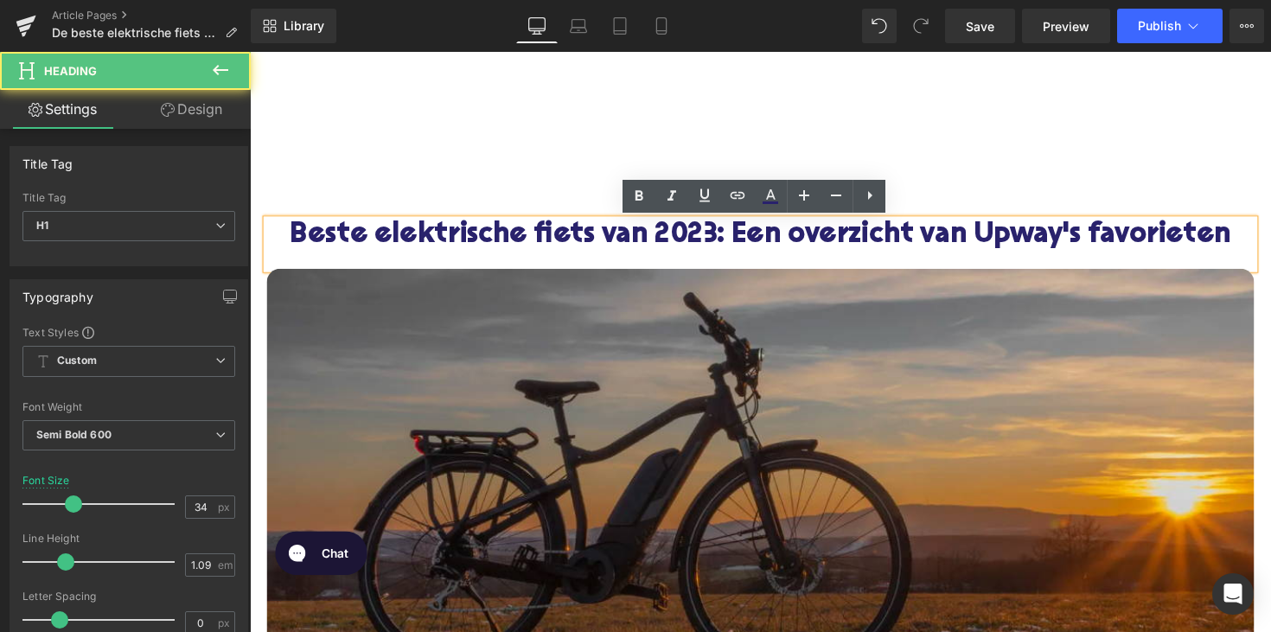
click at [730, 242] on h1 "Beste elektrische fiets van 2023: Een overzicht van Upway's favorieten" at bounding box center [772, 240] width 1011 height 32
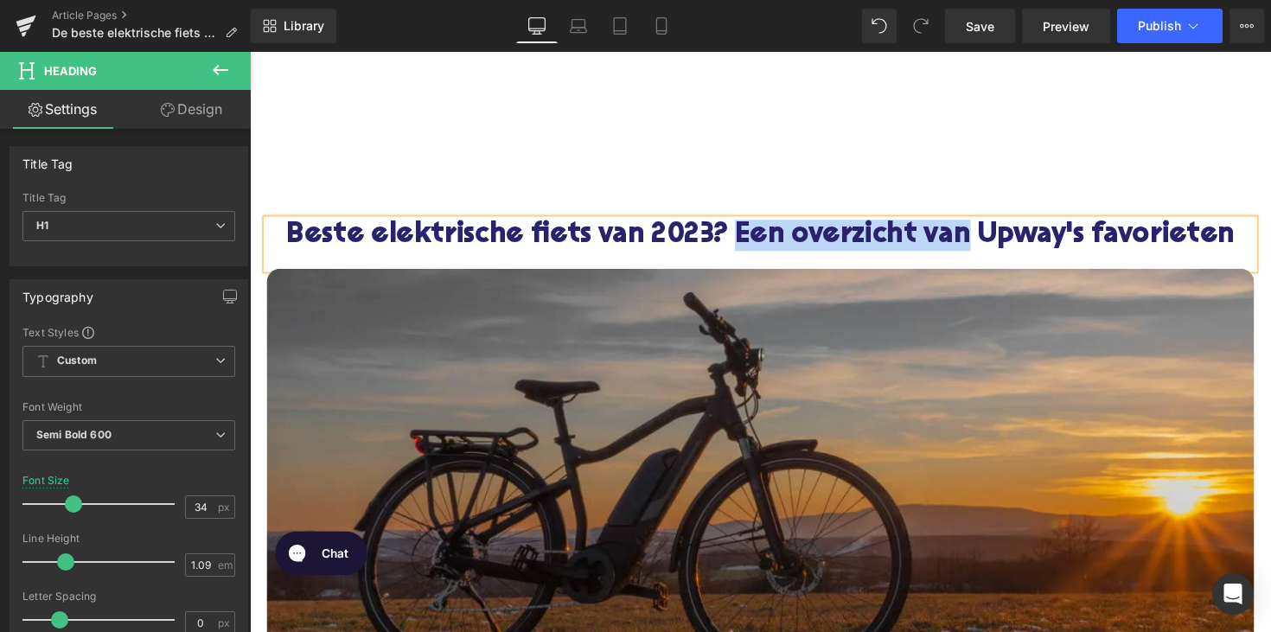
drag, startPoint x: 743, startPoint y: 242, endPoint x: 990, endPoint y: 240, distance: 247.3
click at [990, 240] on h1 "Beste elektrische fiets van 2023? Een overzicht van Upway's favorieten" at bounding box center [772, 240] width 1011 height 32
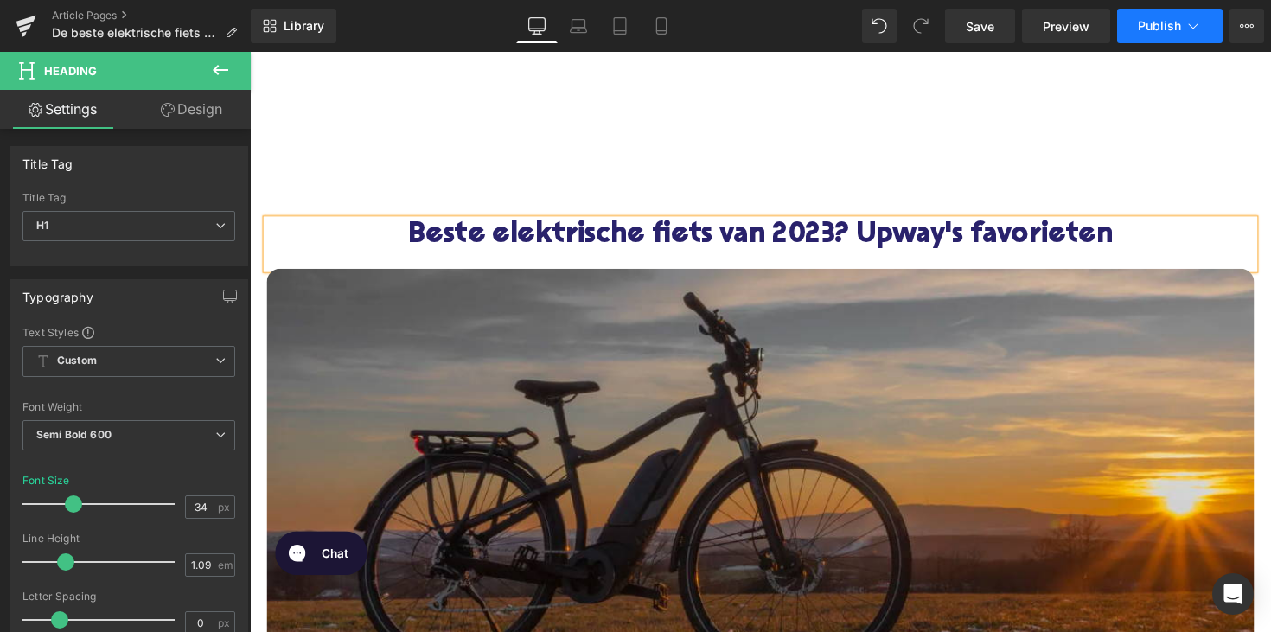
click at [1178, 22] on span "Publish" at bounding box center [1159, 26] width 43 height 14
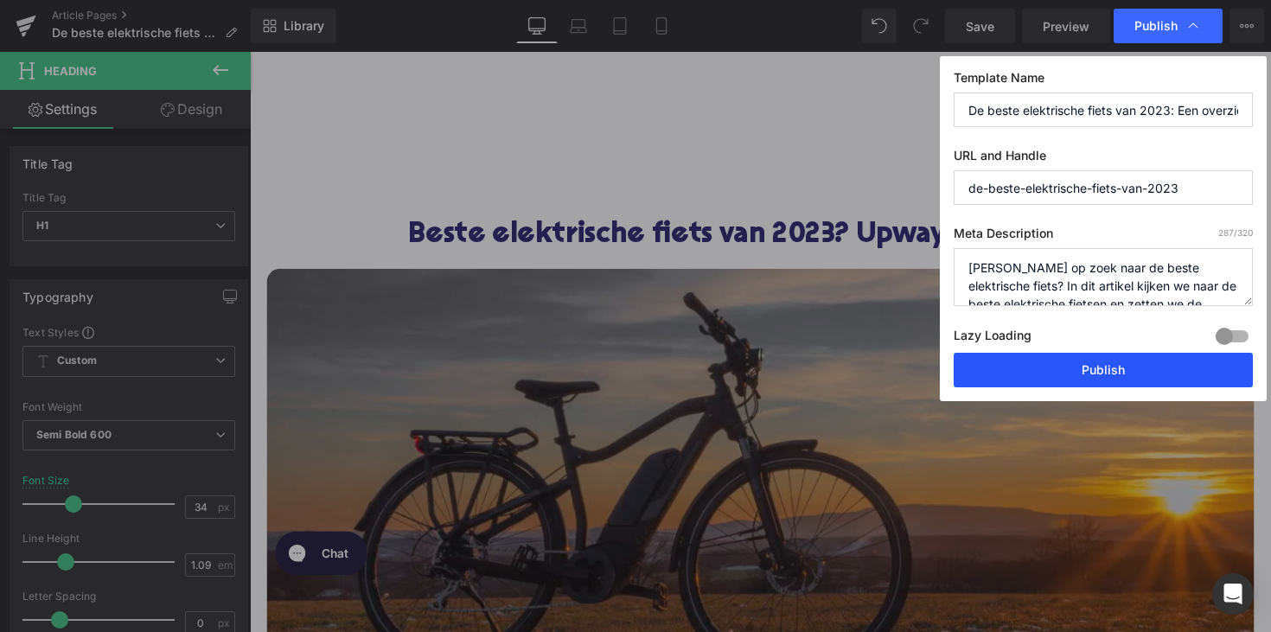
drag, startPoint x: 1094, startPoint y: 362, endPoint x: 865, endPoint y: 318, distance: 233.3
click at [1094, 362] on button "Publish" at bounding box center [1103, 370] width 299 height 35
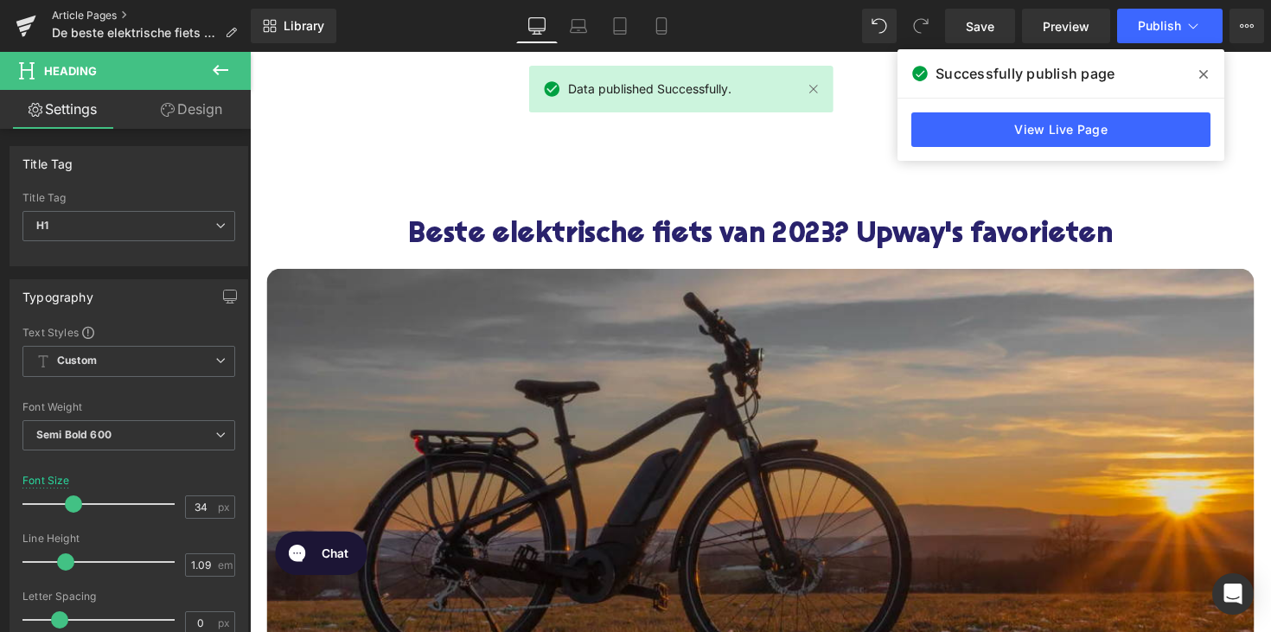
click at [94, 13] on link "Article Pages" at bounding box center [151, 16] width 199 height 14
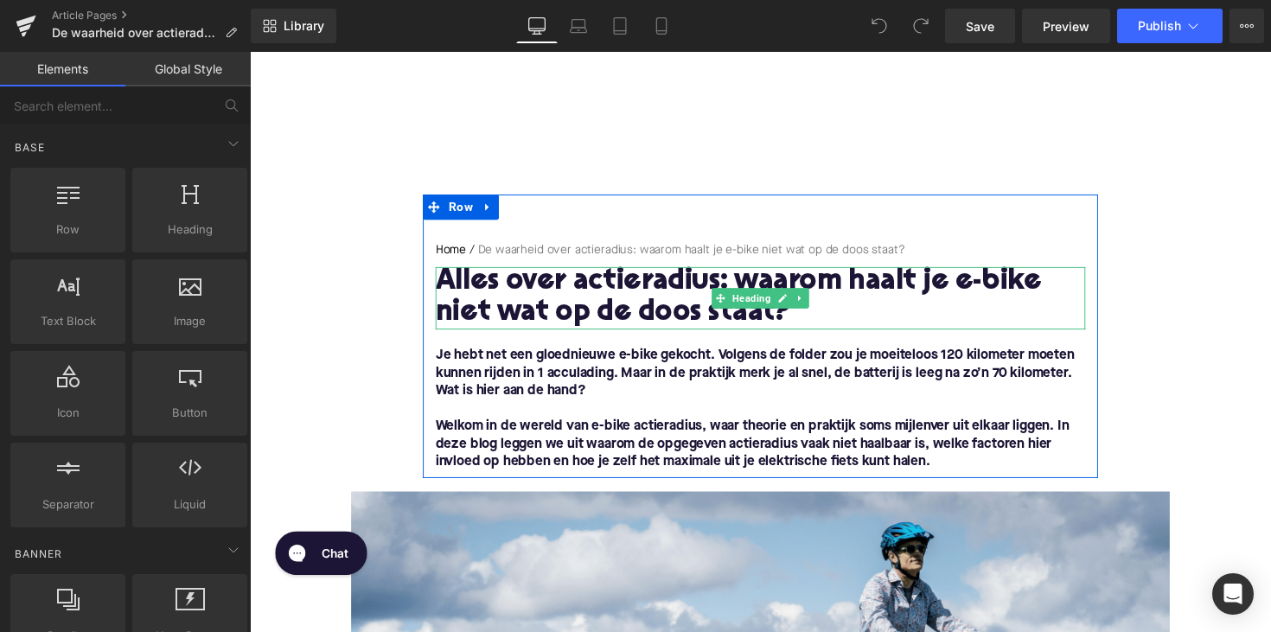
click at [635, 294] on h1 "Alles over actieradius: waarom haalt je e-bike niet wat op de doos staat?" at bounding box center [773, 304] width 666 height 64
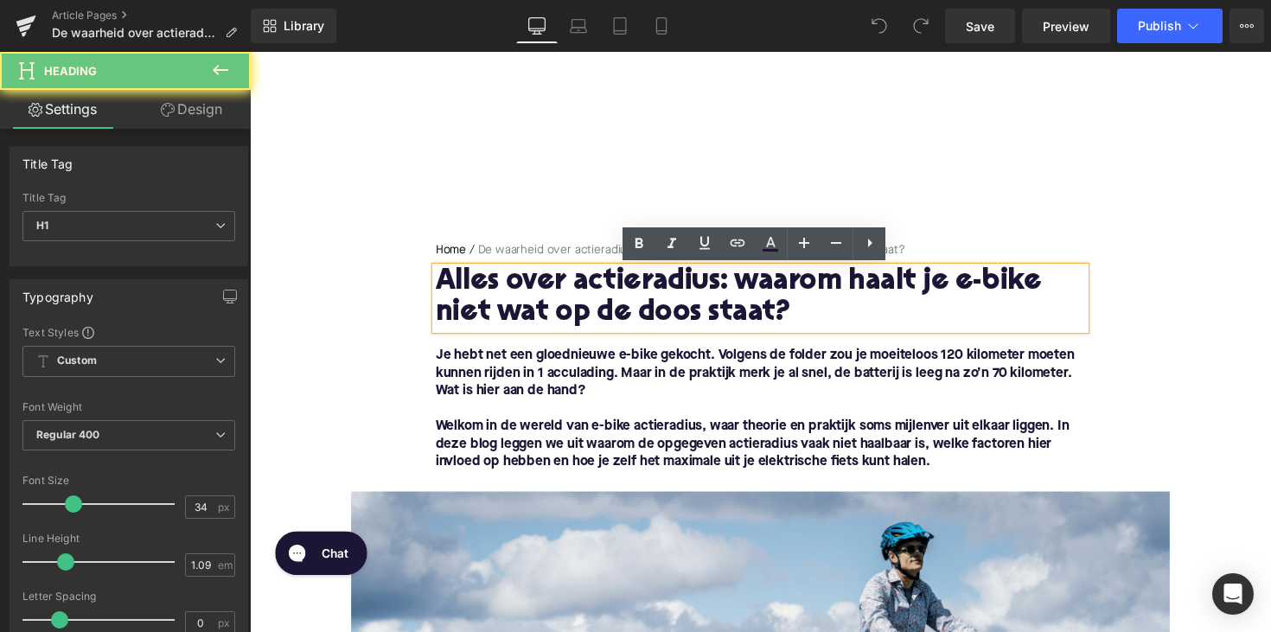
click at [635, 294] on h1 "Alles over actieradius: waarom haalt je e-bike niet wat op de doos staat?" at bounding box center [773, 304] width 666 height 64
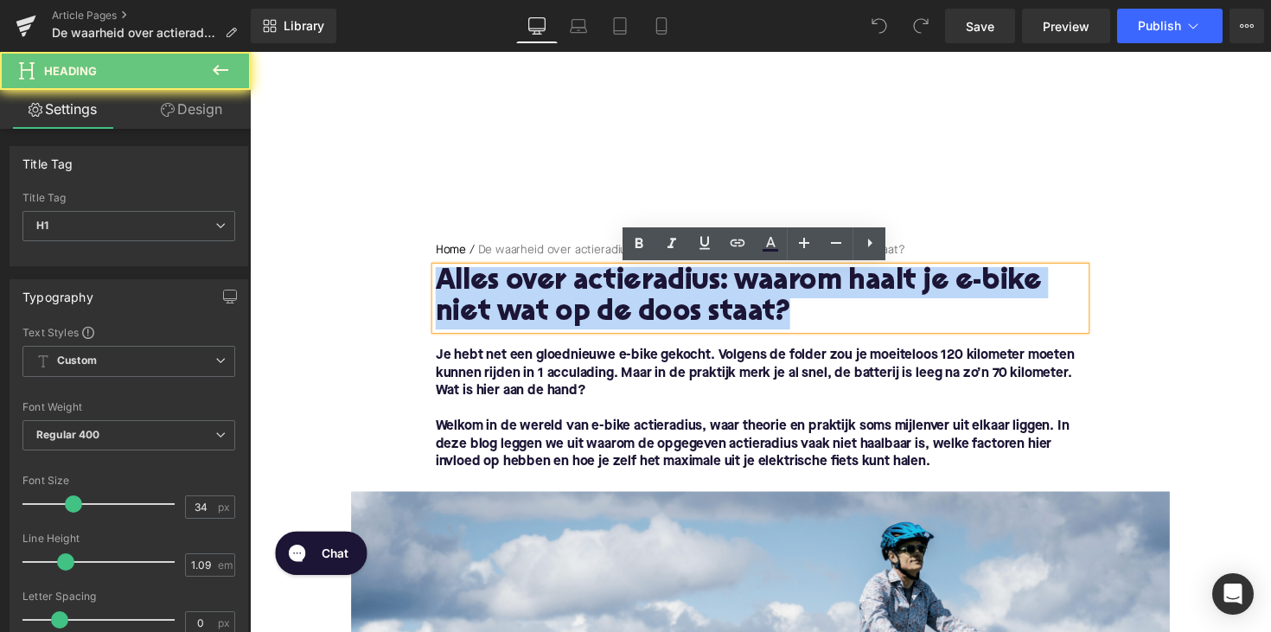
click at [635, 294] on h1 "Alles over actieradius: waarom haalt je e-bike niet wat op de doos staat?" at bounding box center [773, 304] width 666 height 64
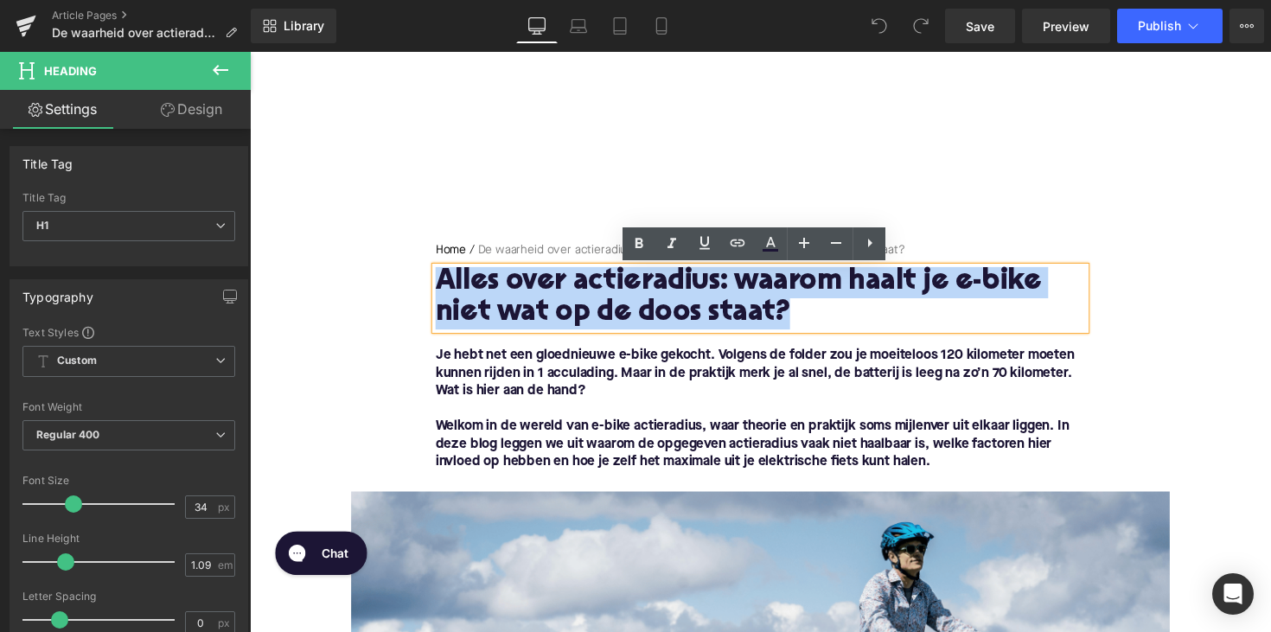
copy h1 "Alles over actieradius: waarom haalt je e-bike niet wat op de doos staat?"
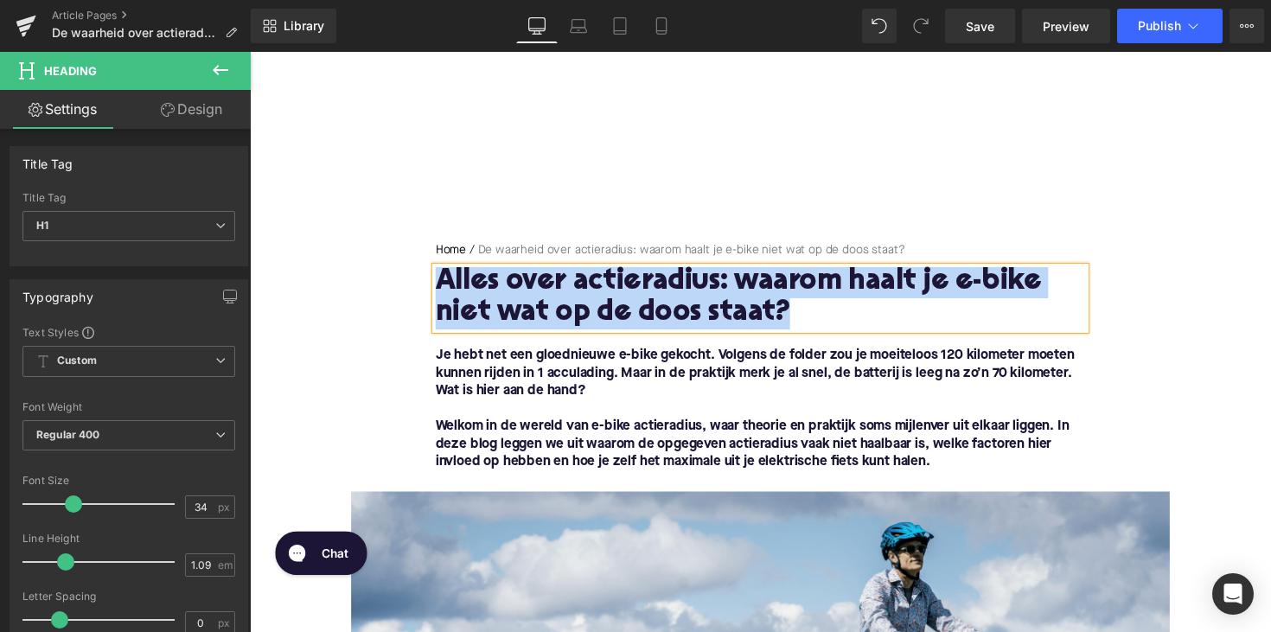
paste div
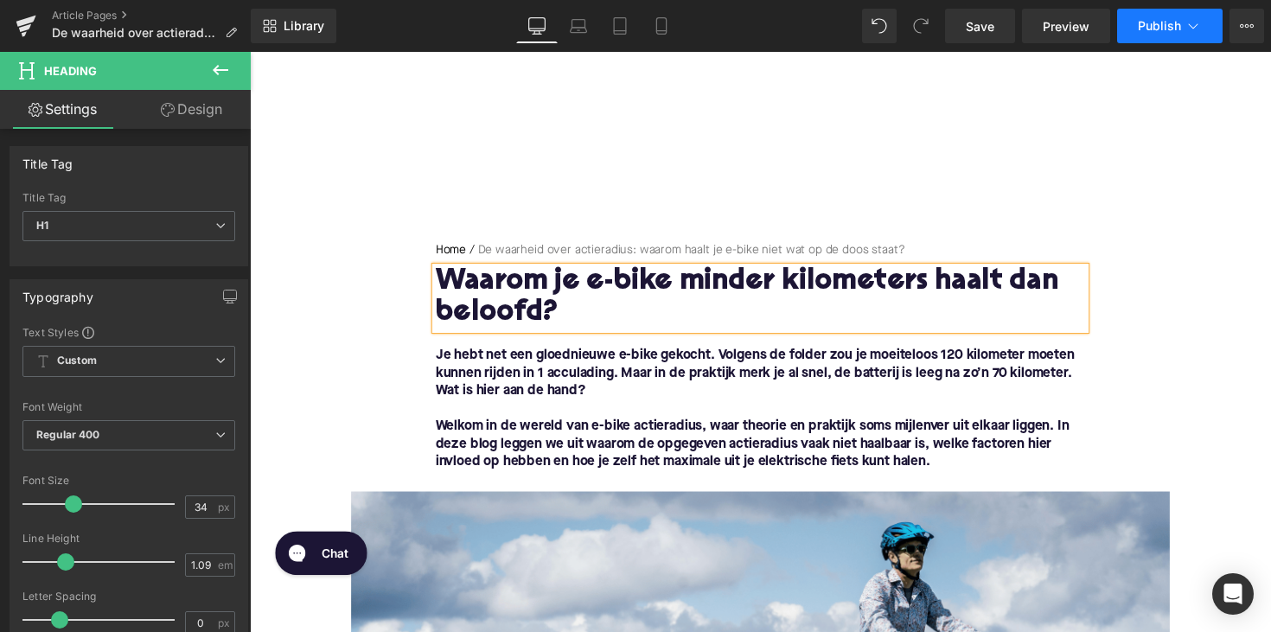
click at [1164, 31] on span "Publish" at bounding box center [1159, 26] width 43 height 14
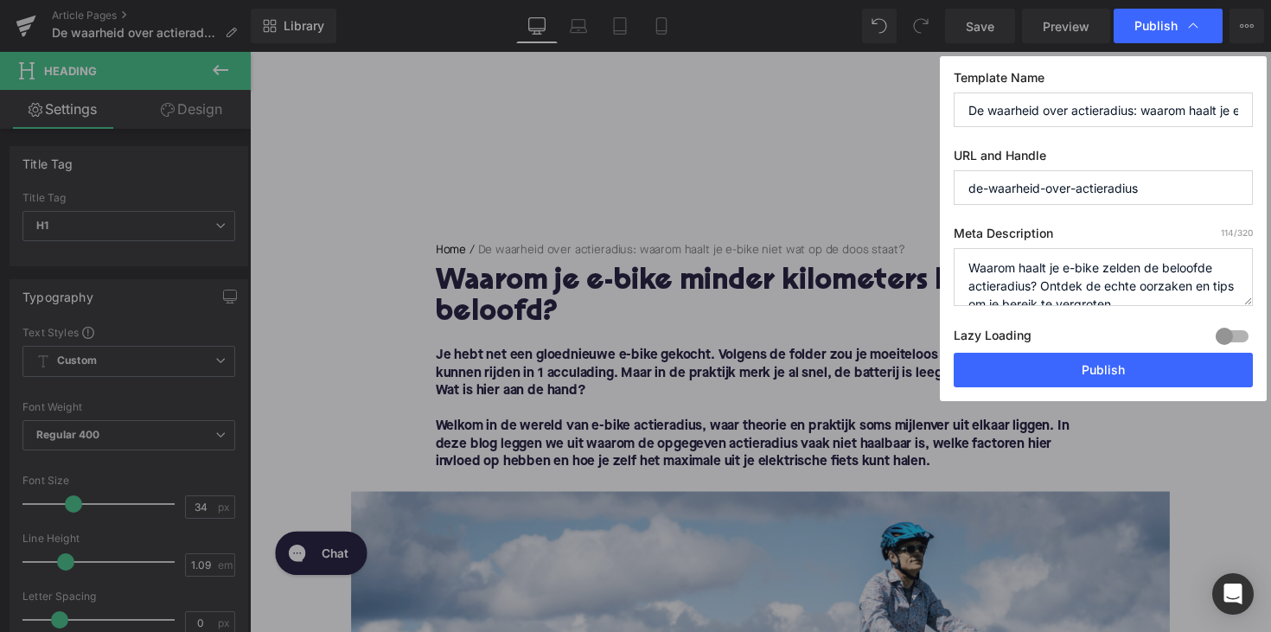
click at [1024, 389] on div "Template Name De waarheid over actieradius: waarom haalt je e-bike niet wat op …" at bounding box center [1103, 228] width 327 height 345
click at [1026, 373] on button "Publish" at bounding box center [1103, 370] width 299 height 35
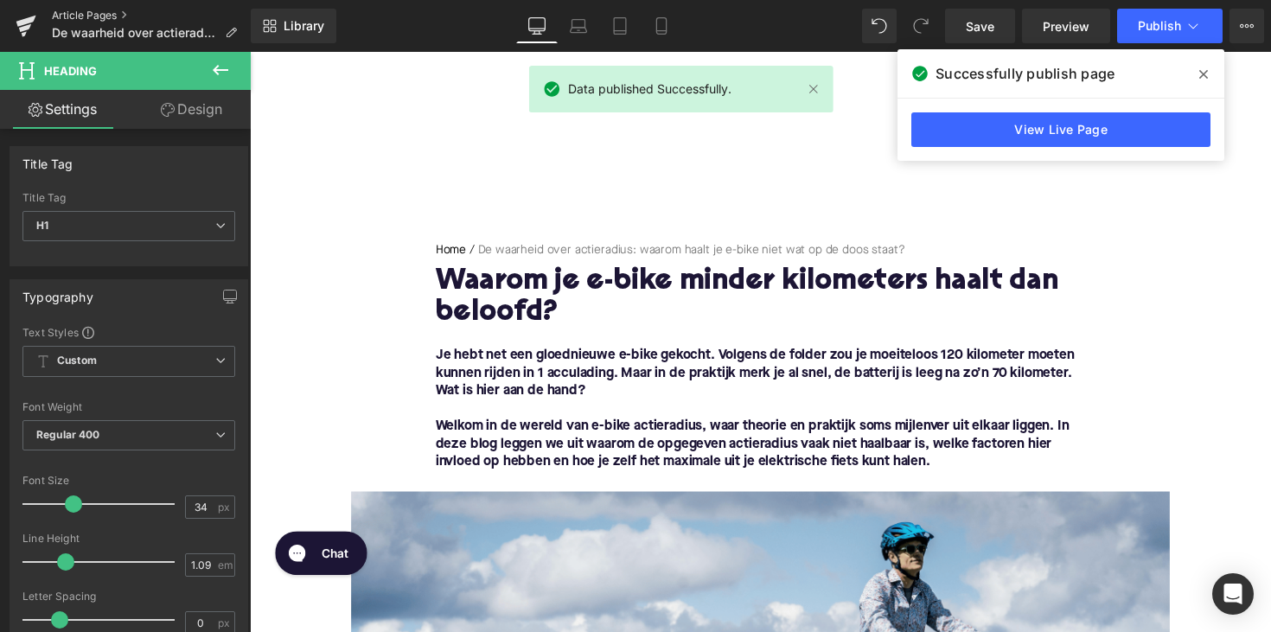
click at [101, 13] on link "Article Pages" at bounding box center [151, 16] width 199 height 14
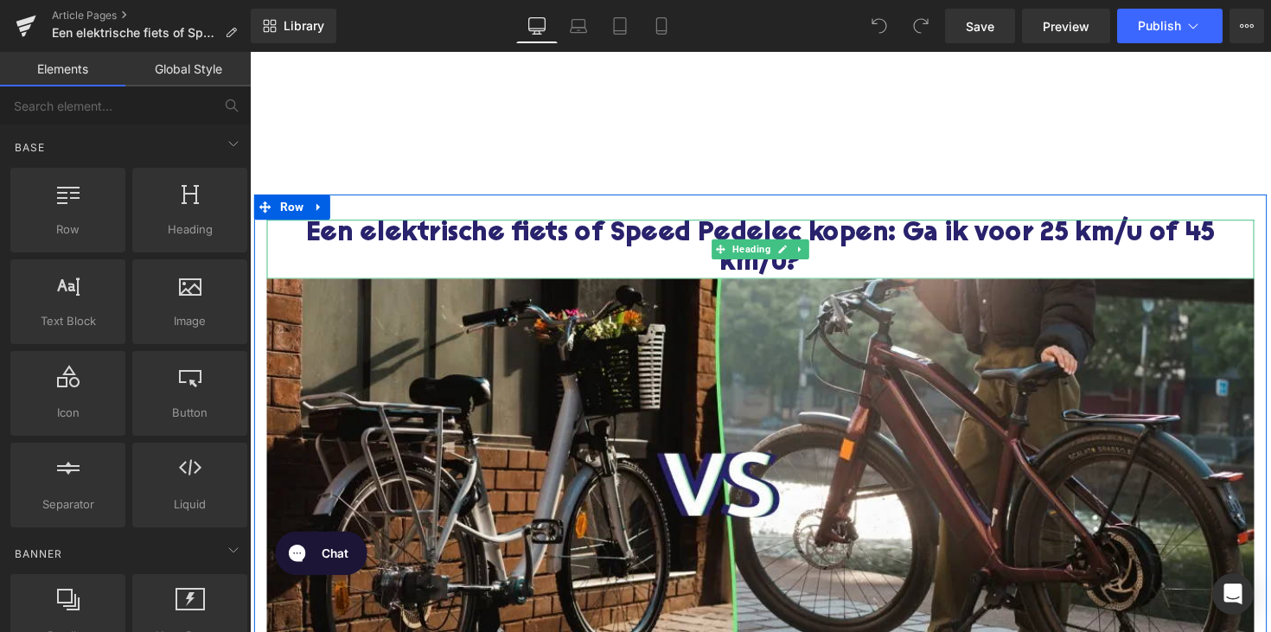
click at [625, 241] on h1 "Een elektrische fiets of Speed Pedelec kopen: Ga ik voor 25 km/u of 45 km/u?" at bounding box center [772, 254] width 1011 height 61
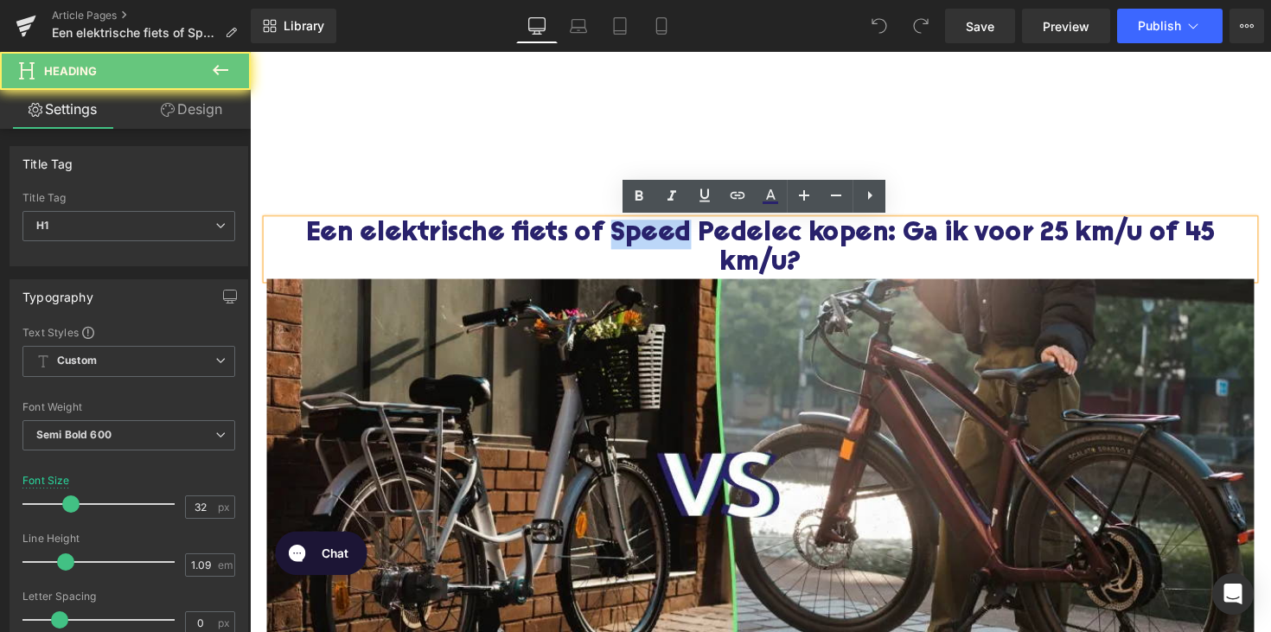
click at [625, 241] on h1 "Een elektrische fiets of Speed Pedelec kopen: Ga ik voor 25 km/u of 45 km/u?" at bounding box center [772, 254] width 1011 height 61
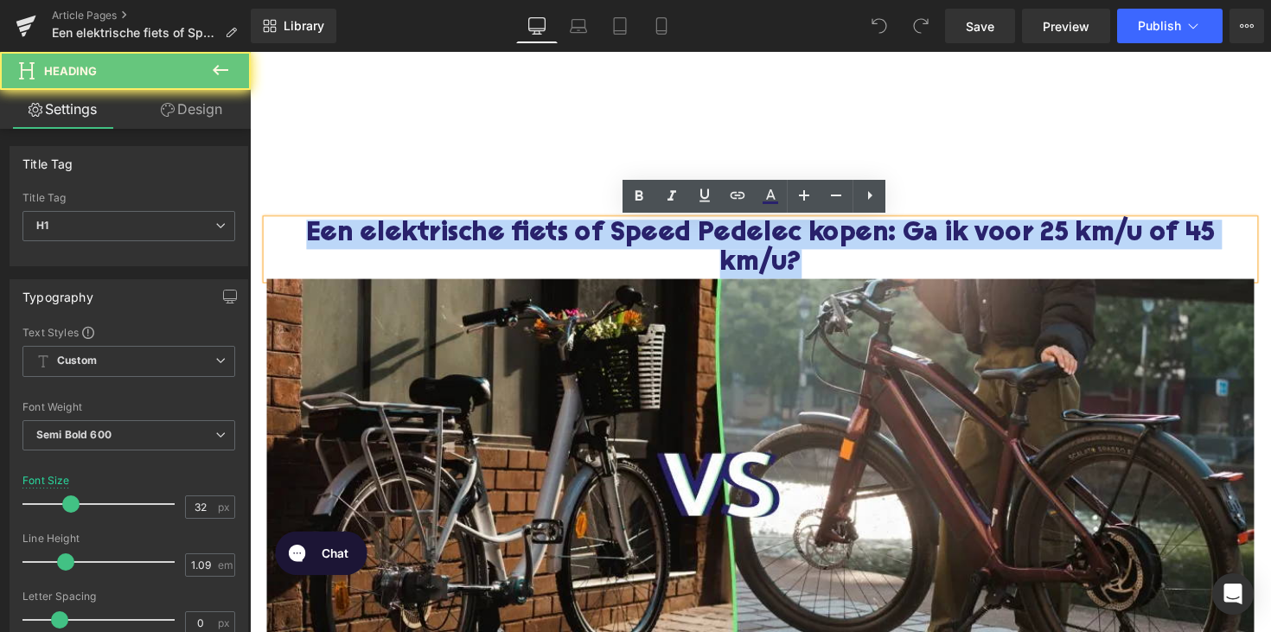
click at [625, 241] on h1 "Een elektrische fiets of Speed Pedelec kopen: Ga ik voor 25 km/u of 45 km/u?" at bounding box center [772, 254] width 1011 height 61
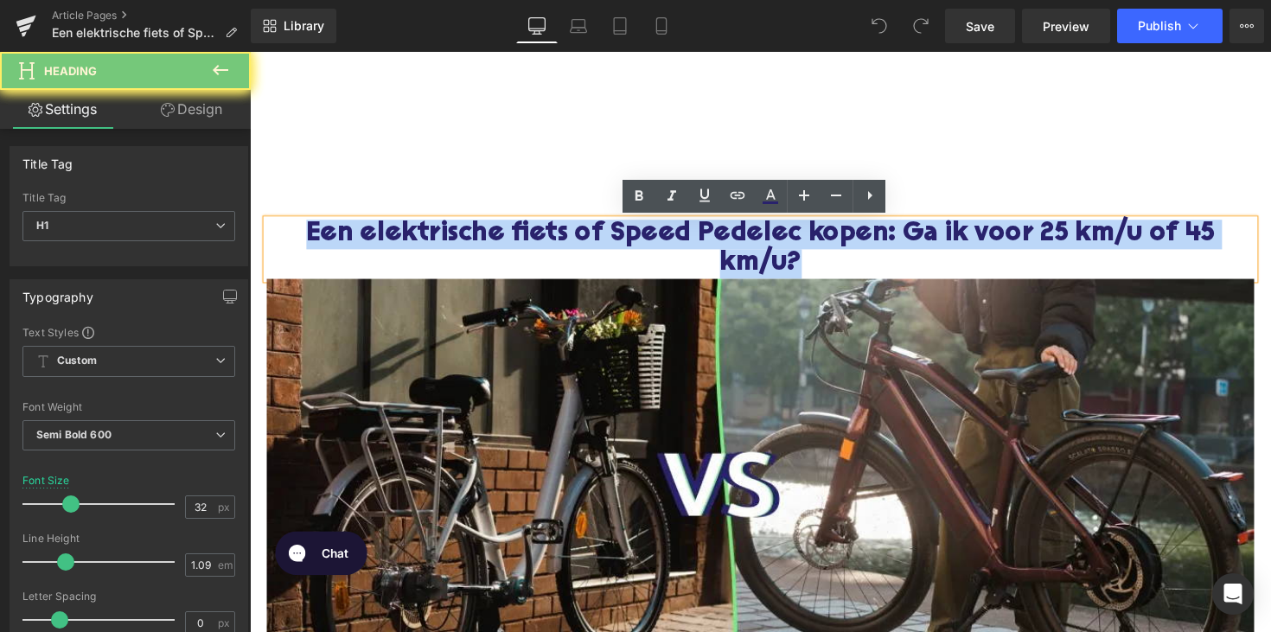
copy h1 "Een elektrische fiets of Speed Pedelec kopen: Ga ik voor 25 km/u of 45 km/u?"
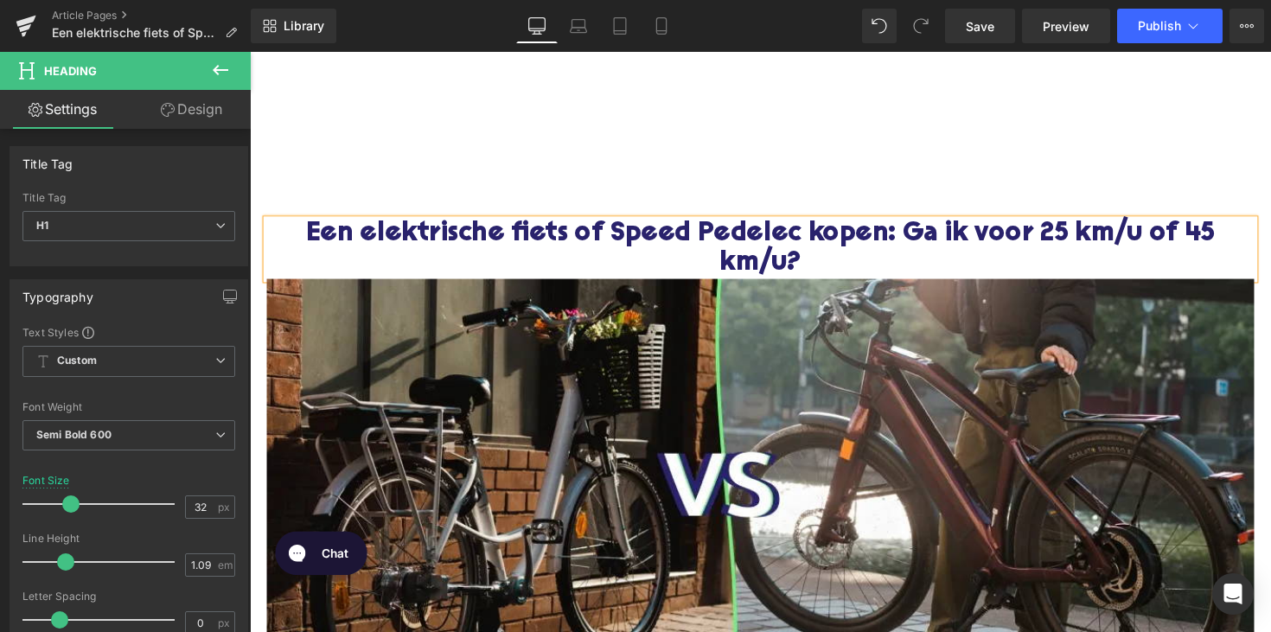
click at [686, 234] on h1 "Een elektrische fiets of Speed Pedelec kopen: Ga ik voor 25 km/u of 45 km/u?" at bounding box center [772, 254] width 1011 height 61
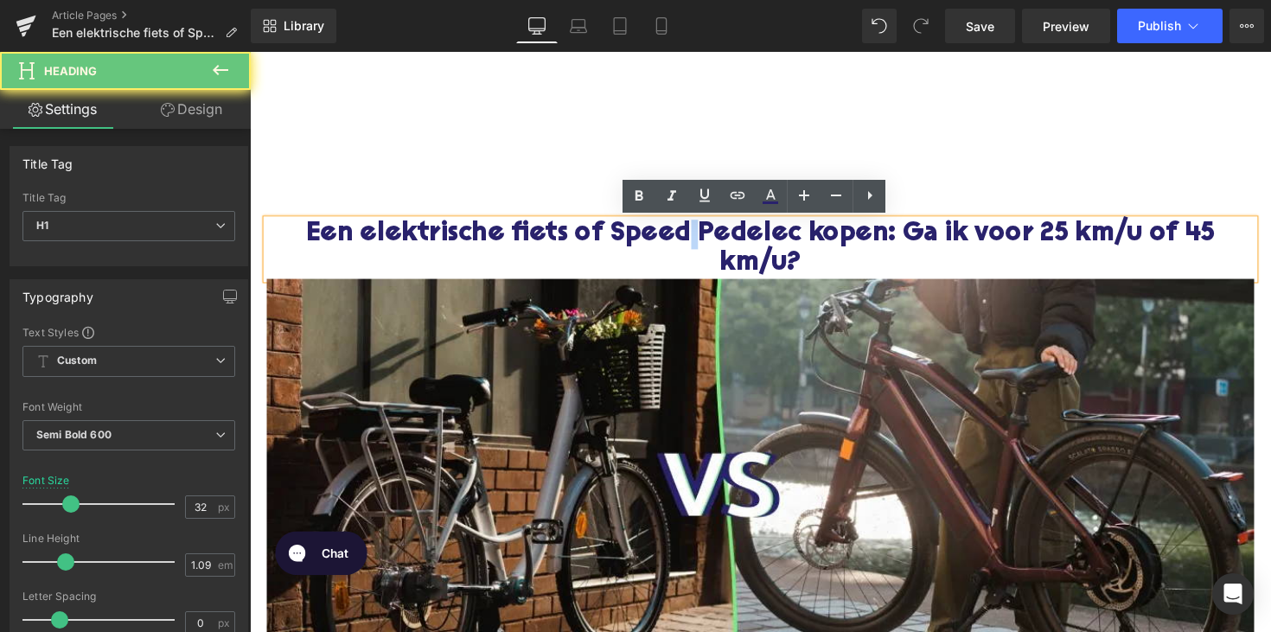
click at [686, 234] on h1 "Een elektrische fiets of Speed Pedelec kopen: Ga ik voor 25 km/u of 45 km/u?" at bounding box center [772, 254] width 1011 height 61
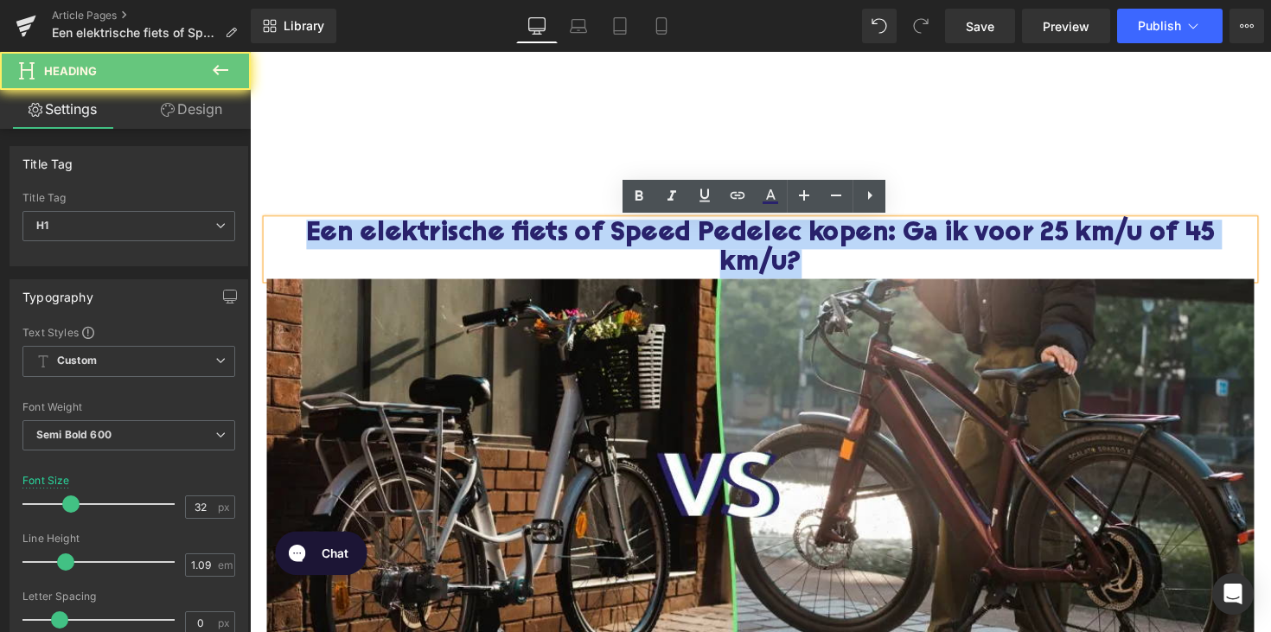
click at [686, 234] on h1 "Een elektrische fiets of Speed Pedelec kopen: Ga ik voor 25 km/u of 45 km/u?" at bounding box center [772, 254] width 1011 height 61
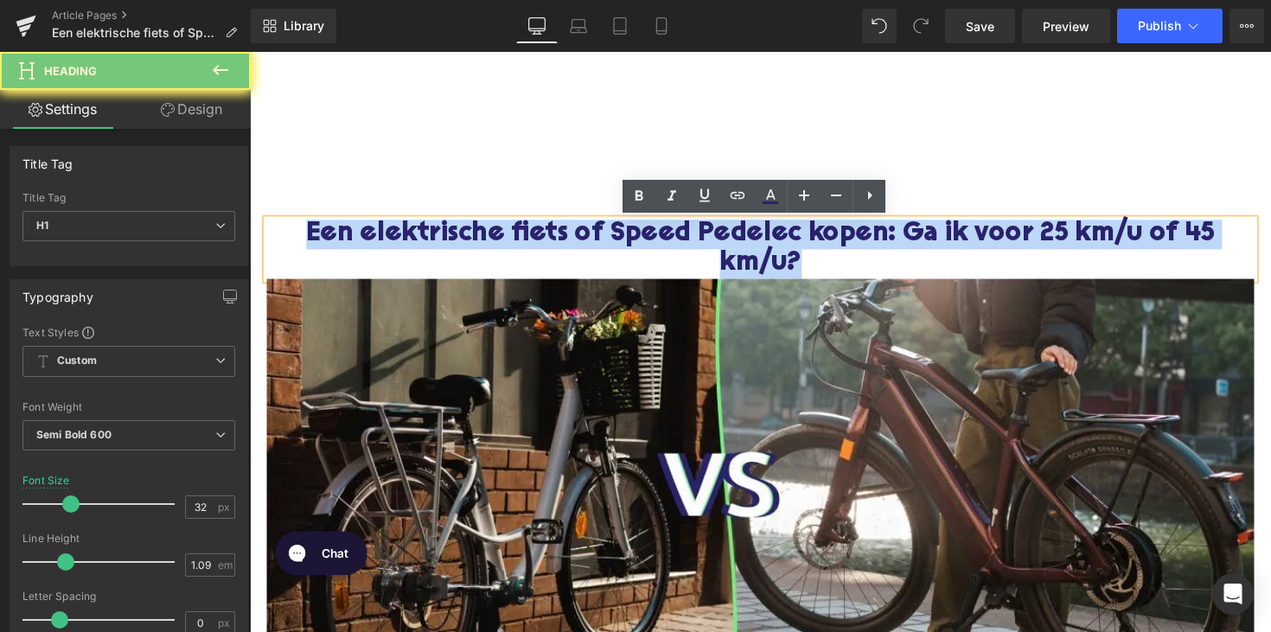
paste div
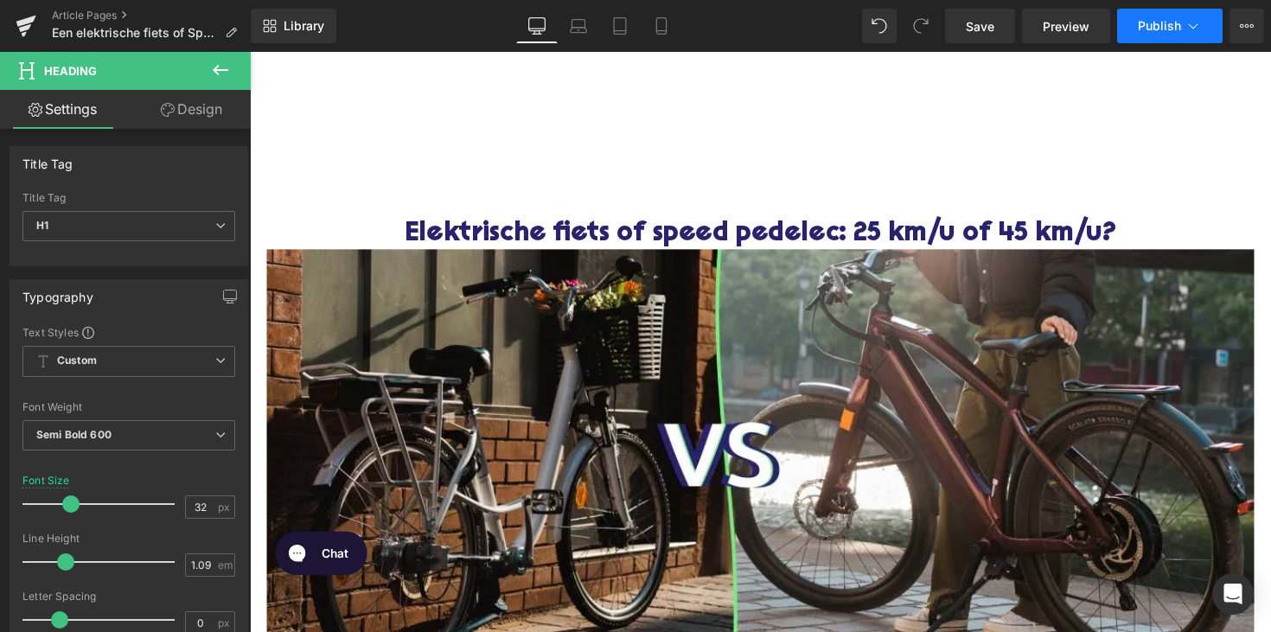
click at [1182, 29] on button "Publish" at bounding box center [1169, 26] width 105 height 35
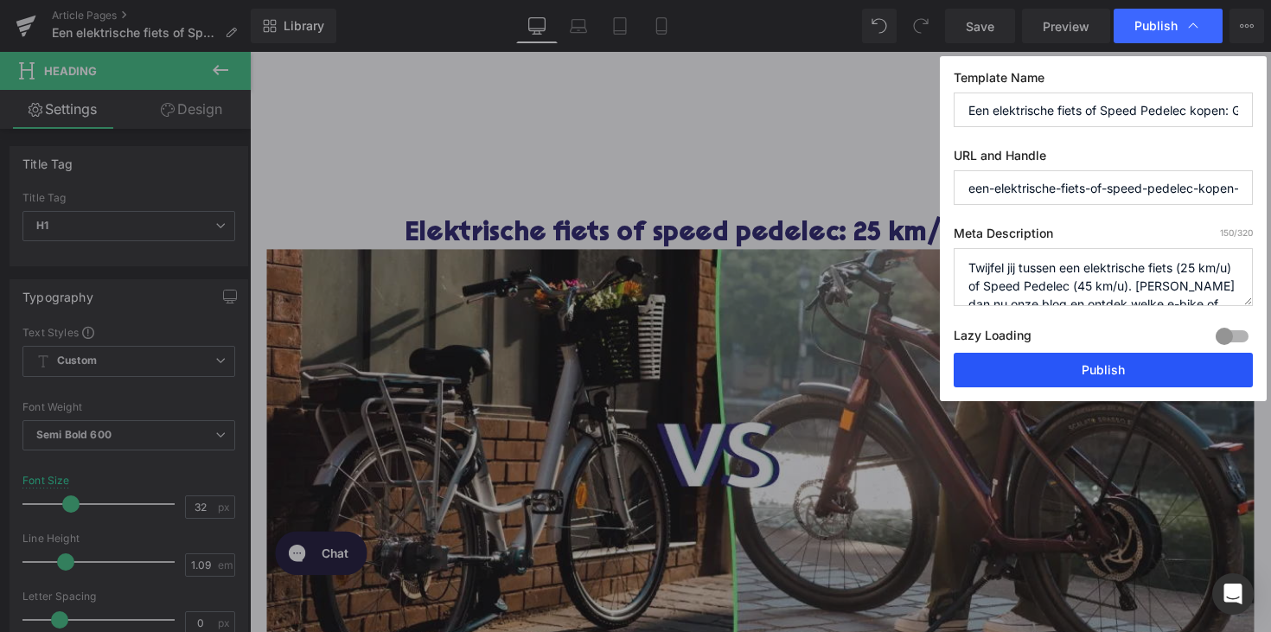
click at [1078, 357] on button "Publish" at bounding box center [1103, 370] width 299 height 35
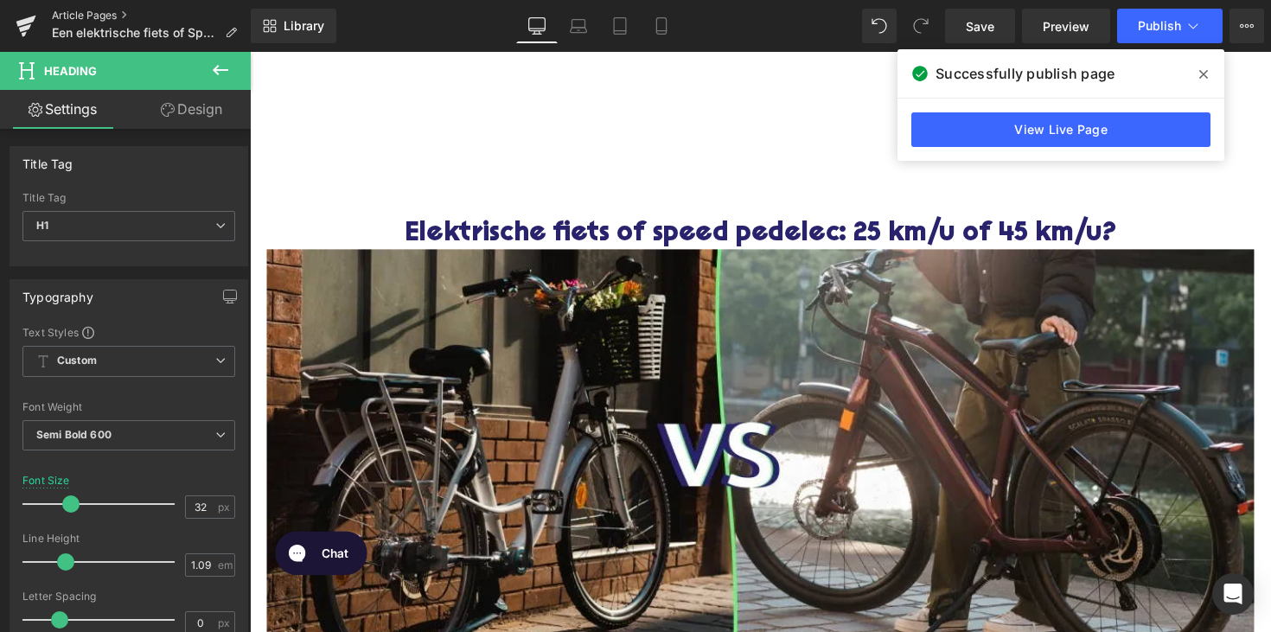
click at [73, 9] on link "Article Pages" at bounding box center [151, 16] width 199 height 14
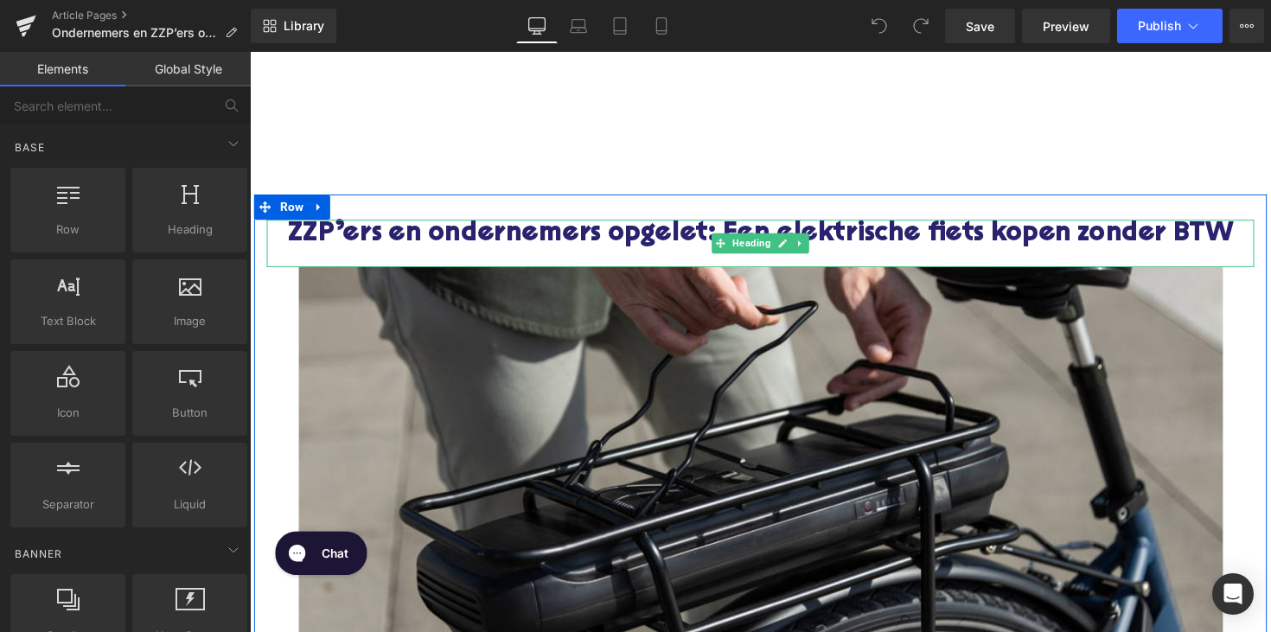
click at [794, 229] on h1 "ZZP’ers en ondernemers opgelet: Een elektrische fiets kopen zonder BTW" at bounding box center [772, 239] width 1011 height 30
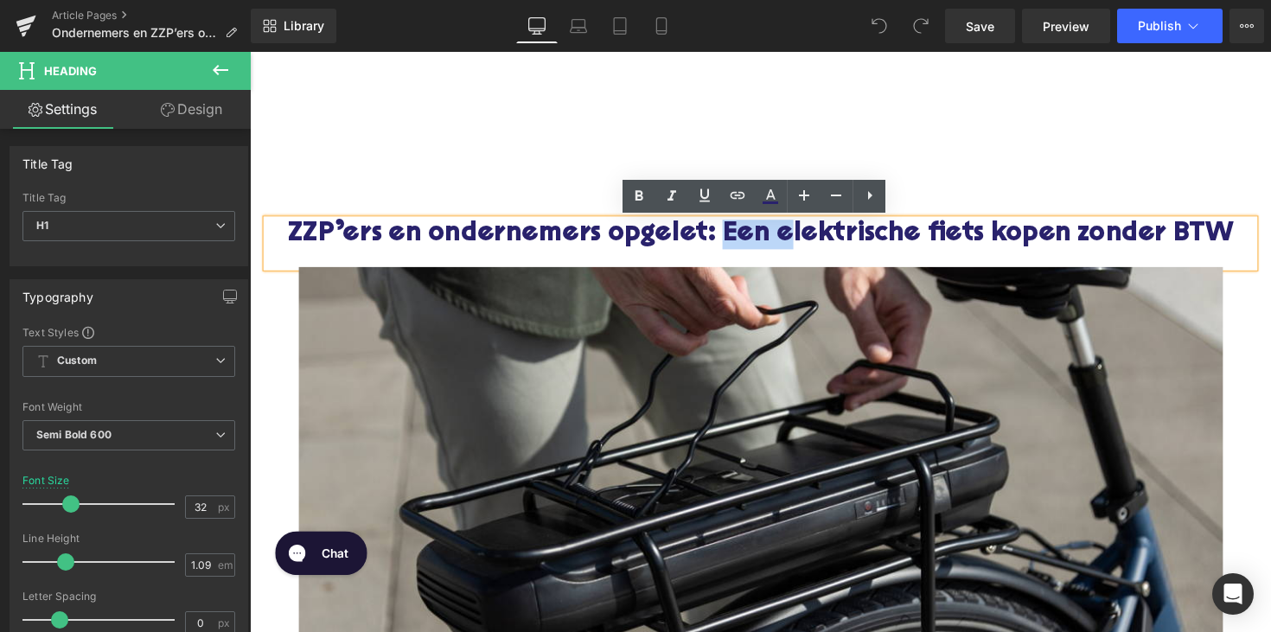
drag, startPoint x: 795, startPoint y: 242, endPoint x: 724, endPoint y: 241, distance: 70.9
click at [724, 241] on h1 "ZZP’ers en ondernemers opgelet: Een elektrische fiets kopen zonder BTW" at bounding box center [772, 239] width 1011 height 30
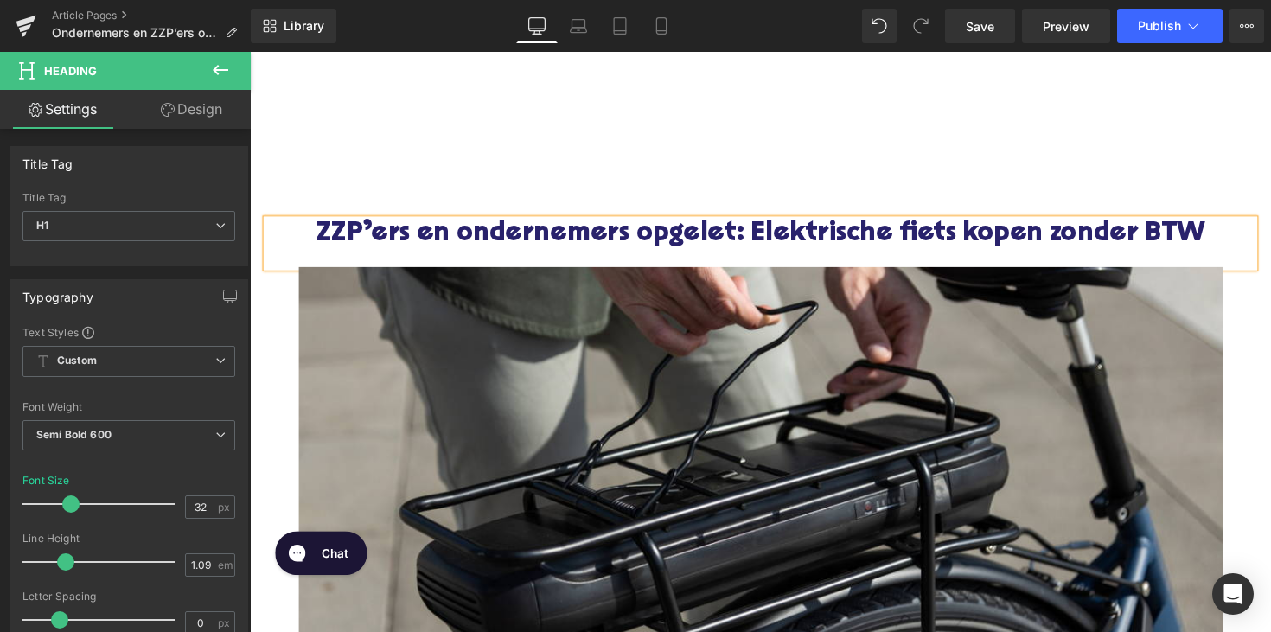
click at [399, 239] on h1 "ZZP’ers en ondernemers opgelet: Elektrische fiets kopen zonder BTW" at bounding box center [772, 239] width 1011 height 30
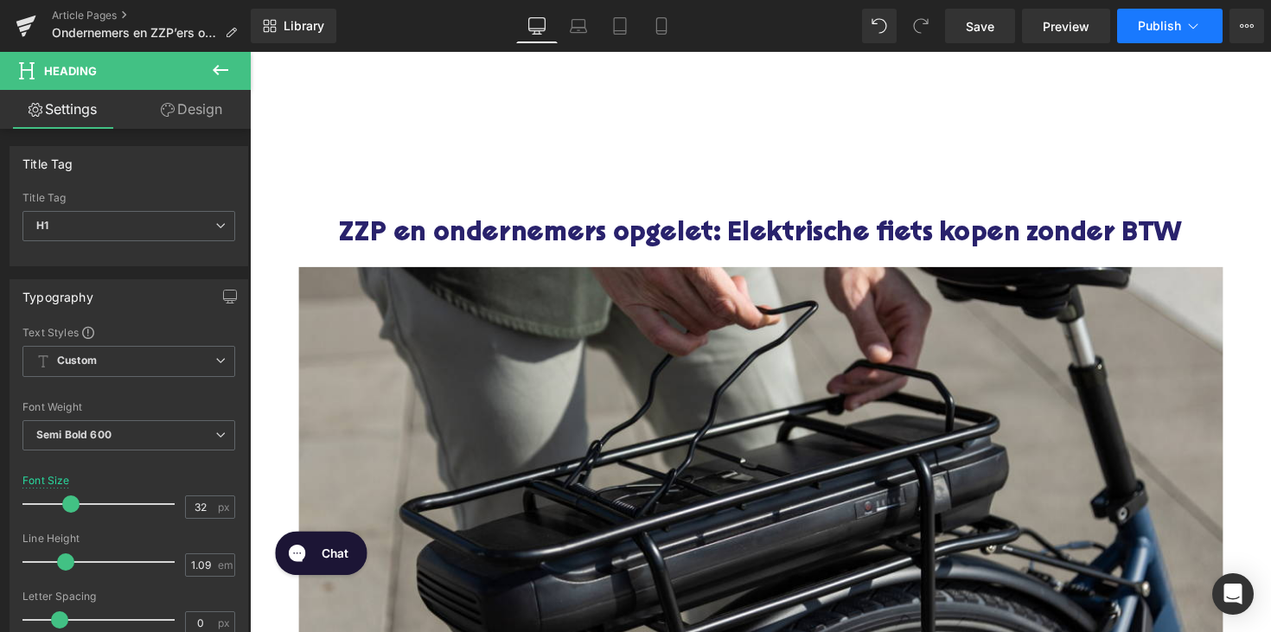
click at [1161, 26] on span "Publish" at bounding box center [1159, 26] width 43 height 14
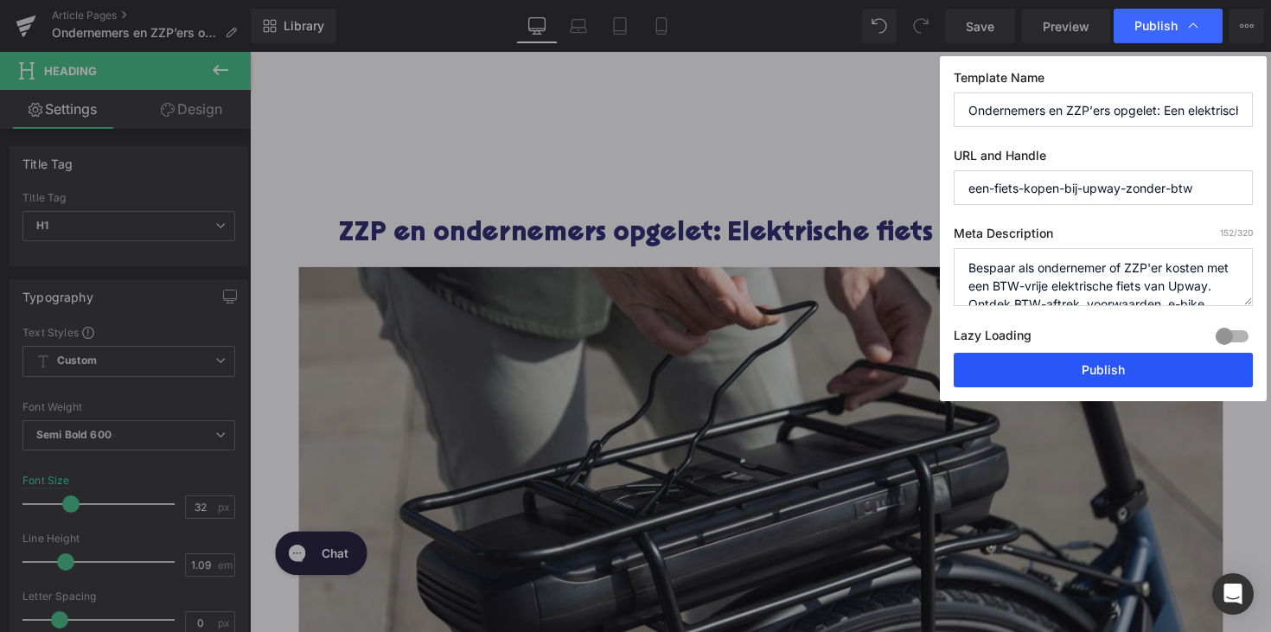
click at [1104, 360] on button "Publish" at bounding box center [1103, 370] width 299 height 35
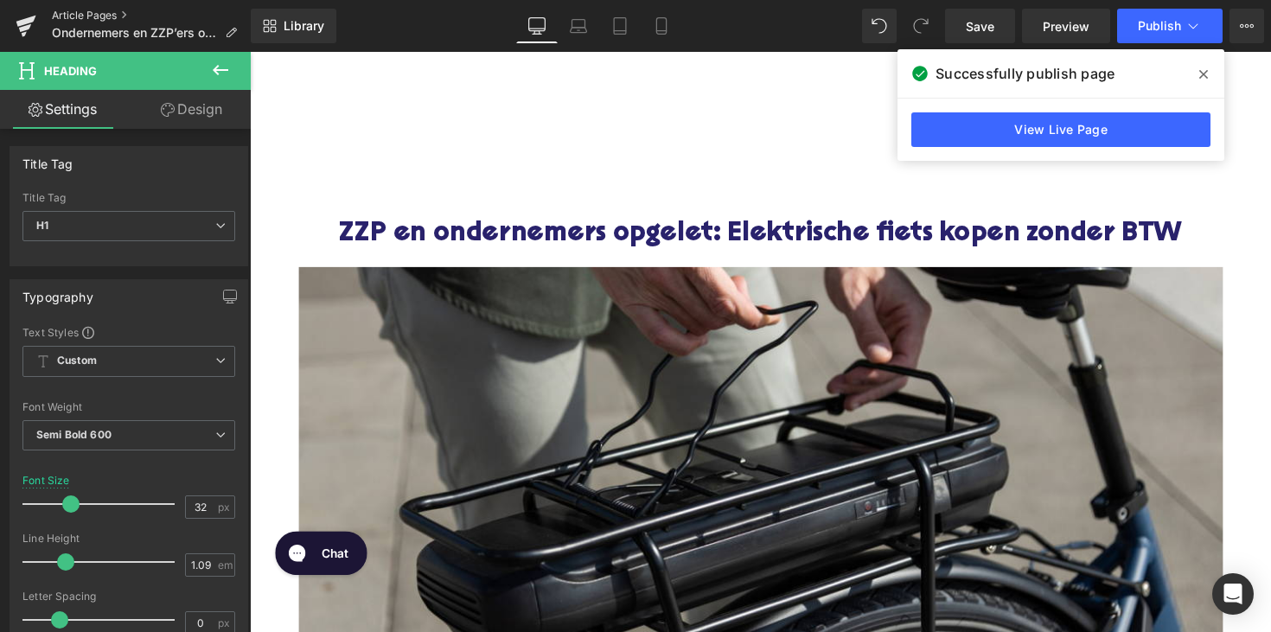
click at [76, 17] on link "Article Pages" at bounding box center [151, 16] width 199 height 14
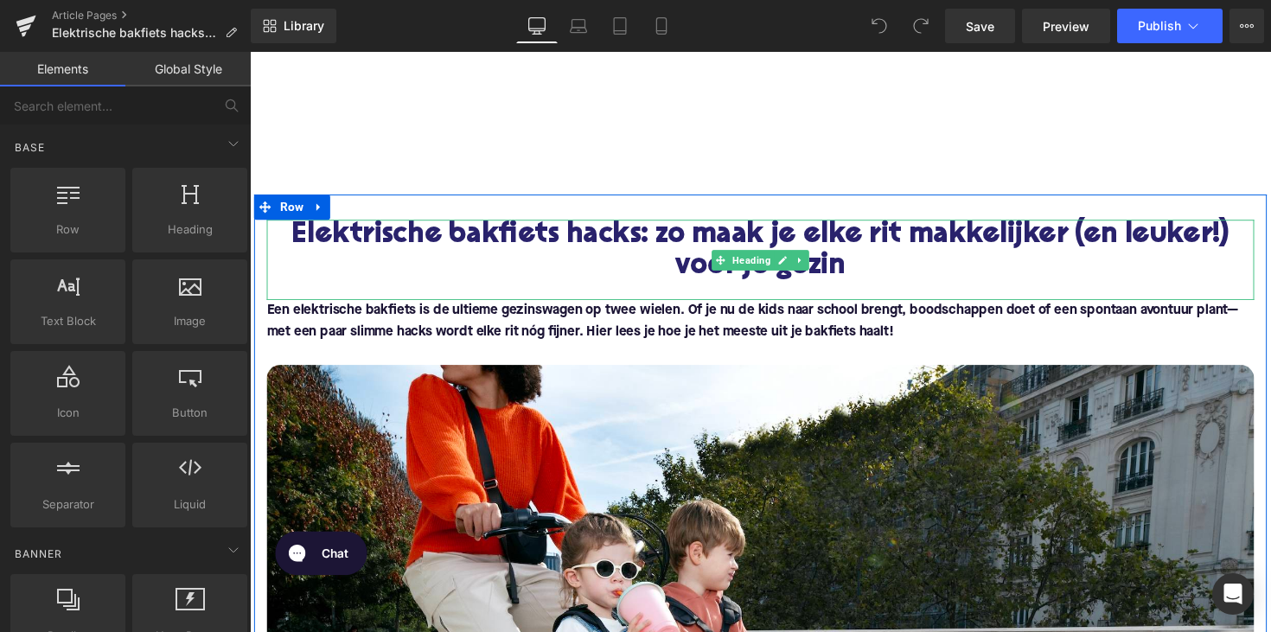
click at [1095, 239] on h1 "Elektrische bakfiets hacks: zo maak je elke rit makkelijker (en leuker!) voor j…" at bounding box center [772, 256] width 1011 height 64
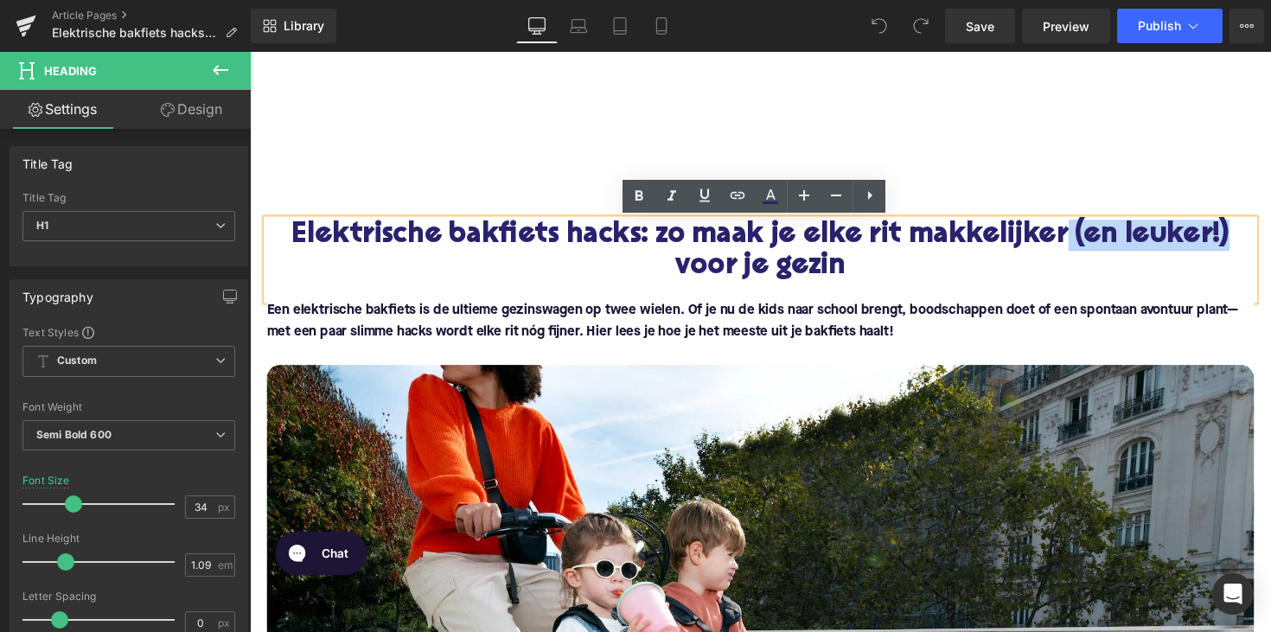
drag, startPoint x: 1089, startPoint y: 242, endPoint x: 1270, endPoint y: 243, distance: 180.7
click at [1270, 243] on h1 "Elektrische bakfiets hacks: zo maak je elke rit makkelijker (en leuker!) voor j…" at bounding box center [772, 256] width 1011 height 64
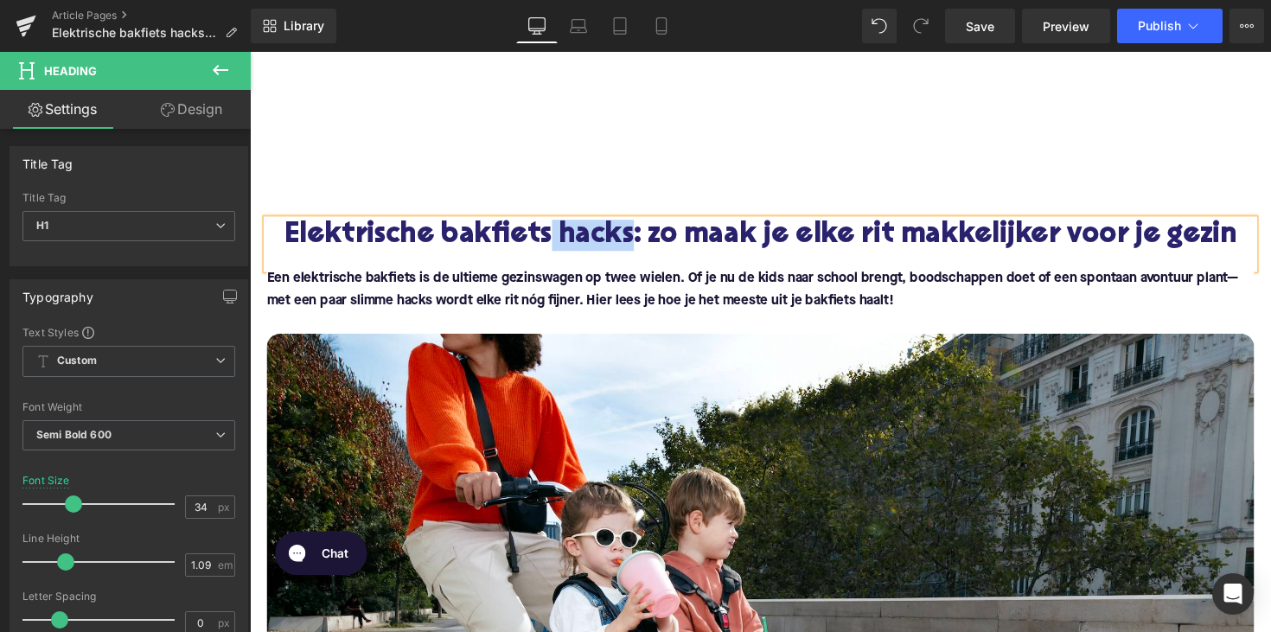
drag, startPoint x: 577, startPoint y: 241, endPoint x: 664, endPoint y: 240, distance: 86.5
click at [664, 240] on h1 "Elektrische bakfiets hacks: zo maak je elke rit makkelijker voor je gezin" at bounding box center [772, 240] width 1011 height 32
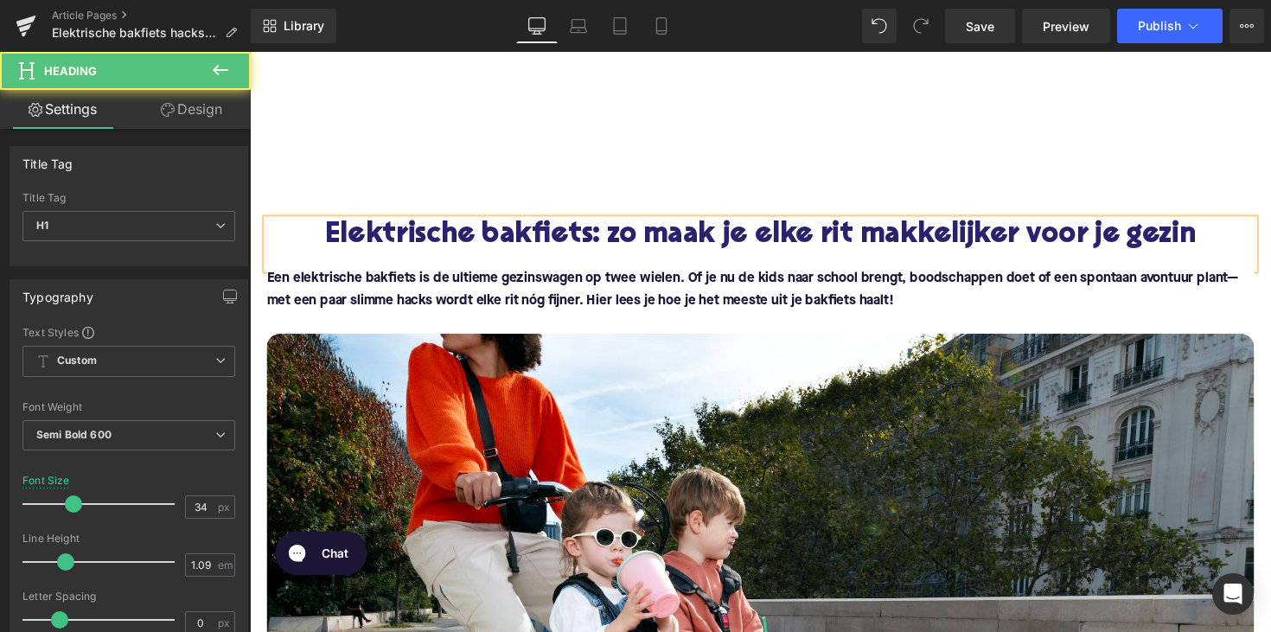
click at [1240, 245] on h1 "Elektrische bakfiets: zo maak je elke rit makkelijker voor je gezin" at bounding box center [772, 240] width 1011 height 32
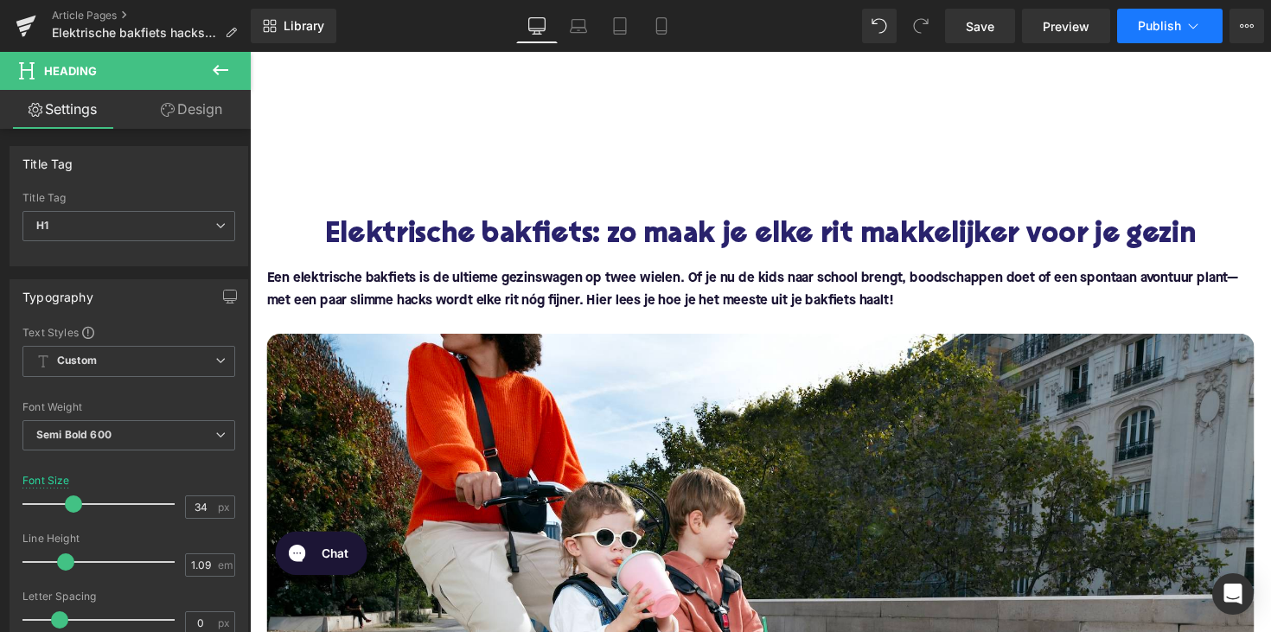
click at [1148, 27] on span "Publish" at bounding box center [1159, 26] width 43 height 14
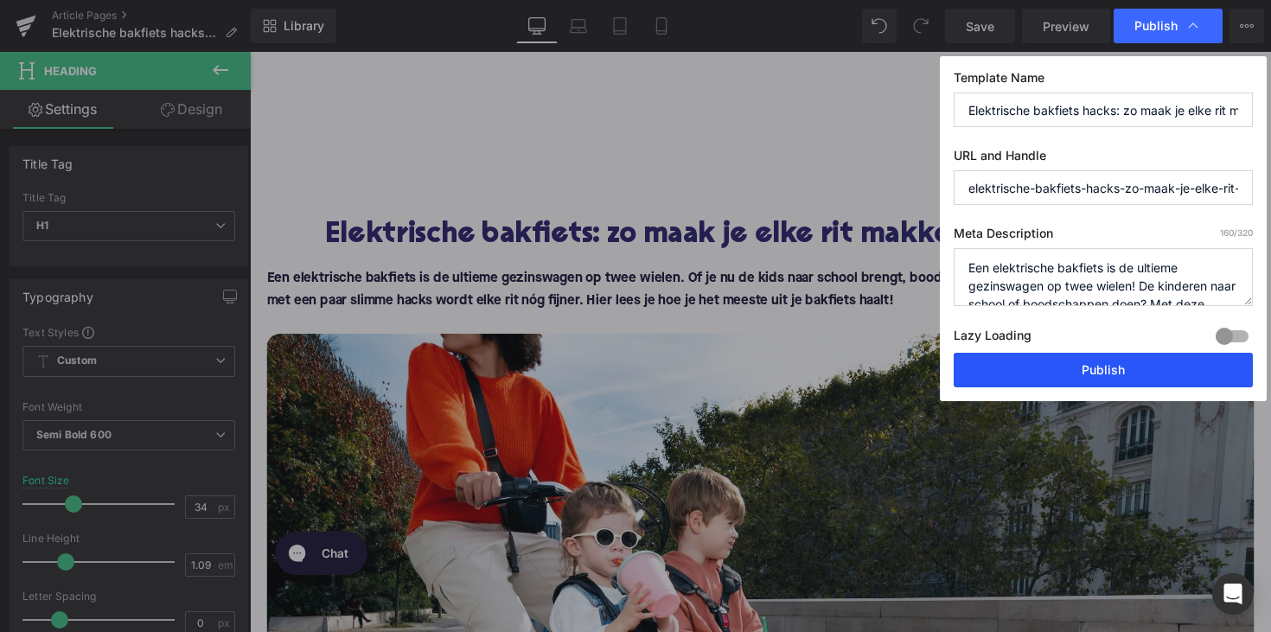
click at [1069, 373] on button "Publish" at bounding box center [1103, 370] width 299 height 35
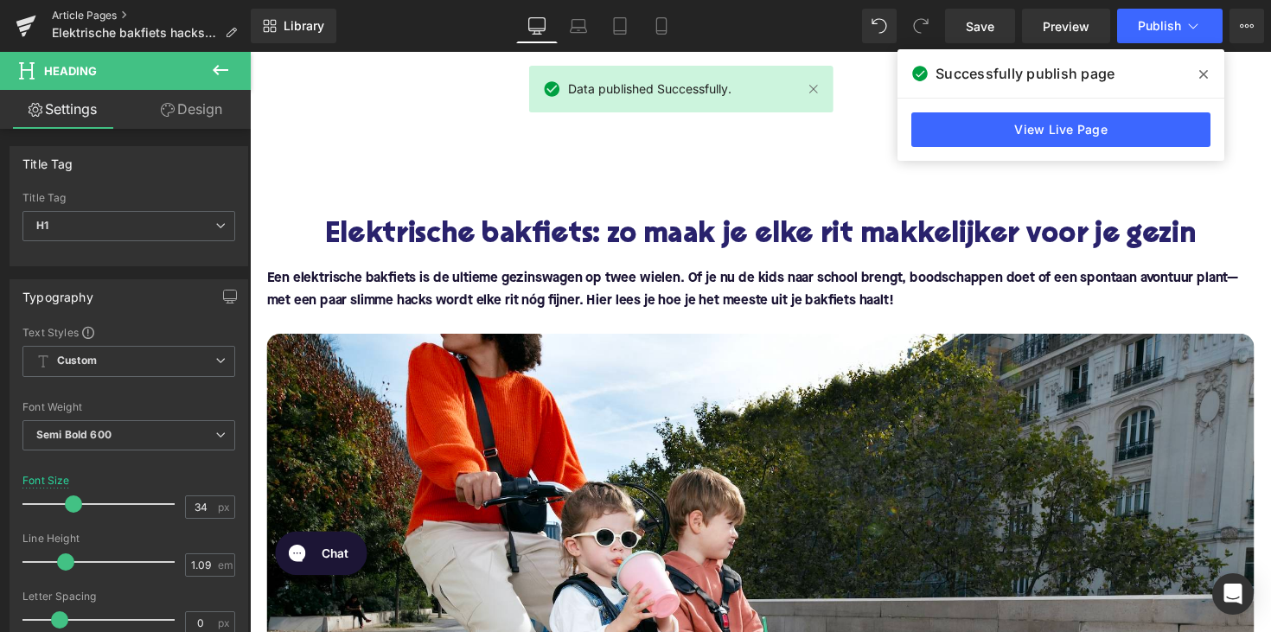
click at [99, 14] on link "Article Pages" at bounding box center [151, 16] width 199 height 14
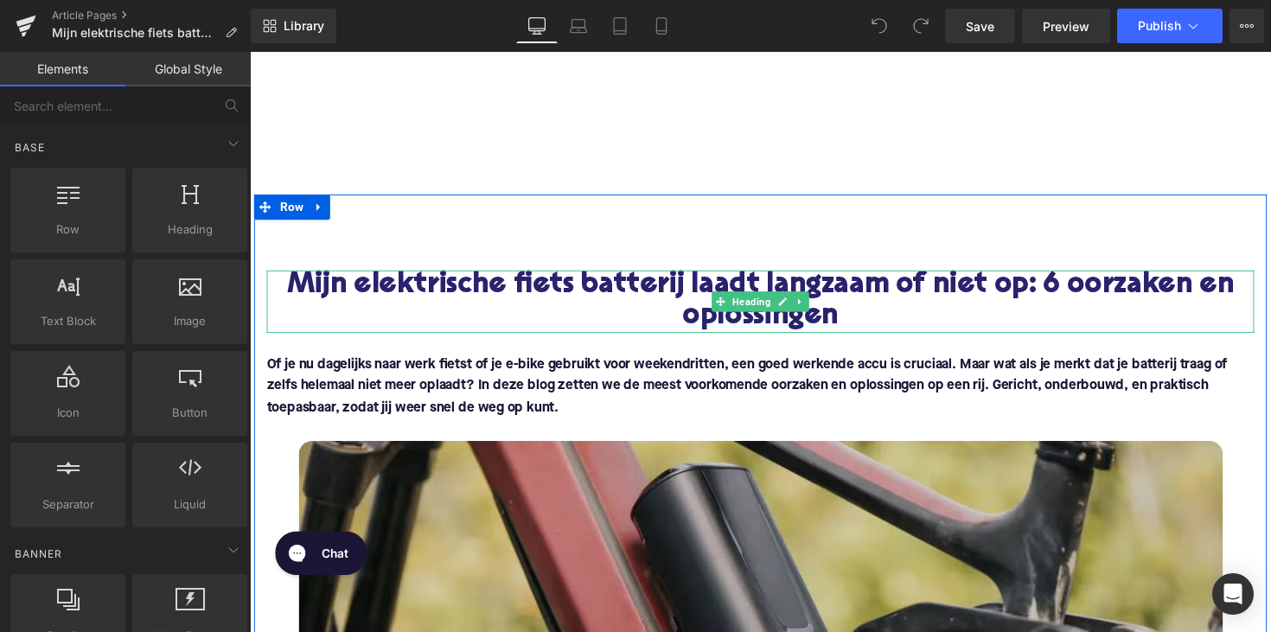
click at [577, 321] on h1 "Mijn elektrische fiets batterij laadt langzaam of niet op: 6 oorzaken en oploss…" at bounding box center [772, 308] width 1011 height 64
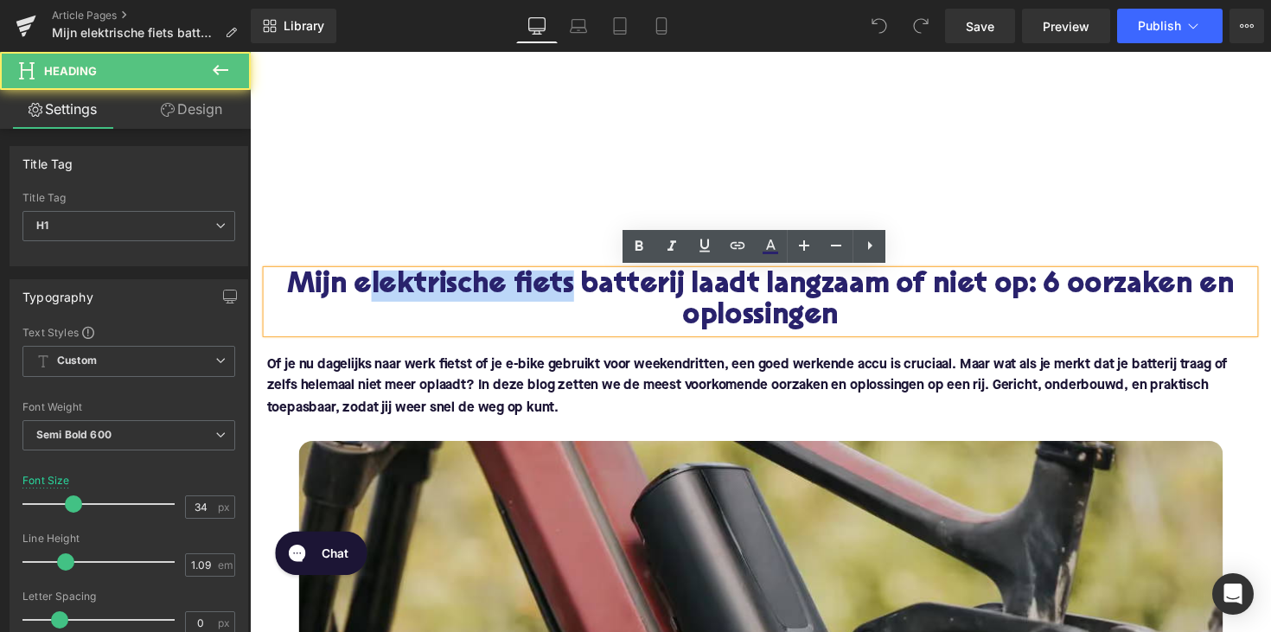
drag, startPoint x: 570, startPoint y: 294, endPoint x: 347, endPoint y: 299, distance: 223.1
click at [347, 299] on h1 "Mijn elektrische fiets batterij laadt langzaam of niet op: 6 oorzaken en oploss…" at bounding box center [772, 308] width 1011 height 64
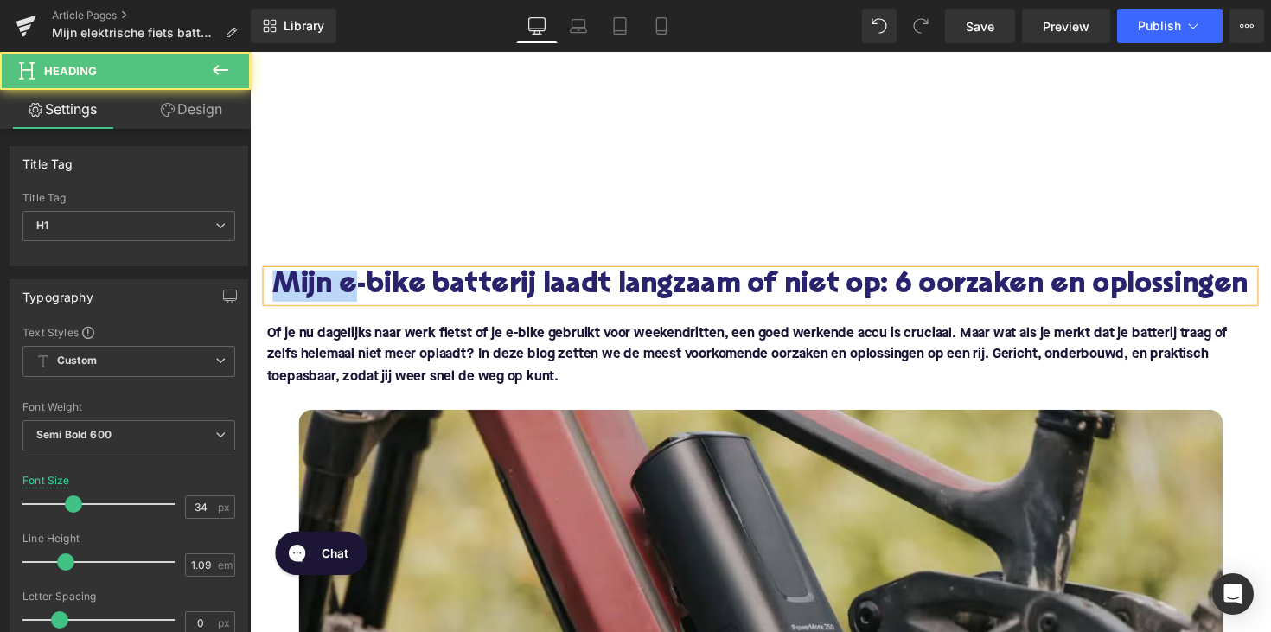
drag, startPoint x: 418, startPoint y: 290, endPoint x: 344, endPoint y: 293, distance: 74.4
click at [344, 293] on h1 "Mijn e-bike batterij laadt langzaam of niet op: 6 oorzaken en oplossingen" at bounding box center [772, 292] width 1011 height 32
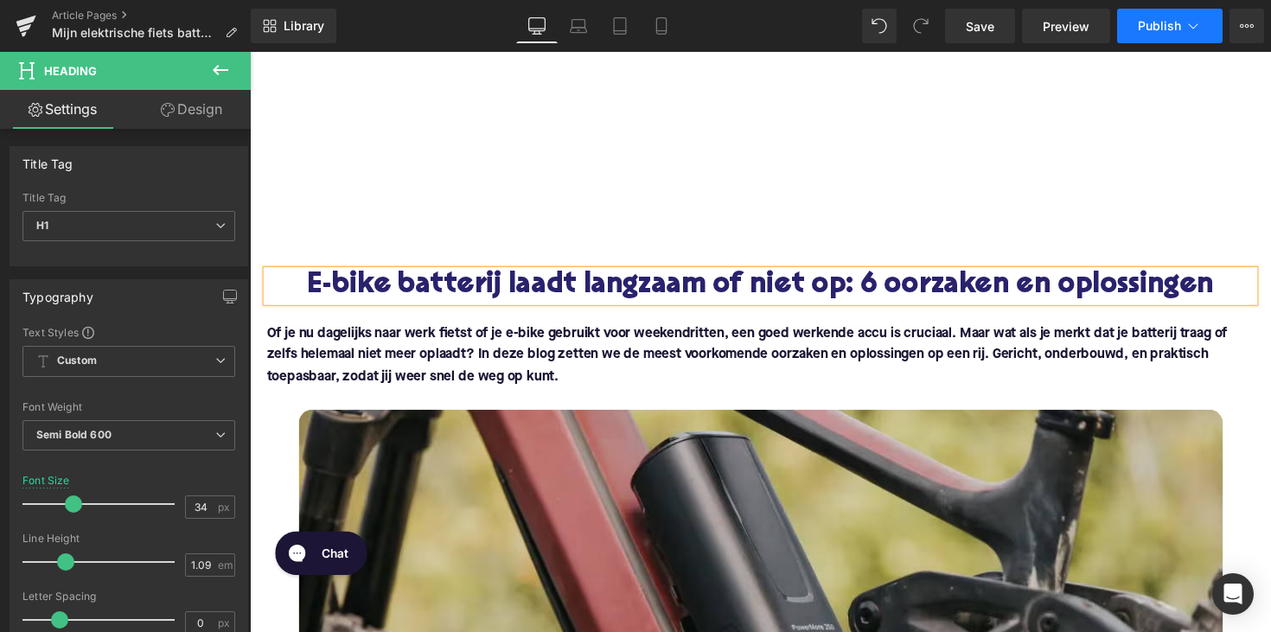
click at [1139, 29] on span "Publish" at bounding box center [1159, 26] width 43 height 14
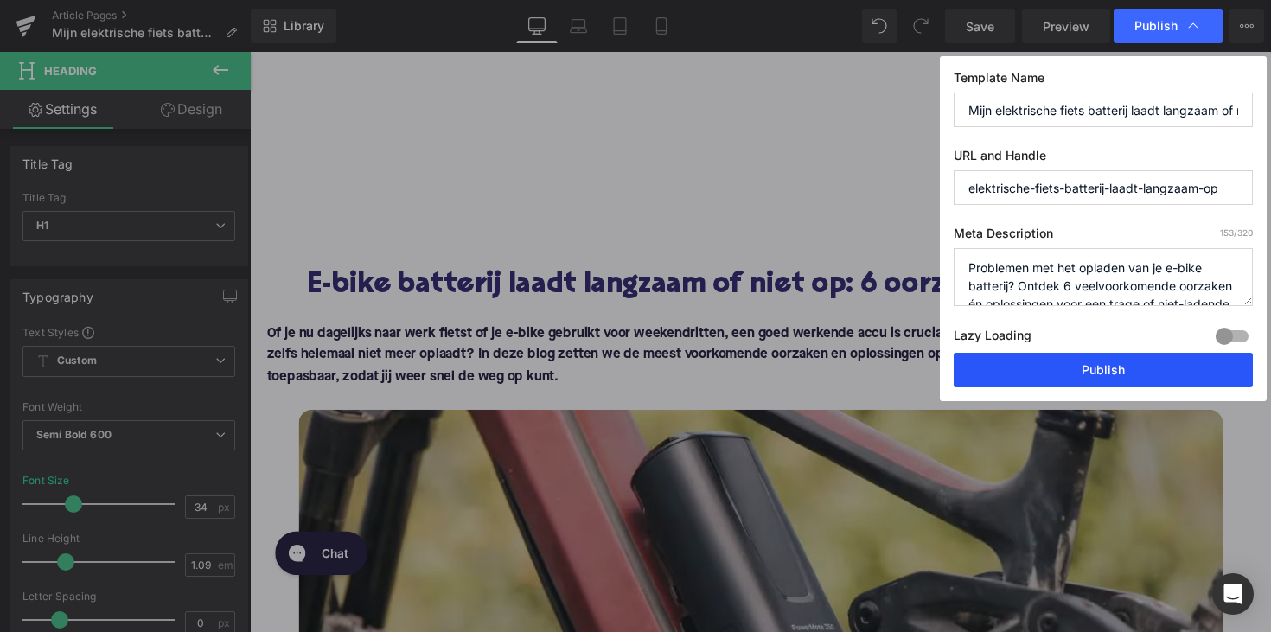
click at [1047, 369] on button "Publish" at bounding box center [1103, 370] width 299 height 35
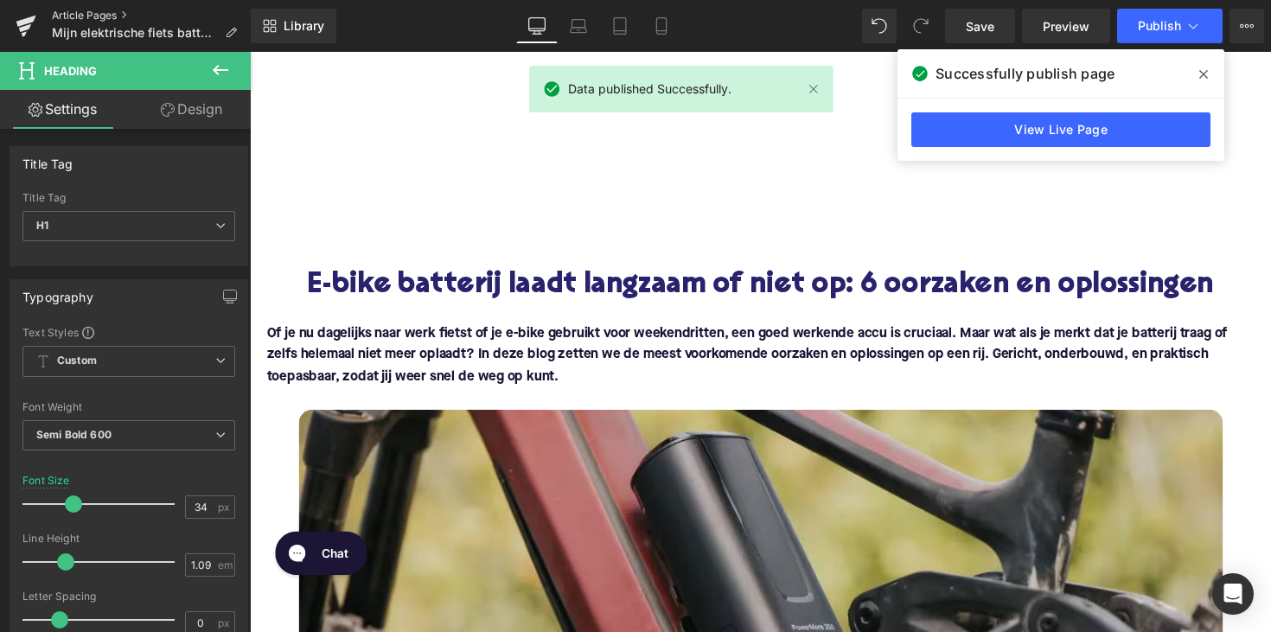
click at [86, 18] on link "Article Pages" at bounding box center [151, 16] width 199 height 14
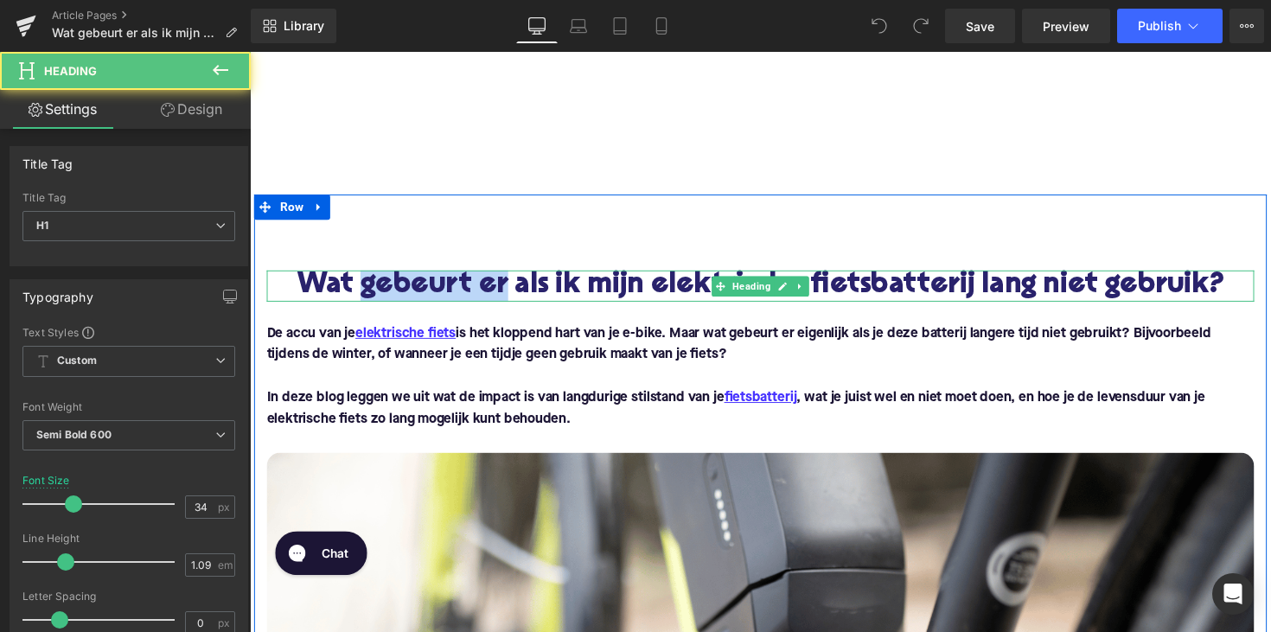
drag, startPoint x: 499, startPoint y: 296, endPoint x: 348, endPoint y: 297, distance: 150.4
click at [348, 297] on h1 "Wat gebeurt er als ik mijn elektrische fietsbatterij lang niet gebruik?" at bounding box center [772, 292] width 1011 height 32
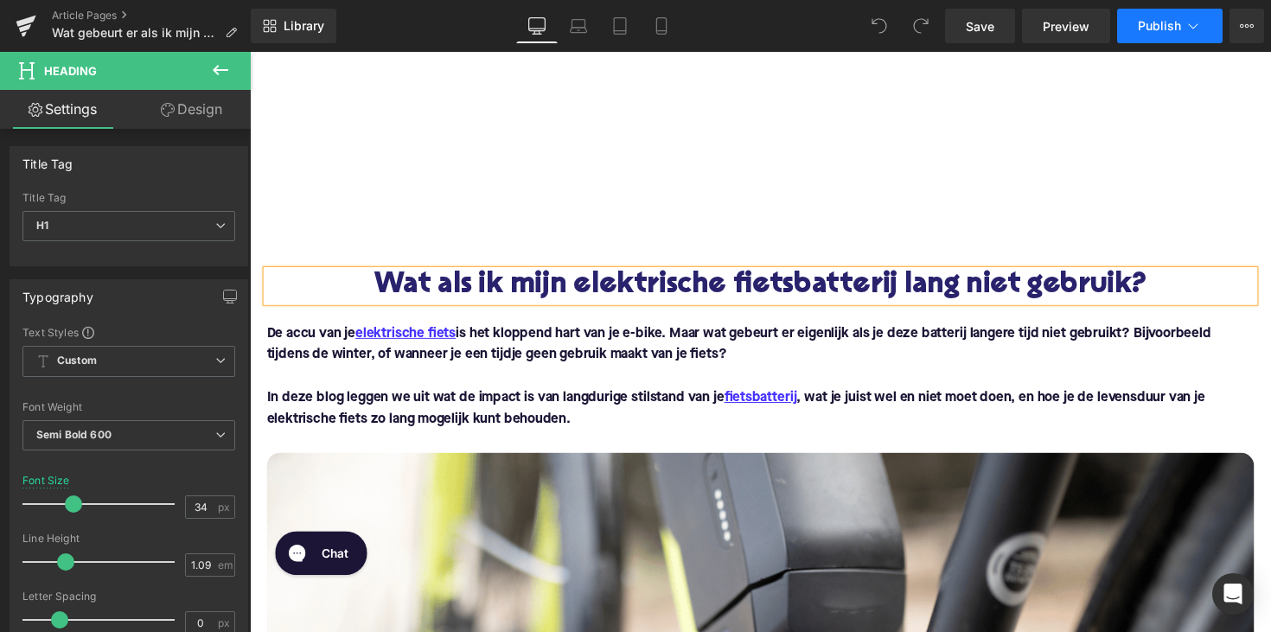
click at [1164, 23] on span "Publish" at bounding box center [1159, 26] width 43 height 14
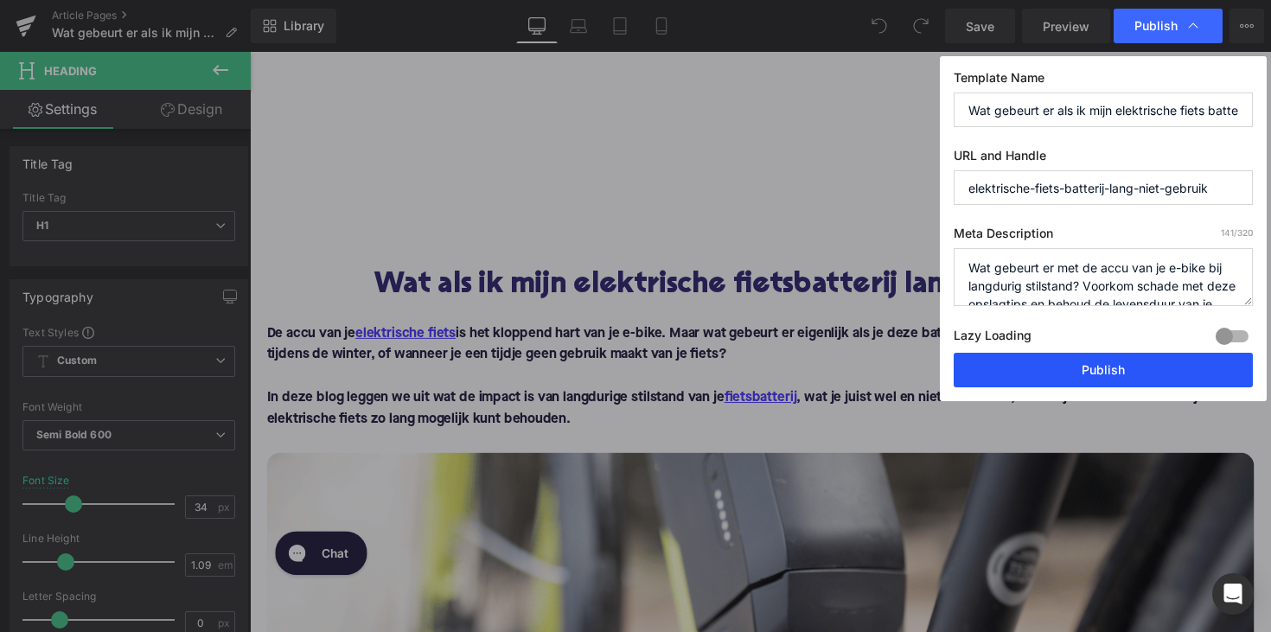
click at [1067, 373] on button "Publish" at bounding box center [1103, 370] width 299 height 35
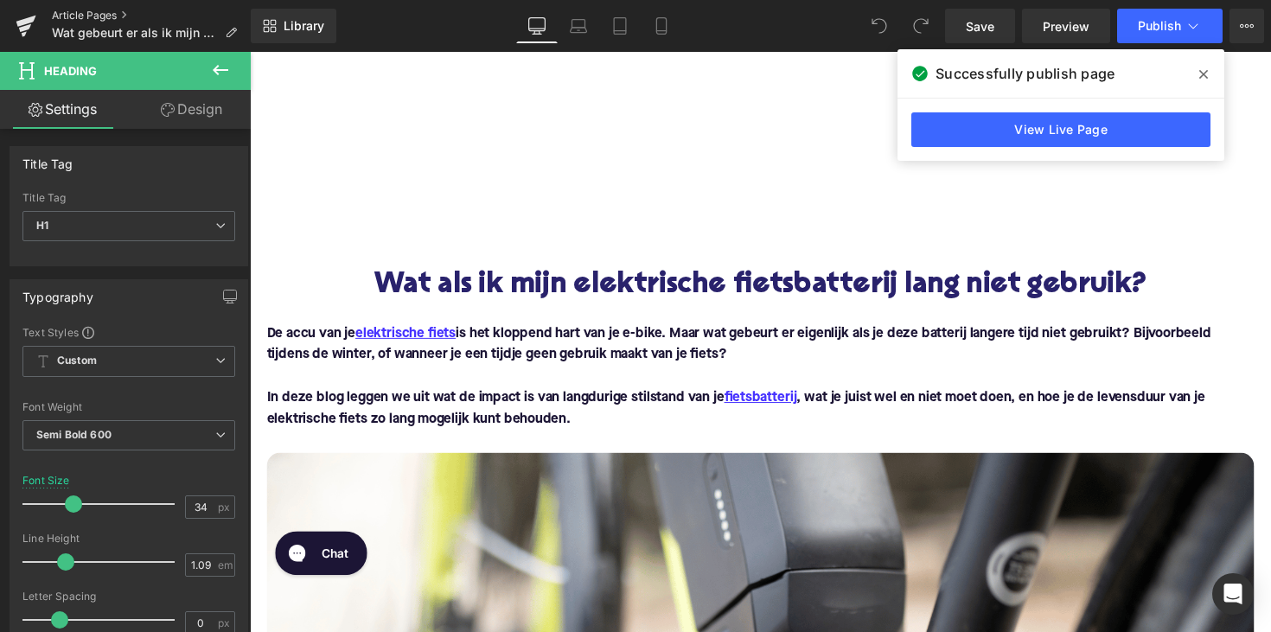
click at [92, 16] on link "Article Pages" at bounding box center [151, 16] width 199 height 14
